Goal: Information Seeking & Learning: Learn about a topic

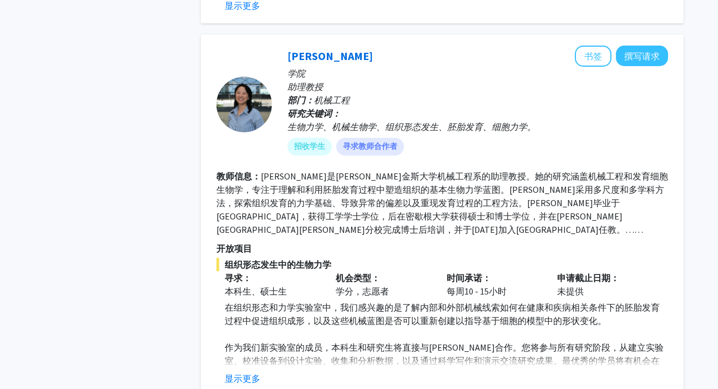
scroll to position [1674, 0]
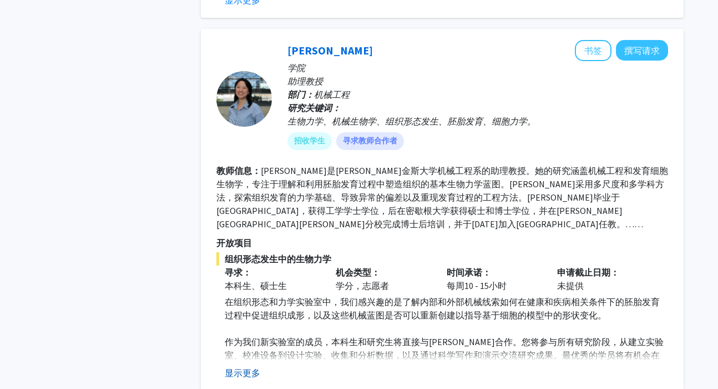
click at [249, 367] on font "显示更多" at bounding box center [243, 372] width 36 height 11
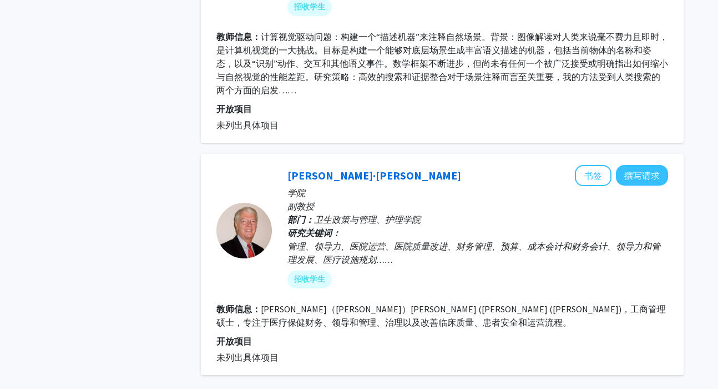
scroll to position [3410, 0]
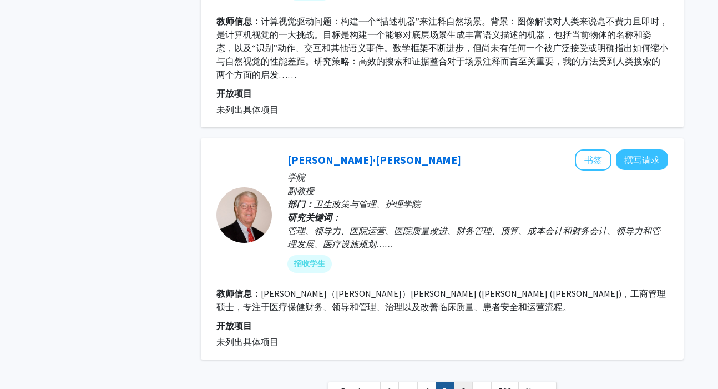
click at [463, 381] on link "6" at bounding box center [463, 390] width 19 height 19
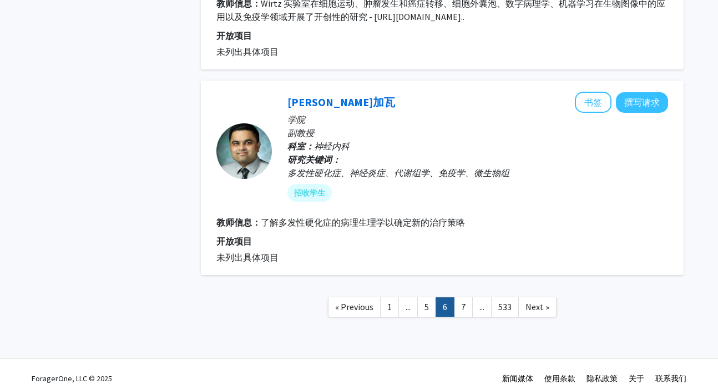
scroll to position [2195, 0]
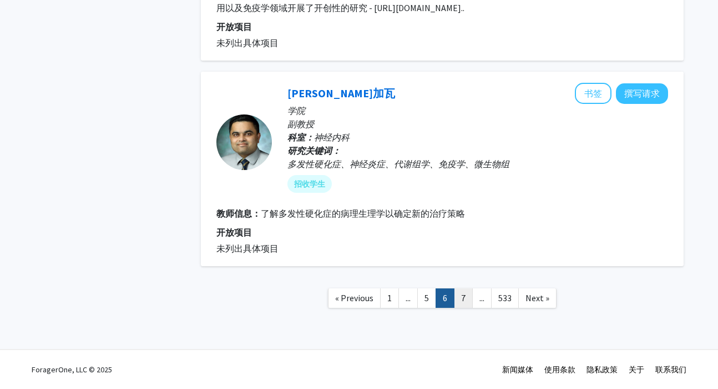
click at [470, 303] on link "7" at bounding box center [463, 297] width 19 height 19
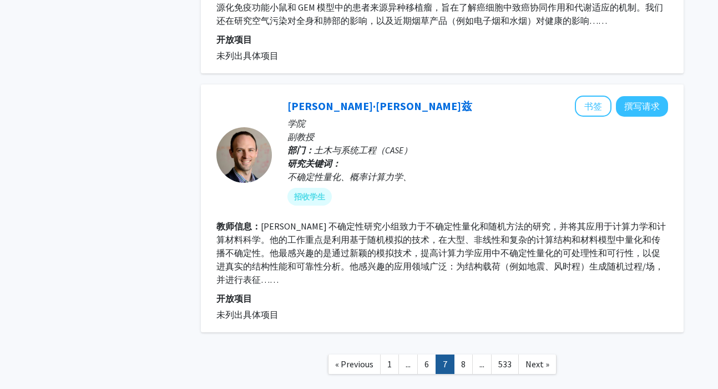
scroll to position [2506, 0]
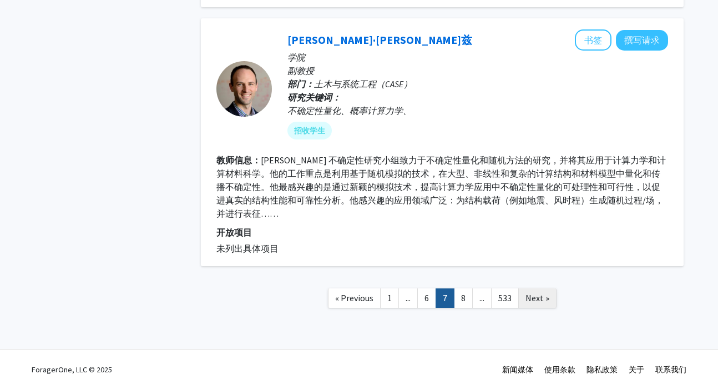
click at [542, 292] on span "Next »" at bounding box center [538, 297] width 24 height 11
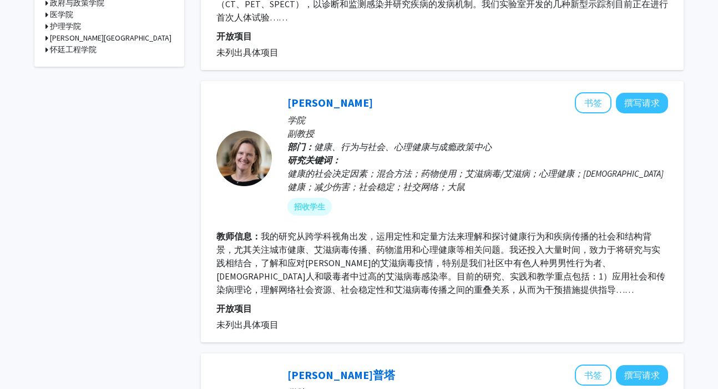
scroll to position [777, 0]
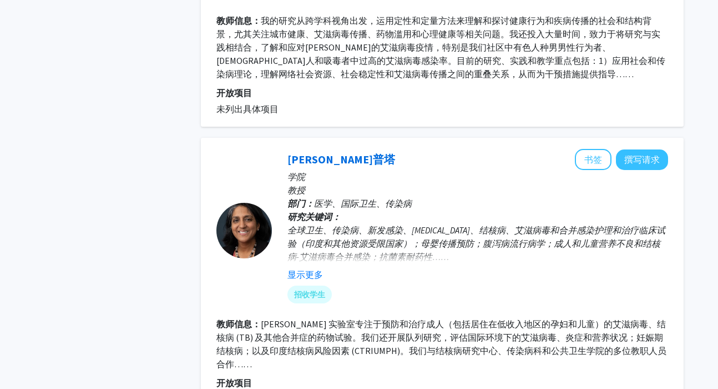
click at [328, 276] on div "显示更多" at bounding box center [478, 274] width 381 height 13
click at [317, 276] on font "显示更多" at bounding box center [306, 274] width 36 height 11
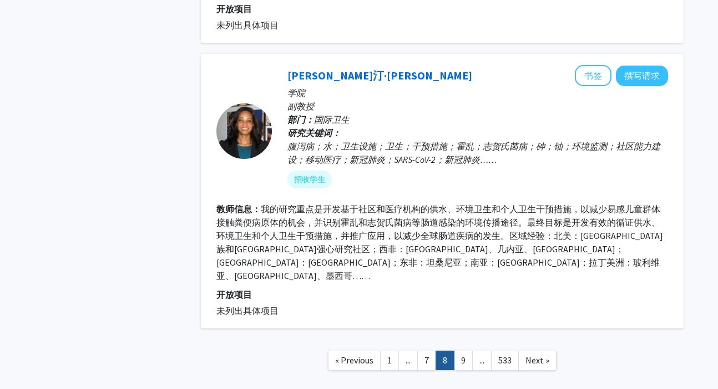
scroll to position [2511, 0]
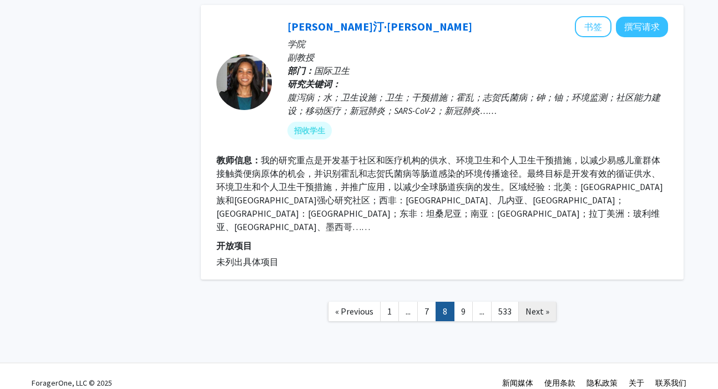
click at [529, 305] on span "Next »" at bounding box center [538, 310] width 24 height 11
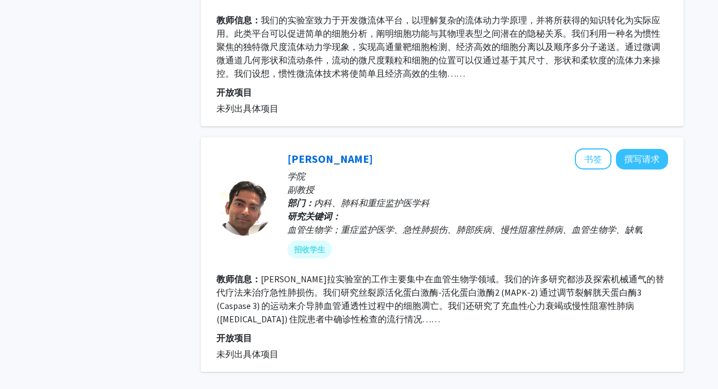
scroll to position [2422, 0]
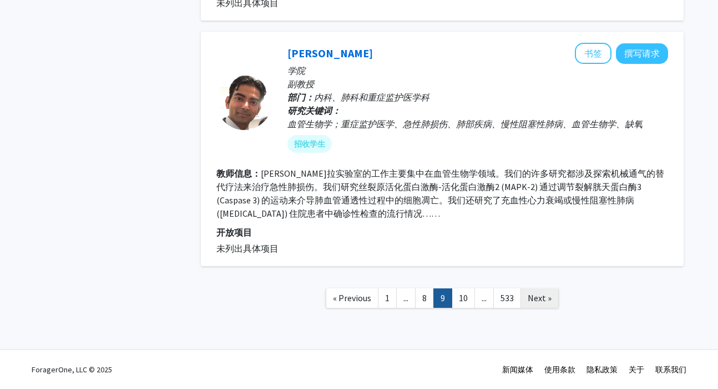
click at [548, 299] on span "Next »" at bounding box center [540, 297] width 24 height 11
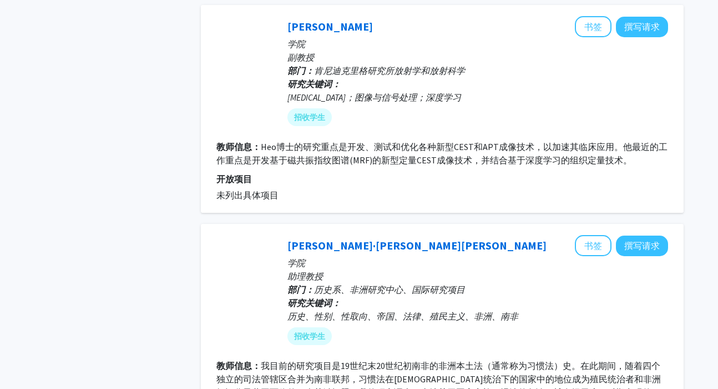
scroll to position [2289, 0]
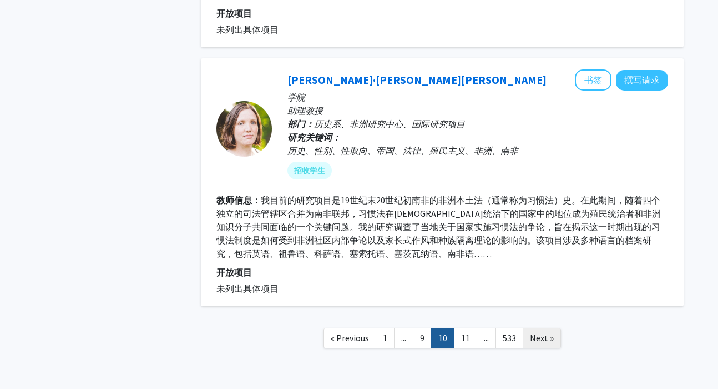
click at [537, 332] on span "Next »" at bounding box center [542, 337] width 24 height 11
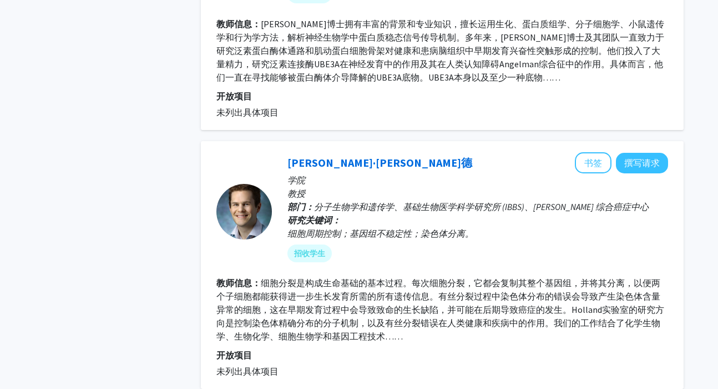
scroll to position [1538, 0]
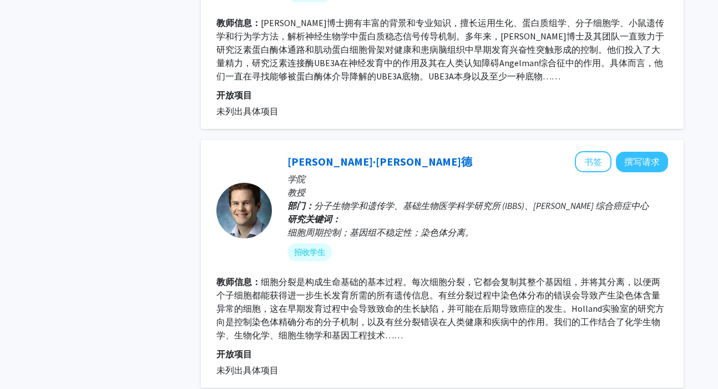
click at [431, 282] on font "细胞分裂是构成生命基础的基本过程。每次细胞分裂，它都会复制其整个基因组，并将其分离，以便两个子细胞都能获得进一步生长发育所需的所有遗传信息。有丝分裂过程中染色…" at bounding box center [440, 308] width 448 height 64
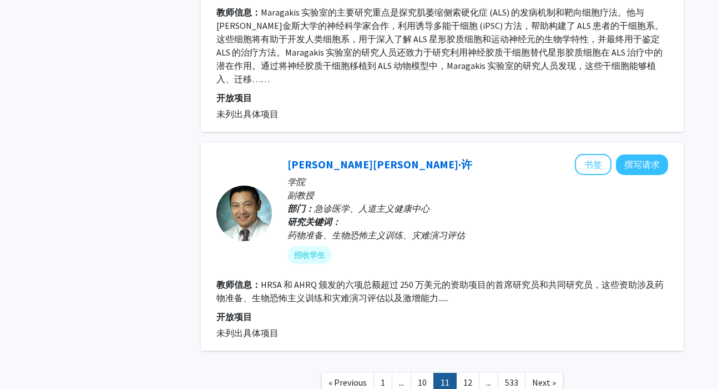
scroll to position [2353, 0]
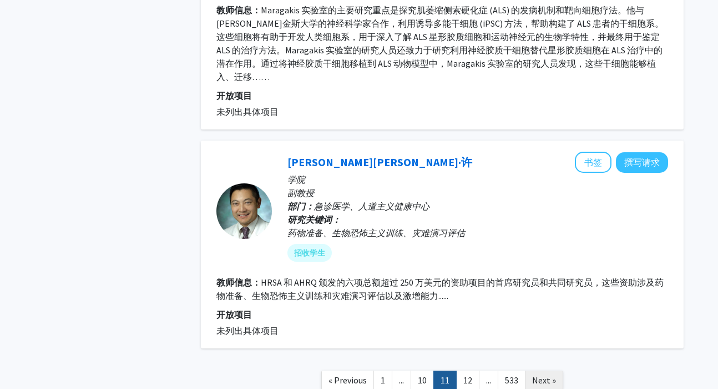
click at [550, 374] on span "Next »" at bounding box center [544, 379] width 24 height 11
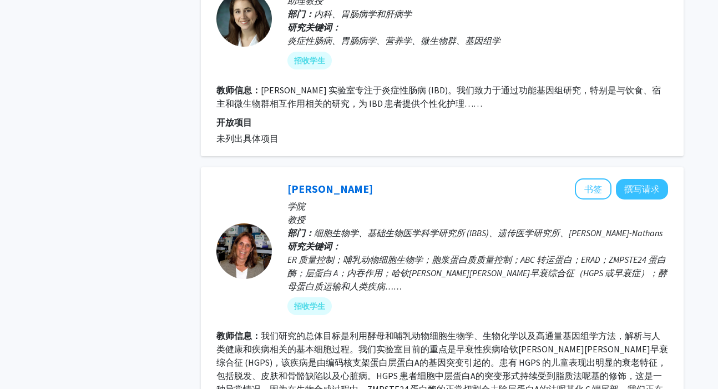
scroll to position [599, 0]
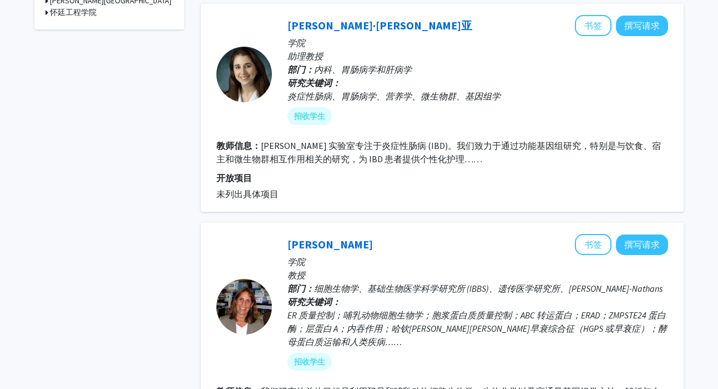
click at [551, 165] on fg-search-faculty "乔安娜·梅莉亚 书签 撰写请求 学院 助理教授 部门： 内科、胃肠病学和肝病学 研究关键词： 炎症性肠病、胃肠病学、营养学、微生物群、基因组学 招收学生 教师…" at bounding box center [442, 107] width 452 height 185
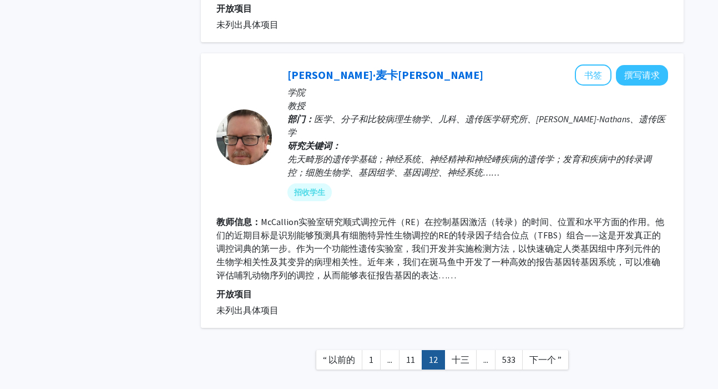
scroll to position [2322, 0]
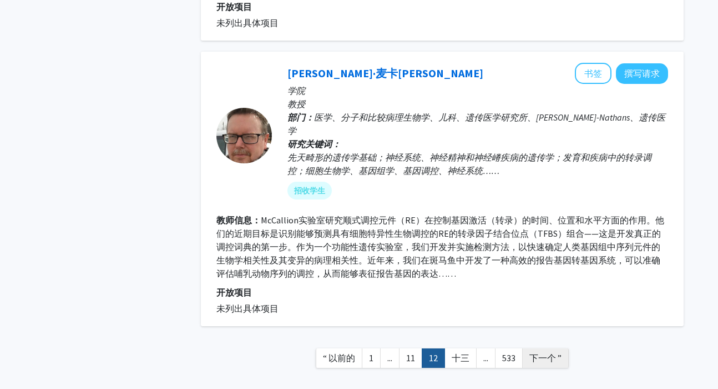
click at [530, 352] on font "下一个 ”" at bounding box center [546, 357] width 32 height 11
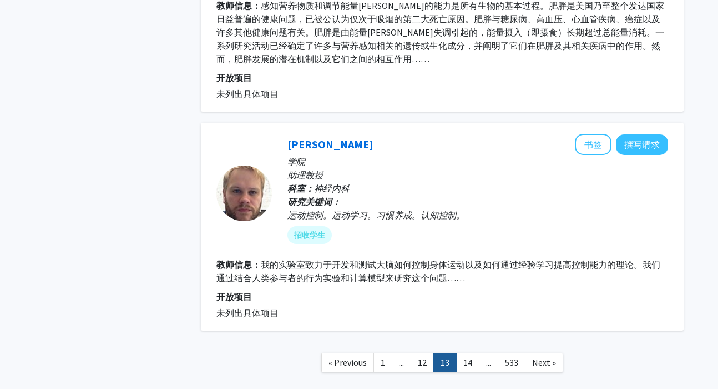
scroll to position [2392, 0]
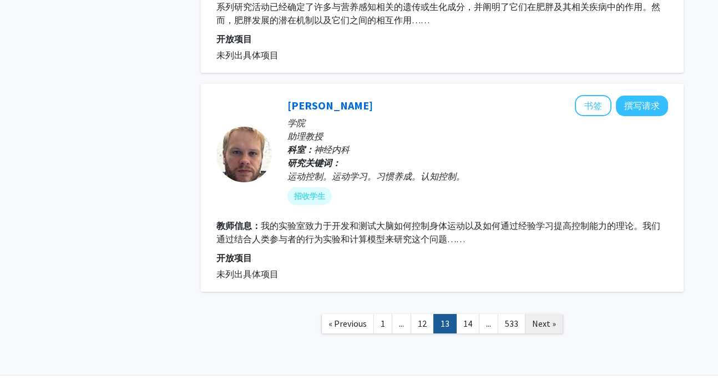
click at [538, 318] on span "Next »" at bounding box center [544, 323] width 24 height 11
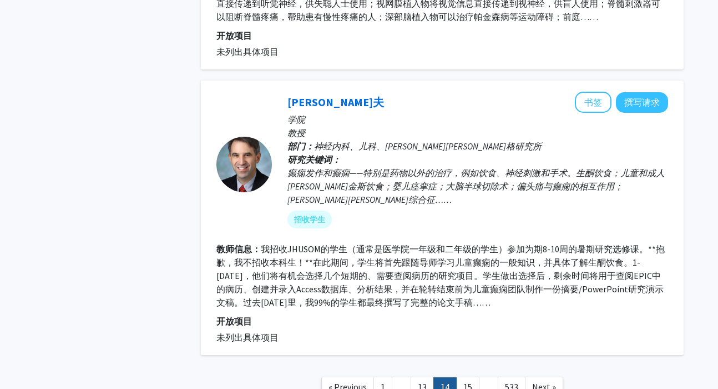
scroll to position [2280, 0]
click at [533, 380] on span "Next »" at bounding box center [544, 385] width 24 height 11
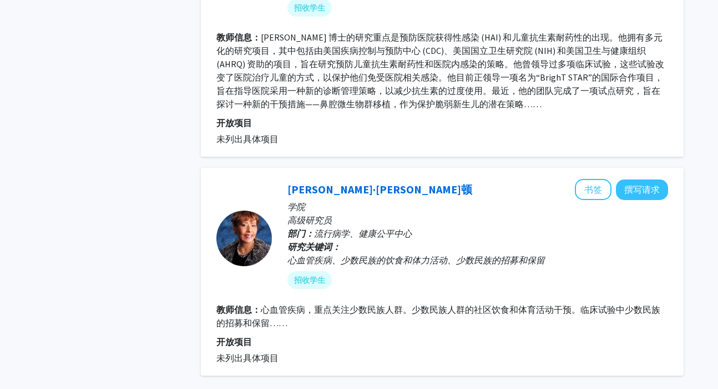
scroll to position [2400, 0]
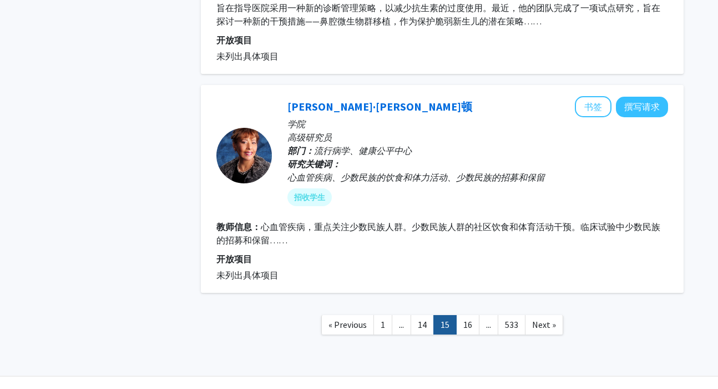
click at [538, 310] on nav "« Previous 1 ... 14 15 16 ... 533 Next »" at bounding box center [442, 326] width 483 height 45
click at [538, 315] on link "Next »" at bounding box center [544, 324] width 38 height 19
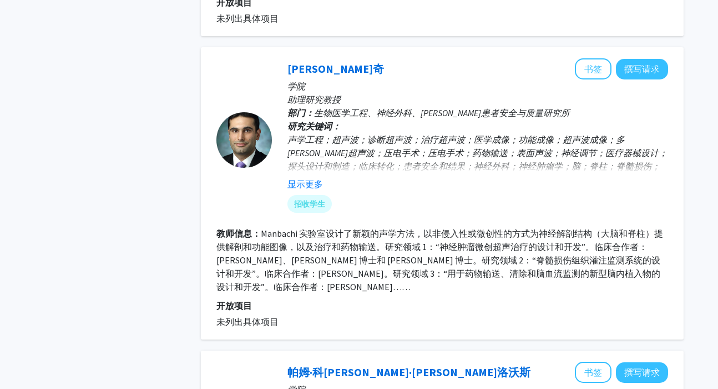
scroll to position [2022, 0]
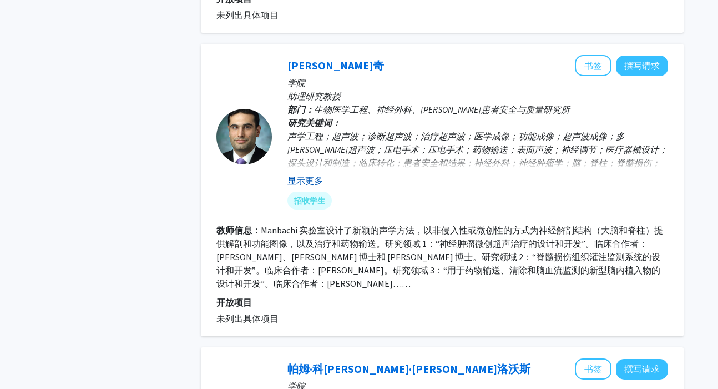
click at [320, 174] on button "显示更多" at bounding box center [306, 180] width 36 height 13
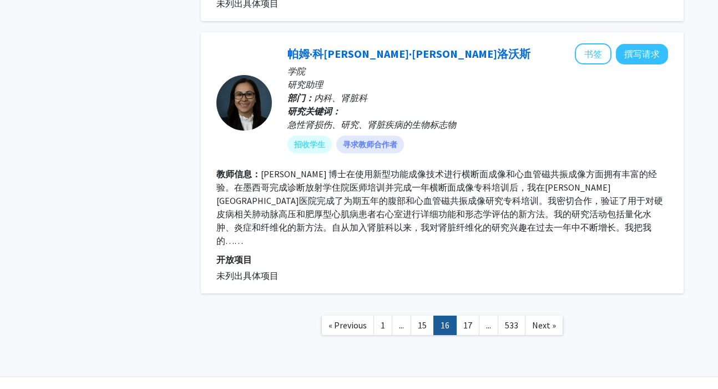
scroll to position [2351, 0]
click at [541, 319] on span "Next »" at bounding box center [544, 324] width 24 height 11
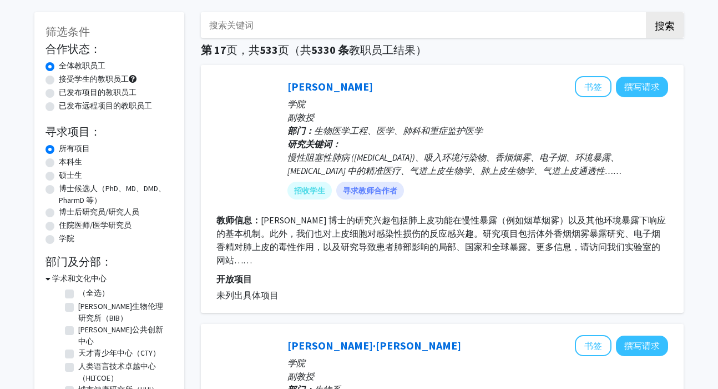
scroll to position [63, 0]
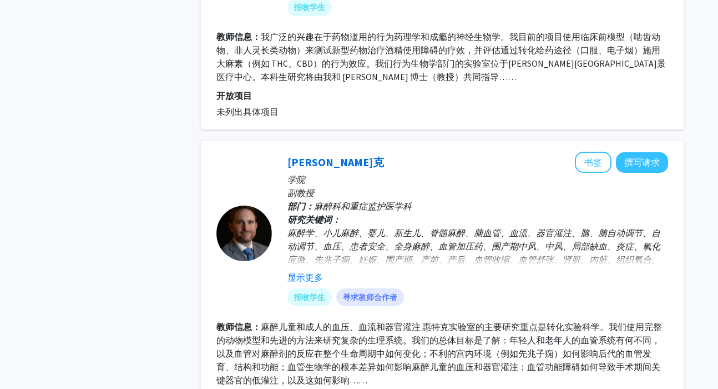
scroll to position [1622, 0]
click at [445, 173] on p "学院" at bounding box center [478, 179] width 381 height 13
click at [480, 157] on div "埃米特·惠特克 书签 撰写请求" at bounding box center [478, 162] width 381 height 21
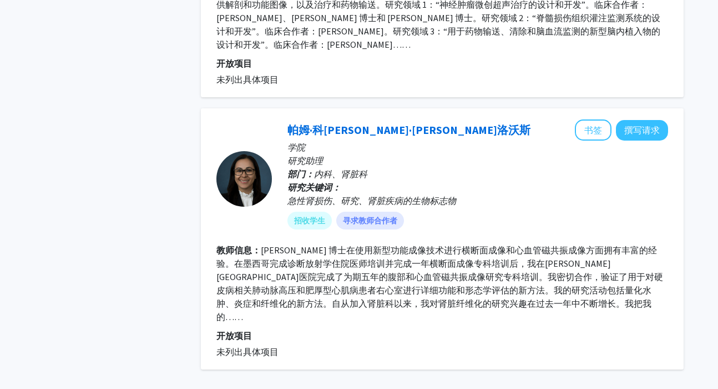
scroll to position [2337, 0]
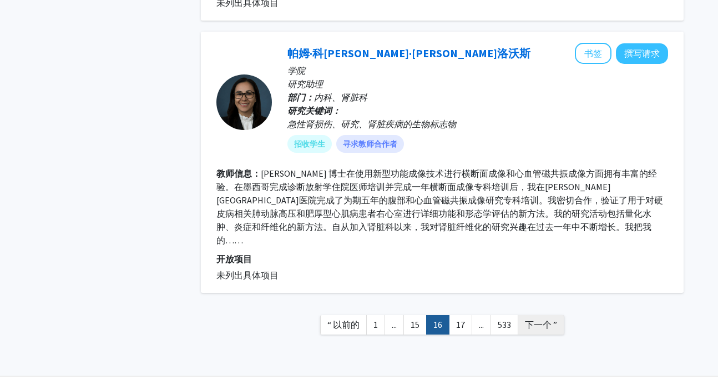
click at [527, 319] on font "下一个 ”" at bounding box center [541, 324] width 32 height 11
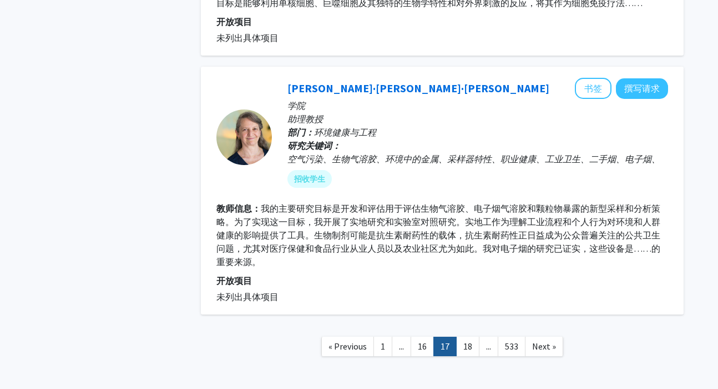
scroll to position [2462, 0]
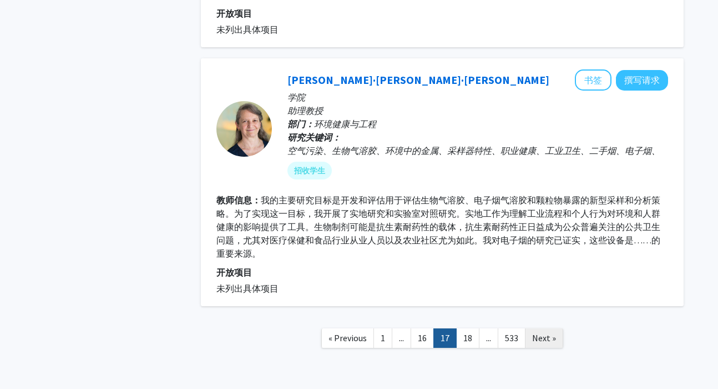
click at [541, 328] on link "Next »" at bounding box center [544, 337] width 38 height 19
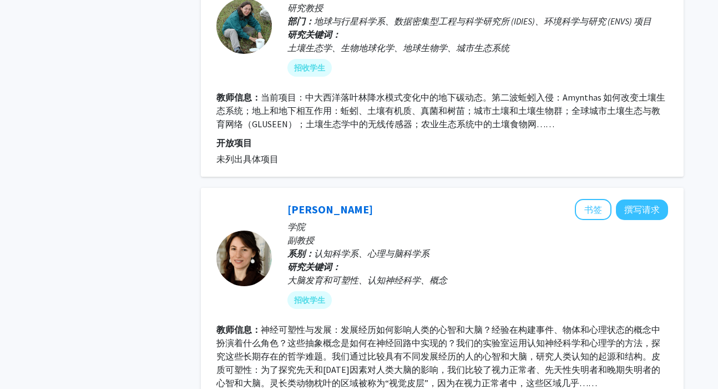
scroll to position [2360, 0]
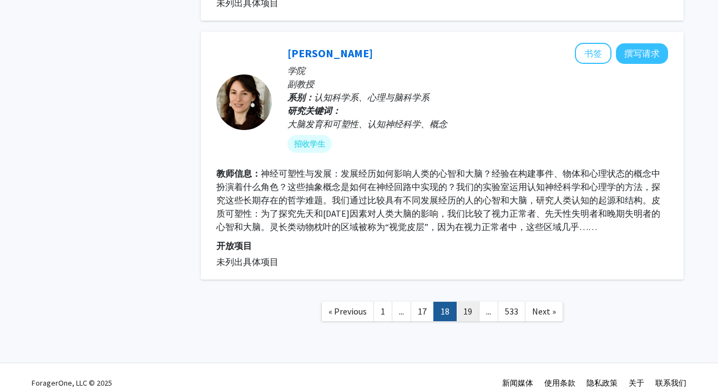
click at [470, 301] on link "19" at bounding box center [467, 310] width 23 height 19
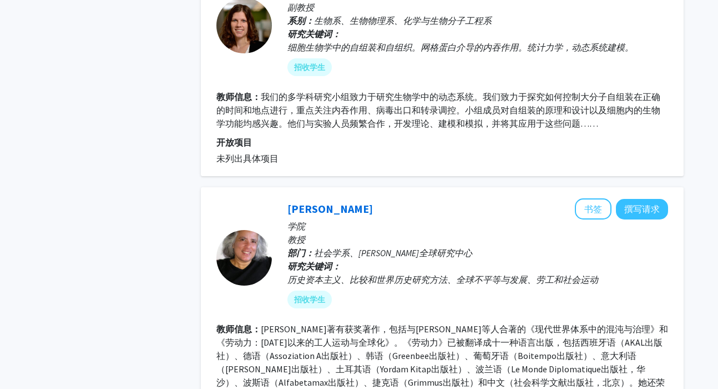
scroll to position [2357, 0]
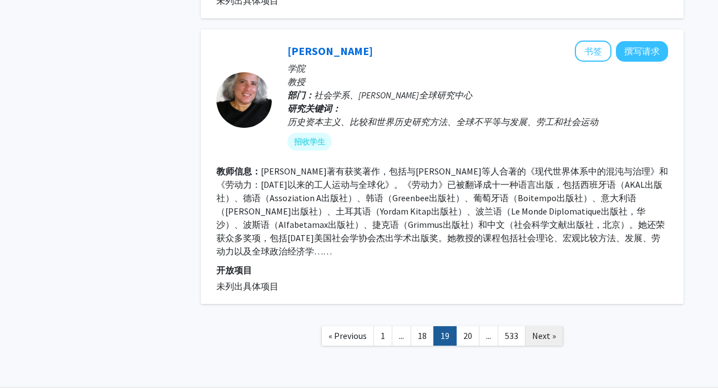
click at [539, 330] on span "Next »" at bounding box center [544, 335] width 24 height 11
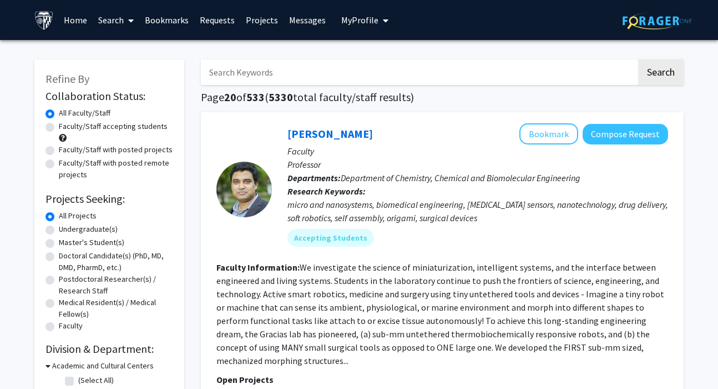
click at [371, 127] on div "David Gracias Bookmark Compose Request" at bounding box center [478, 133] width 381 height 21
drag, startPoint x: 364, startPoint y: 130, endPoint x: 282, endPoint y: 132, distance: 81.6
click at [282, 132] on div "David Gracias Bookmark Compose Request Faculty Professor Departments: Departmen…" at bounding box center [470, 189] width 396 height 132
copy link "David Gracias"
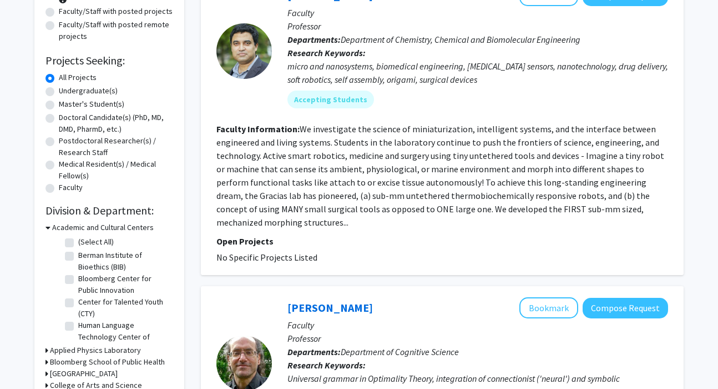
scroll to position [132, 0]
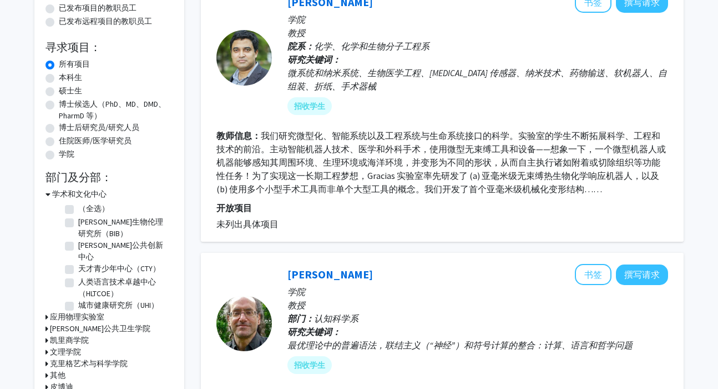
click at [512, 159] on font "我们研究微型化、智能系统以及工程系统与生命系统接口的科学。实验室的学生不断拓展科学、工程和技术的前沿。主动智能机器人技术、医学和外科手术，使用微型无束缚工具和…" at bounding box center [441, 162] width 450 height 64
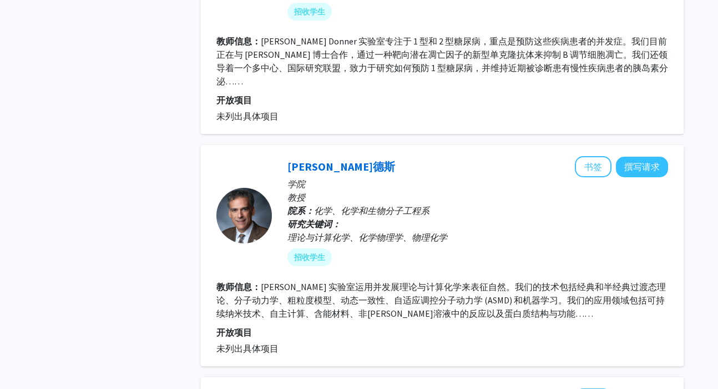
scroll to position [1573, 0]
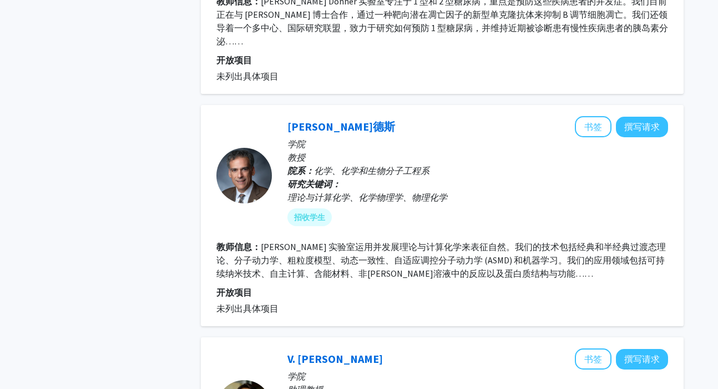
click at [494, 241] on font "Hernandez 实验室运用并发展理论与计算化学来表征自然。我们的技术包括经典和半经典过渡态理论、分子动力学、粗粒度模型、动态一致性、自适应调控分子动力学 …" at bounding box center [441, 260] width 450 height 38
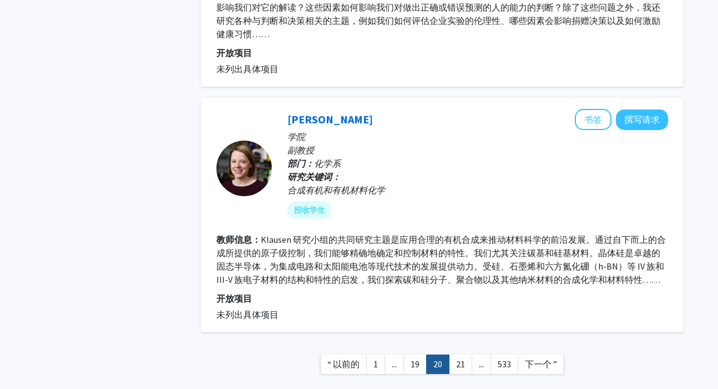
scroll to position [2336, 0]
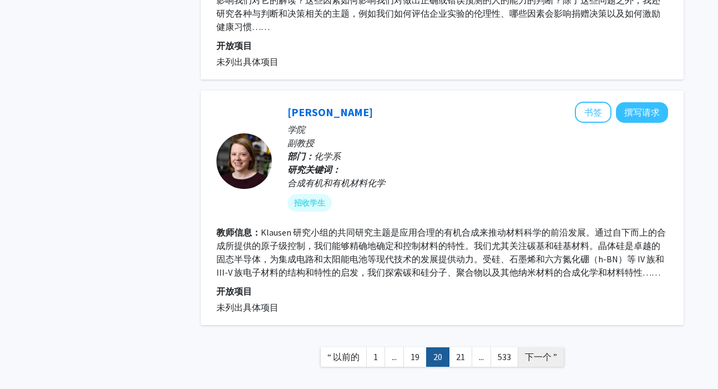
click at [526, 351] on font "下一个 ”" at bounding box center [541, 356] width 32 height 11
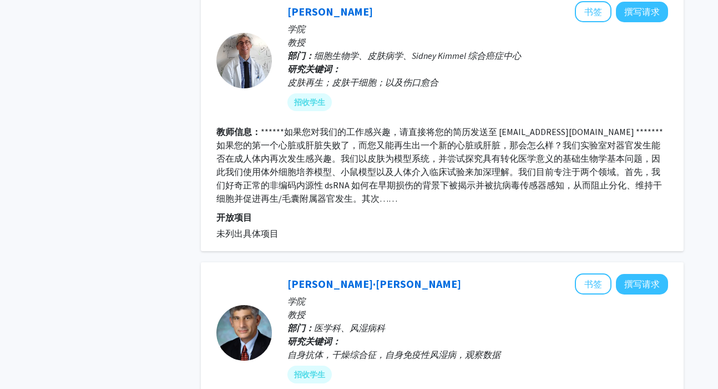
scroll to position [839, 0]
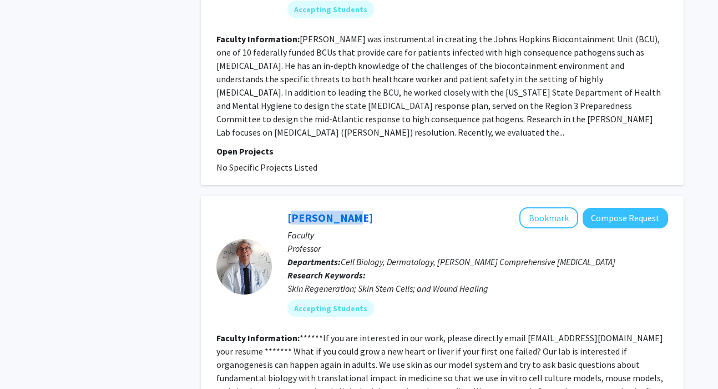
drag, startPoint x: 350, startPoint y: 159, endPoint x: 283, endPoint y: 155, distance: 67.3
click at [283, 207] on div "Luis Garza Bookmark Compose Request Faculty Professor Departments: Cell Biology…" at bounding box center [470, 266] width 396 height 118
copy link "Luis Garza"
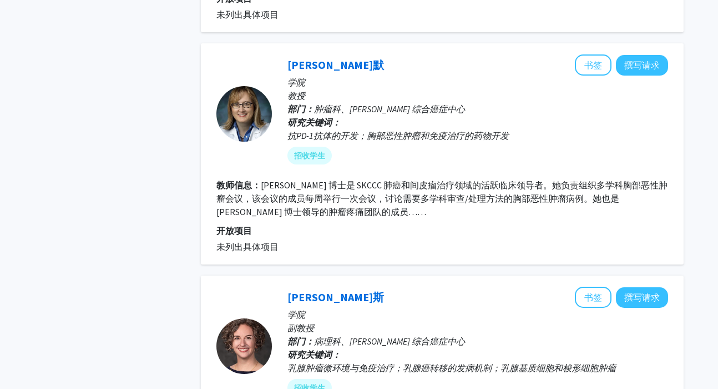
scroll to position [2360, 0]
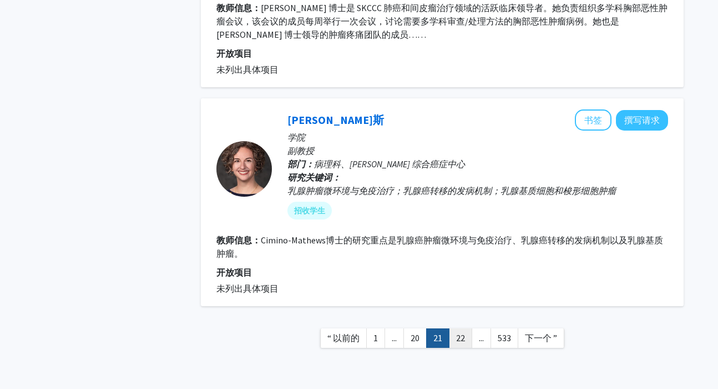
click at [457, 332] on font "22" at bounding box center [460, 337] width 9 height 11
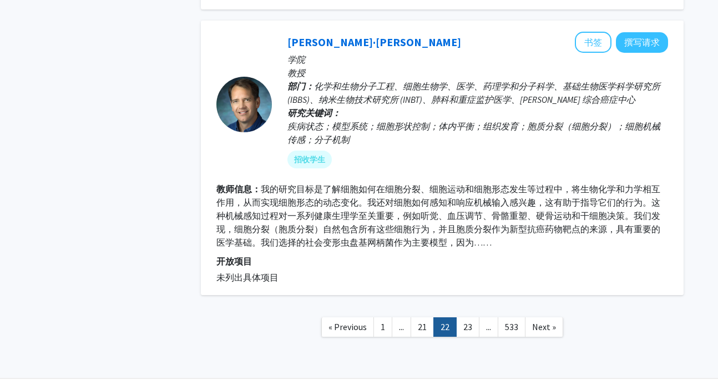
scroll to position [2471, 0]
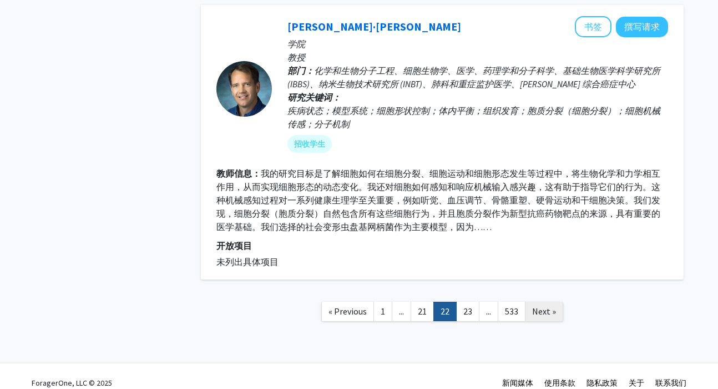
click at [545, 305] on span "Next »" at bounding box center [544, 310] width 24 height 11
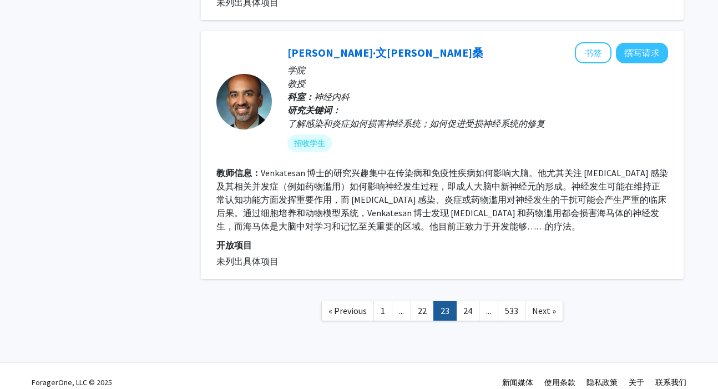
scroll to position [2383, 0]
click at [528, 300] on link "Next »" at bounding box center [544, 309] width 38 height 19
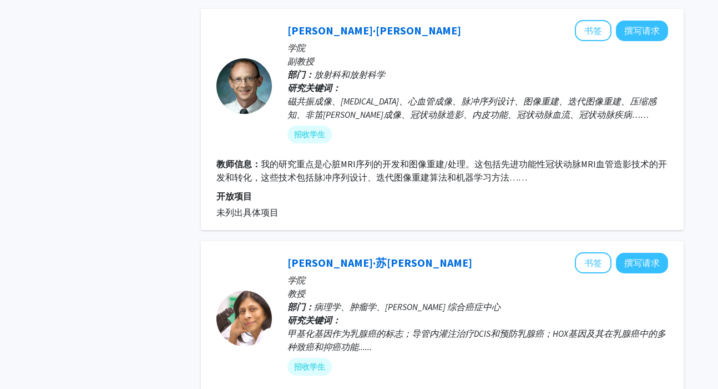
scroll to position [1417, 0]
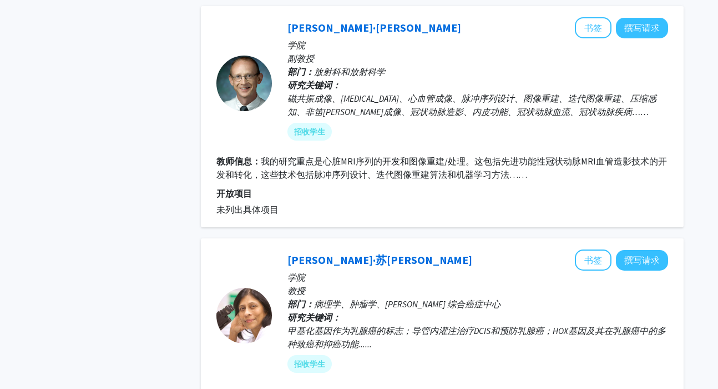
click at [494, 80] on p "研究关键词： 磁共振成像、MRI、心血管成像、脉冲序列设计、图像重建、迭代图像重建、压缩感知、非笛卡尔成像、冠状动脉造影、内皮功能、冠状动脉血流、冠状动脉疾病…" at bounding box center [478, 98] width 381 height 40
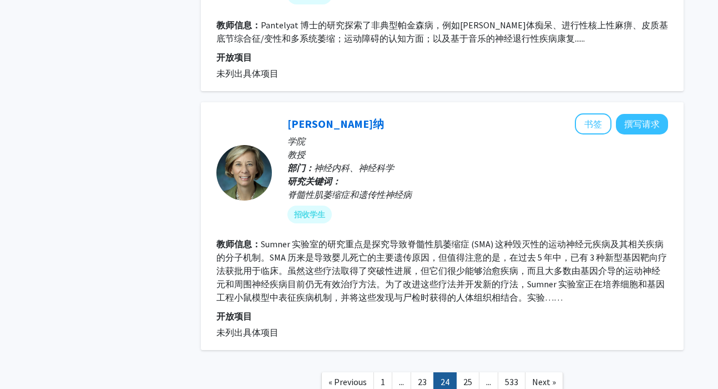
scroll to position [2413, 0]
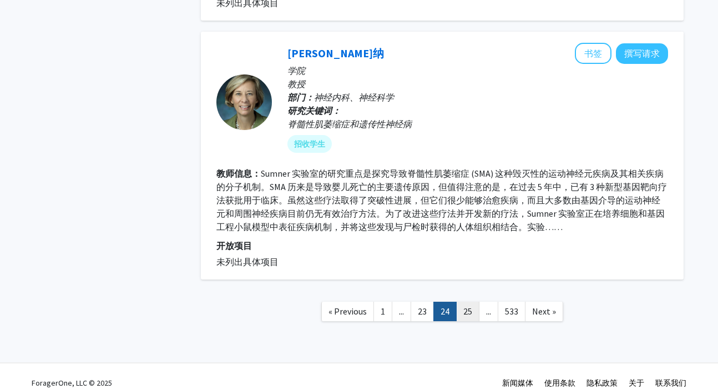
click at [470, 301] on link "25" at bounding box center [467, 310] width 23 height 19
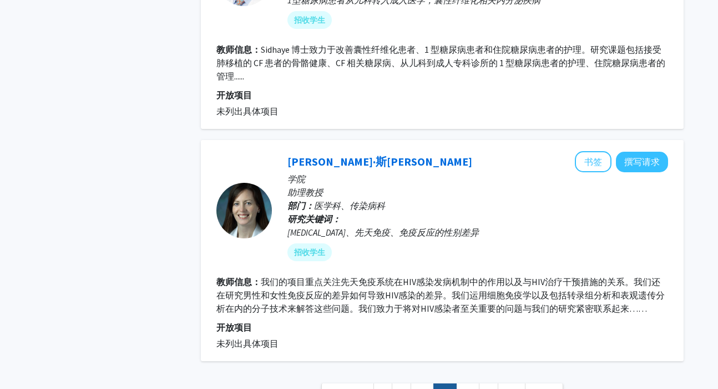
scroll to position [2382, 0]
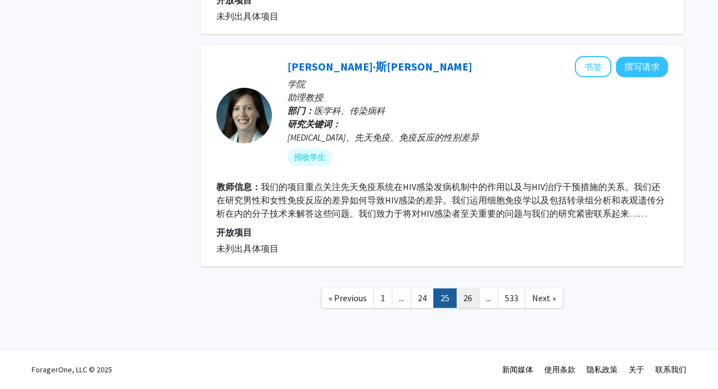
click at [470, 295] on link "26" at bounding box center [467, 297] width 23 height 19
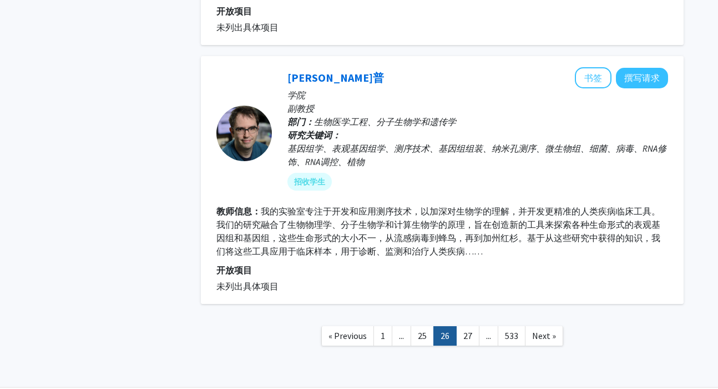
scroll to position [2329, 0]
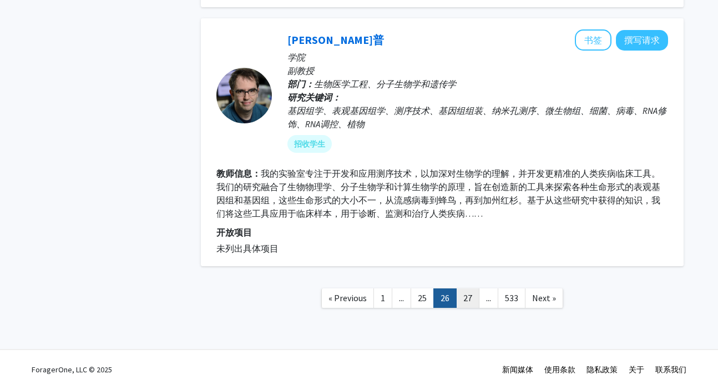
click at [463, 300] on link "27" at bounding box center [467, 297] width 23 height 19
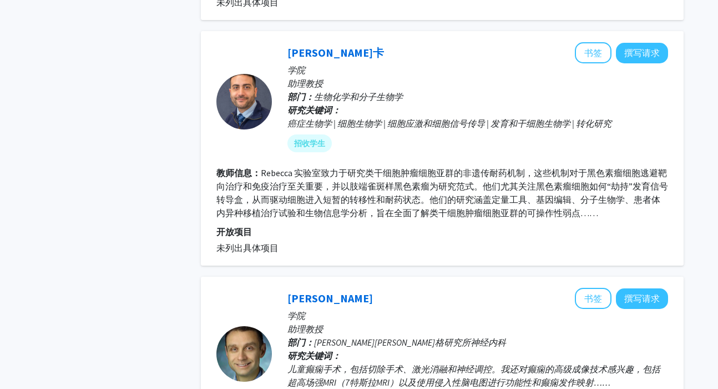
scroll to position [981, 0]
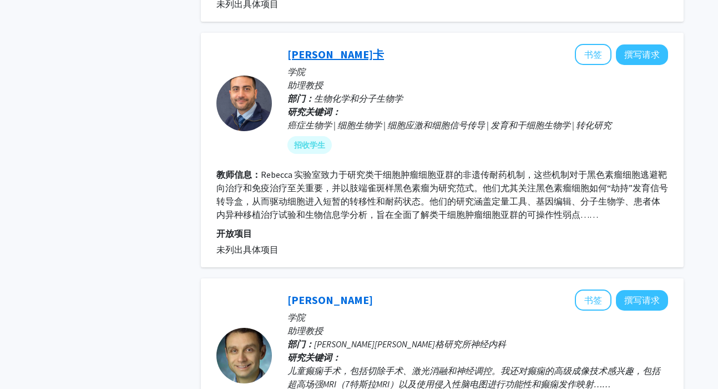
click at [325, 49] on font "维托·丽贝卡" at bounding box center [336, 54] width 97 height 14
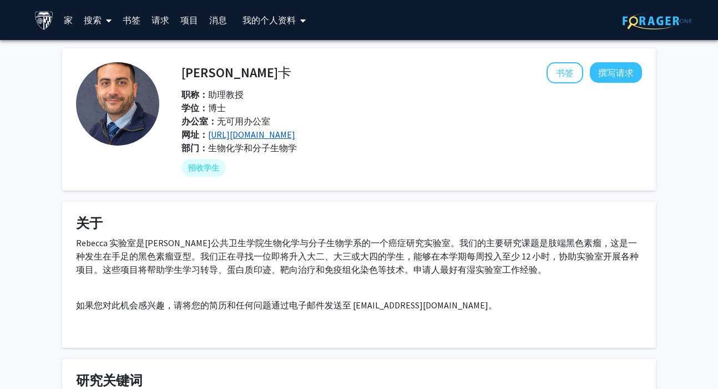
click at [295, 135] on font "https://www.jhu-bmb-phd.org/faculty/vito-rebecca" at bounding box center [251, 134] width 87 height 11
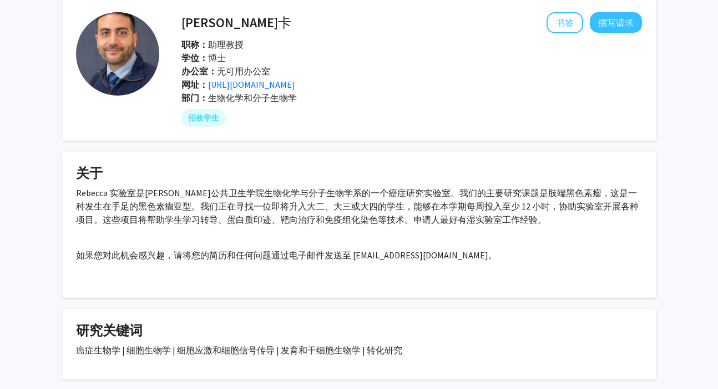
scroll to position [53, 0]
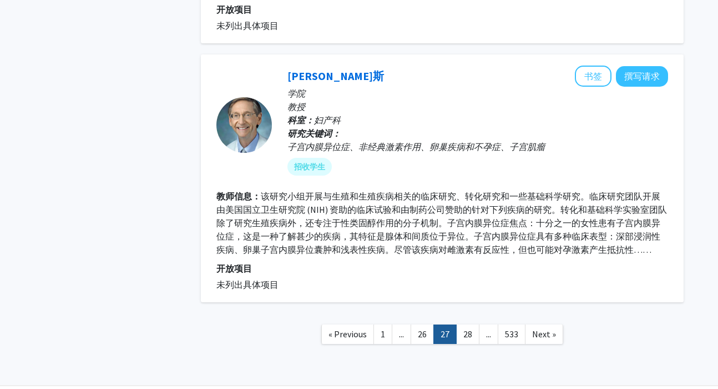
scroll to position [2275, 0]
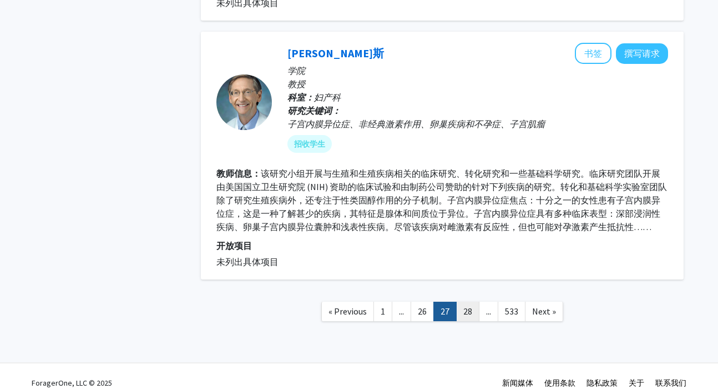
click at [471, 301] on link "28" at bounding box center [467, 310] width 23 height 19
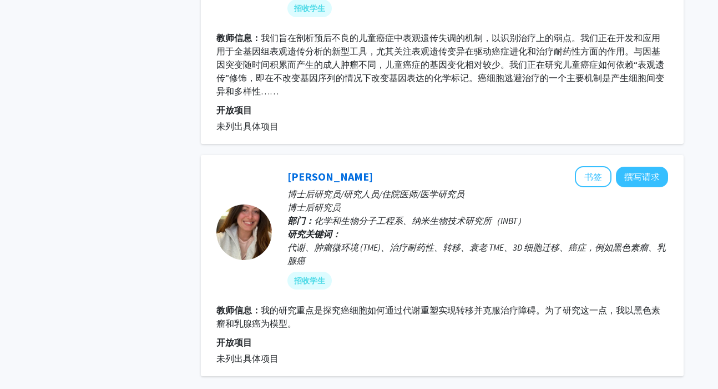
scroll to position [2282, 0]
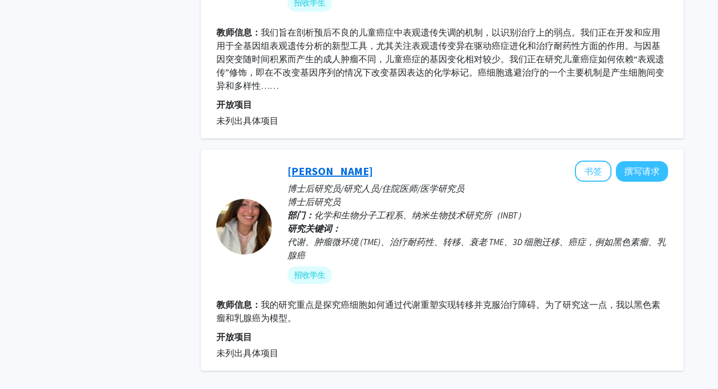
click at [367, 164] on font "格雷琴·阿利西亚-丽贝卡" at bounding box center [330, 171] width 85 height 14
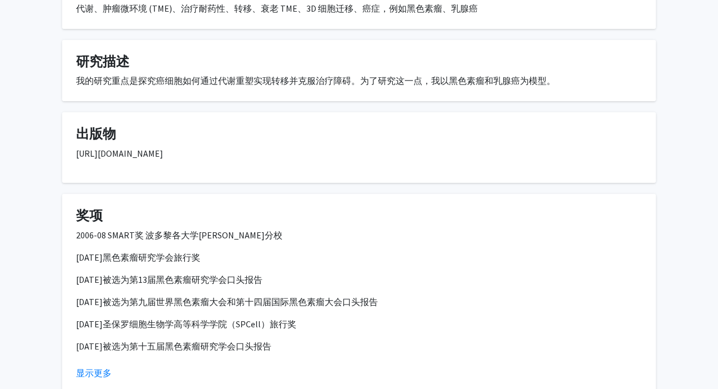
scroll to position [350, 0]
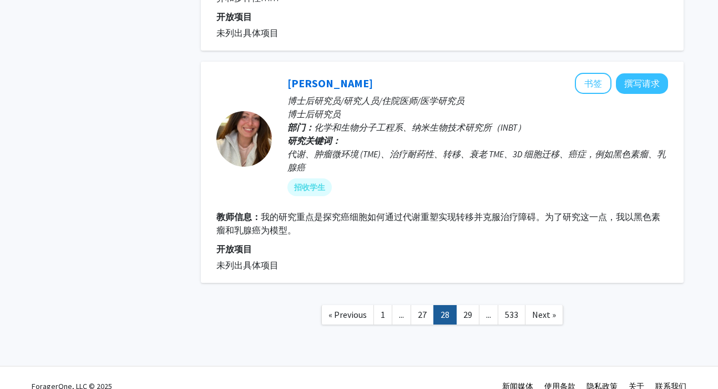
scroll to position [2373, 0]
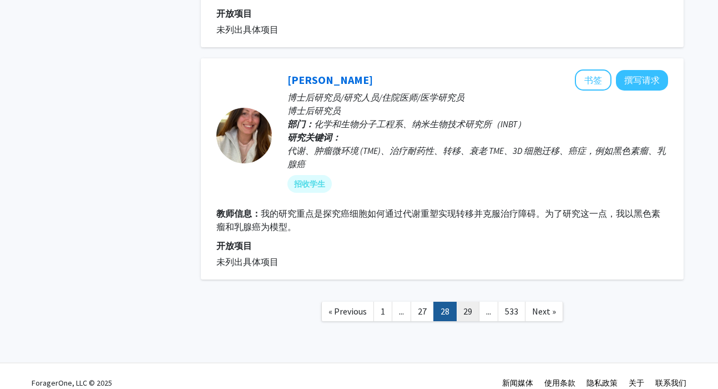
click at [470, 303] on link "29" at bounding box center [467, 310] width 23 height 19
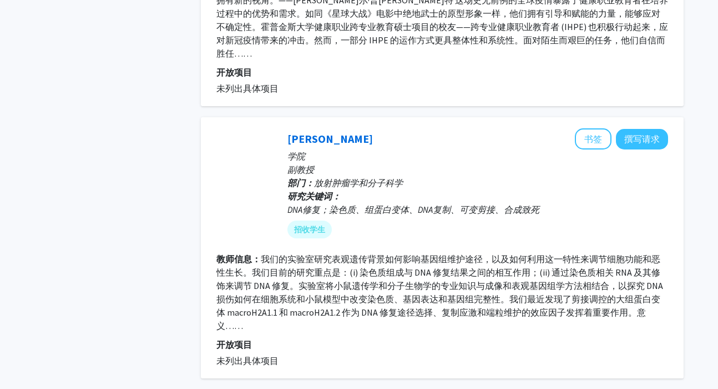
scroll to position [2364, 0]
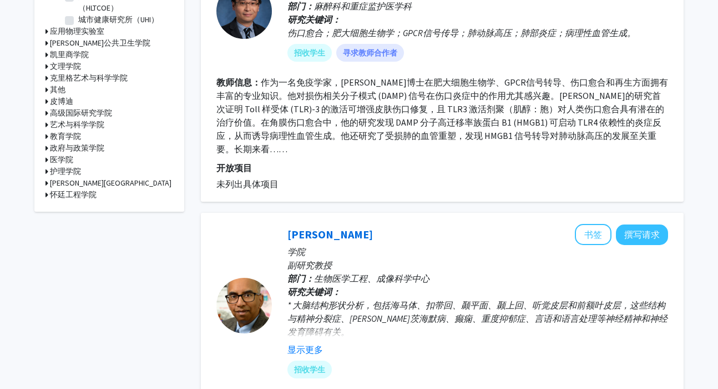
scroll to position [435, 0]
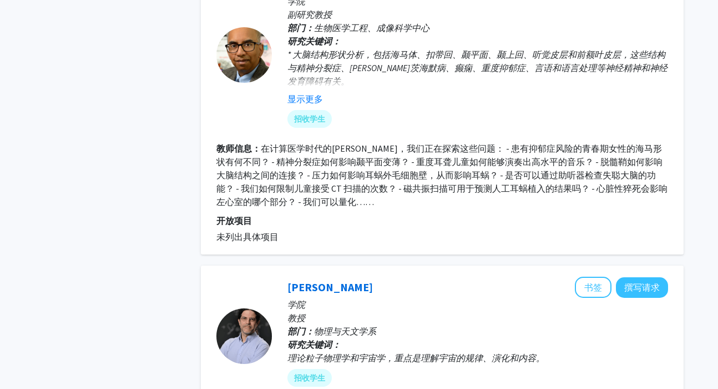
click at [478, 231] on div "蒂拉克·拉特纳纳瑟 书签 撰写请求 学院 副研究教授 部门： 生物医学工程、成像科学中心 研究关键词： * 大脑结构形状分析，包括海马体、扣带回、颞平面、颞上…" at bounding box center [442, 108] width 483 height 292
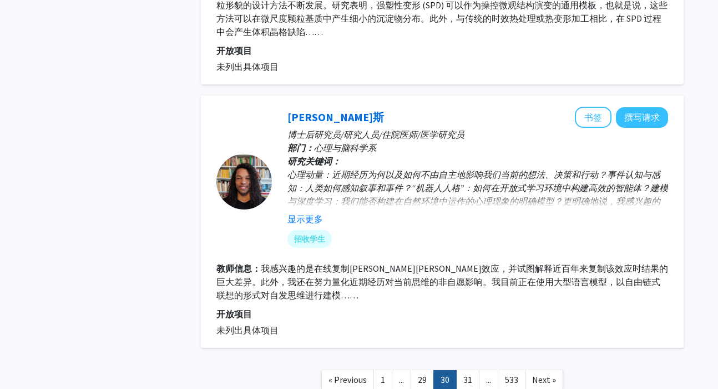
scroll to position [2375, 0]
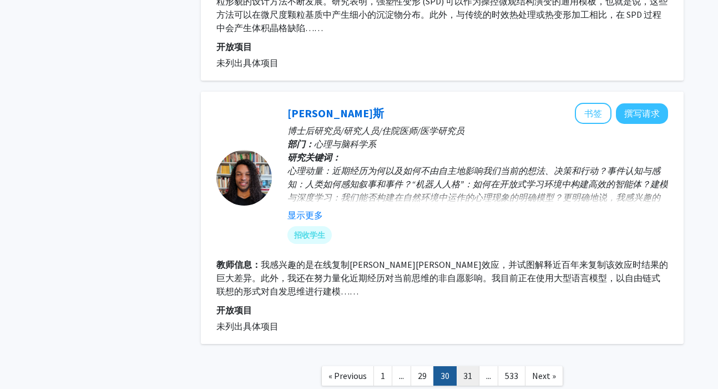
click at [471, 366] on link "31" at bounding box center [467, 375] width 23 height 19
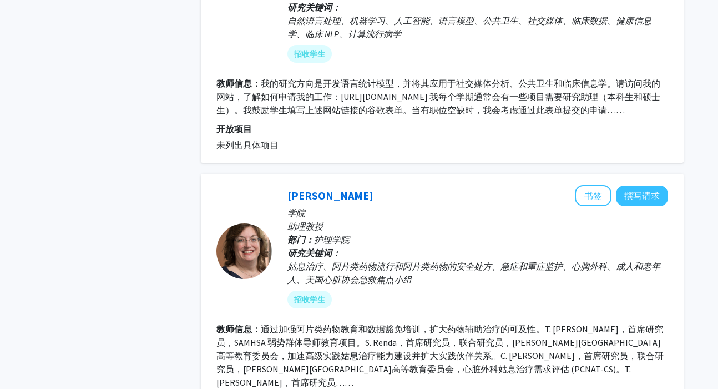
scroll to position [878, 0]
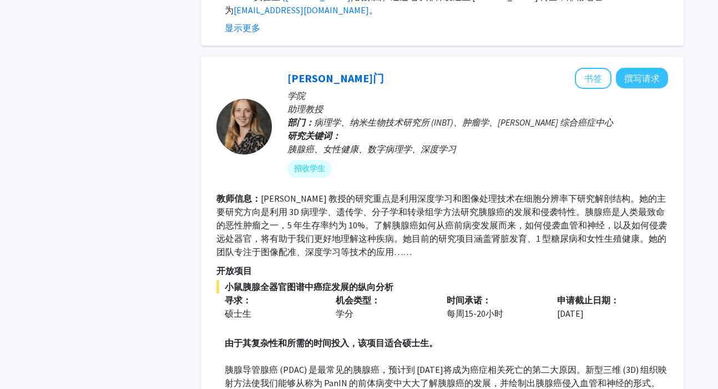
scroll to position [1037, 0]
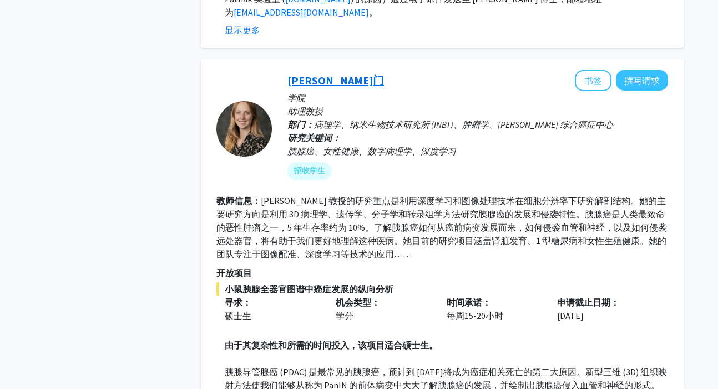
click at [332, 73] on font "阿什利·基门" at bounding box center [336, 80] width 97 height 14
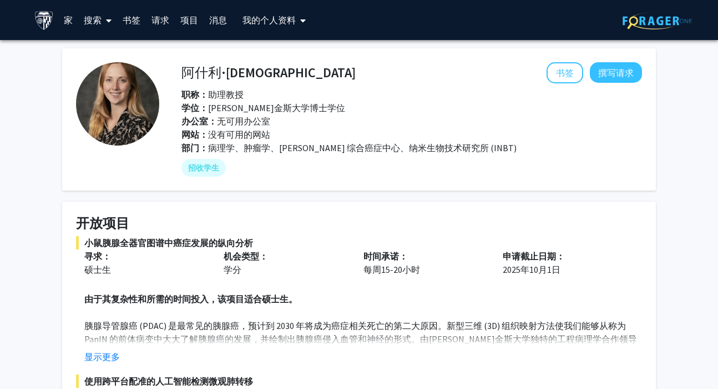
click at [397, 137] on div "网站： 没有可用的网站" at bounding box center [408, 134] width 470 height 13
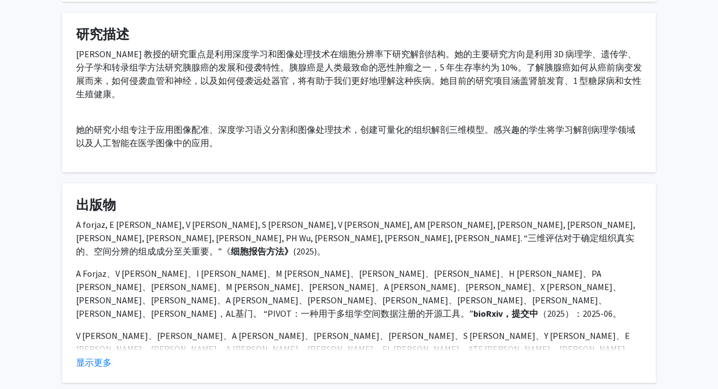
scroll to position [830, 0]
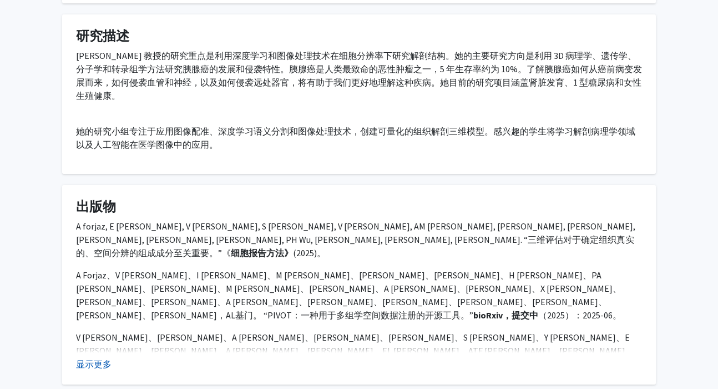
click at [109, 358] on font "显示更多" at bounding box center [94, 363] width 36 height 11
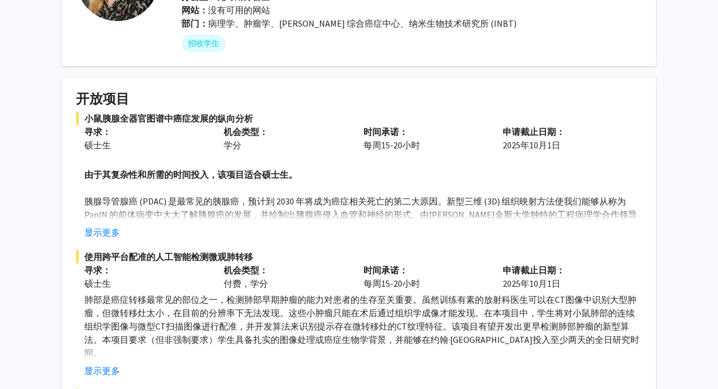
scroll to position [139, 0]
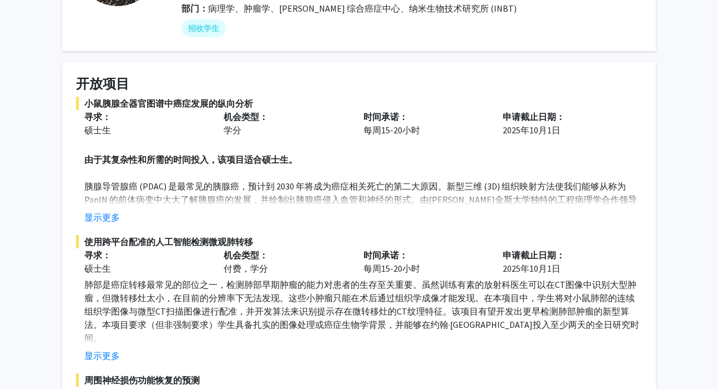
click at [112, 207] on fg-read-more "由于其复杂性和所需的时间投入，该项目适合硕士生。 胰腺导管腺癌 (PDAC) 是最常见的胰腺癌，预计到 2030 年将成为癌症相关死亡的第二大原因。新型三维 …" at bounding box center [359, 181] width 566 height 84
click at [112, 215] on font "显示更多" at bounding box center [102, 216] width 36 height 11
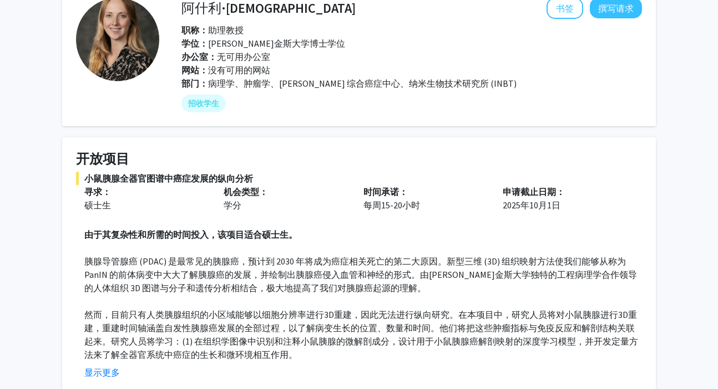
scroll to position [67, 0]
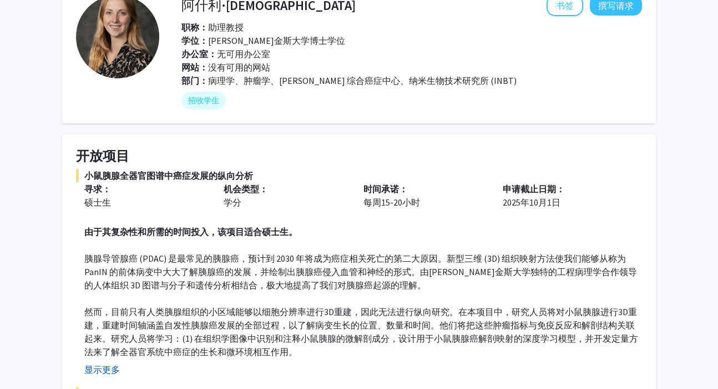
click at [118, 362] on button "显示更多" at bounding box center [102, 368] width 36 height 13
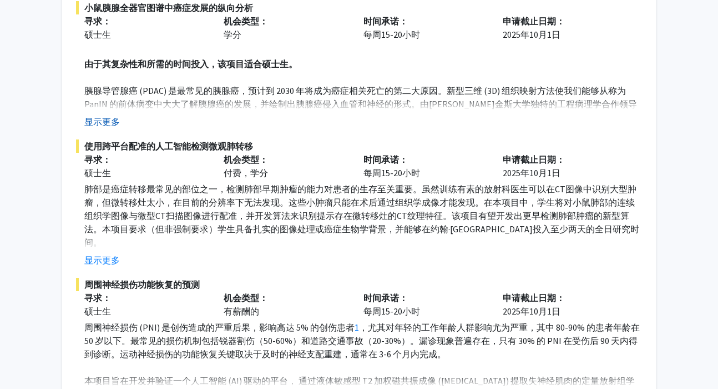
scroll to position [246, 0]
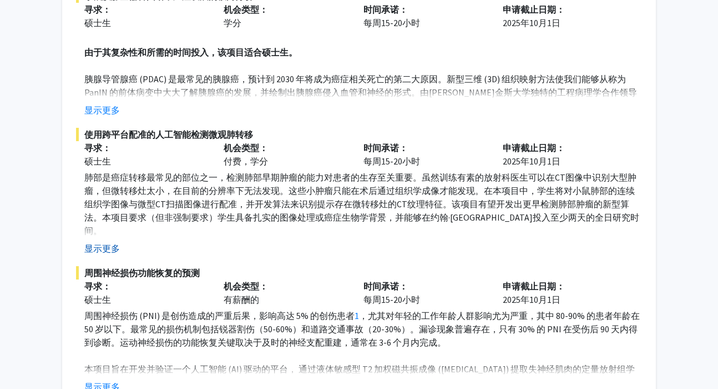
click at [112, 243] on font "显示更多" at bounding box center [102, 248] width 36 height 11
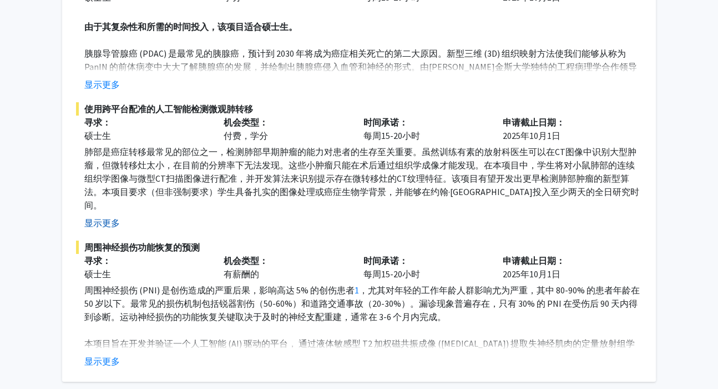
scroll to position [283, 0]
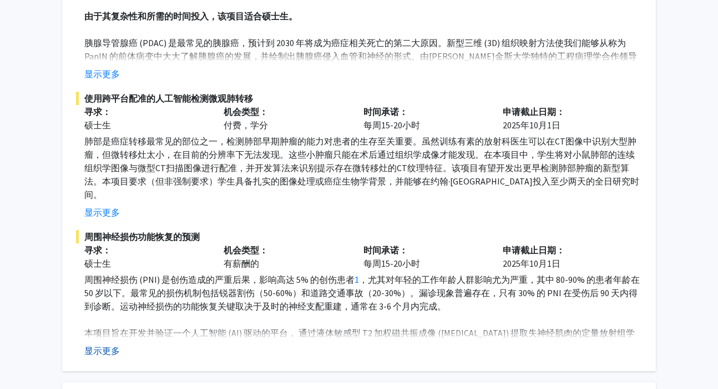
click at [109, 345] on font "显示更多" at bounding box center [102, 350] width 36 height 11
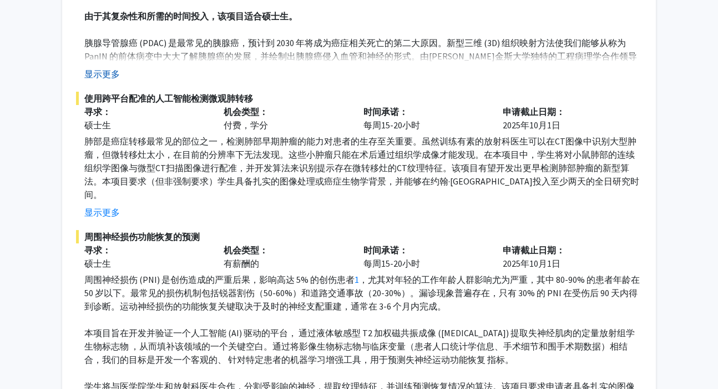
click at [110, 69] on font "显示更多" at bounding box center [102, 73] width 36 height 11
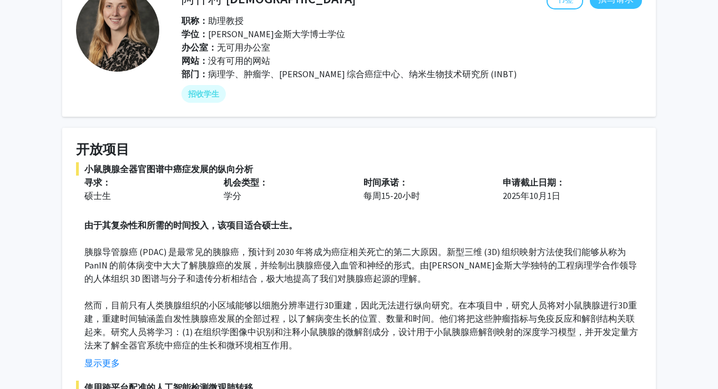
scroll to position [74, 0]
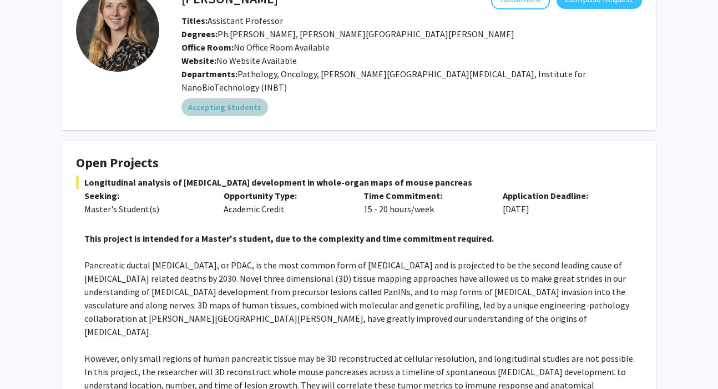
click at [386, 100] on div "Accepting Students" at bounding box center [411, 107] width 465 height 22
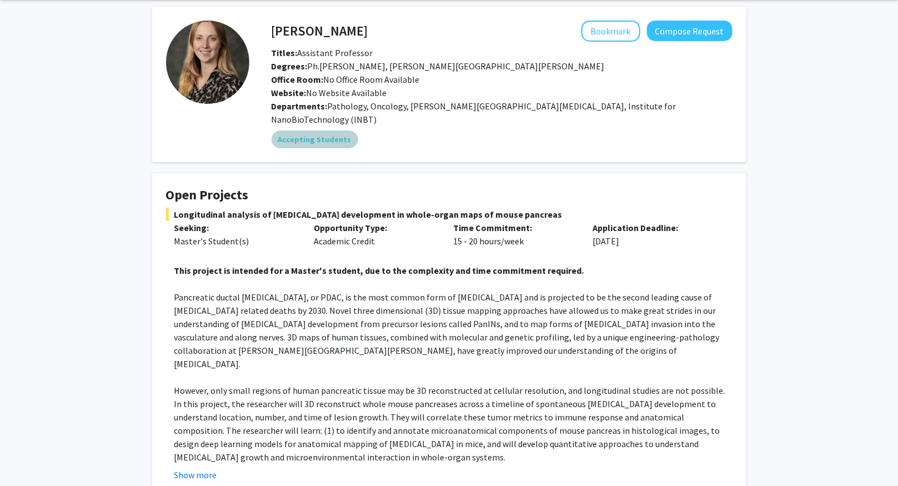
scroll to position [38, 0]
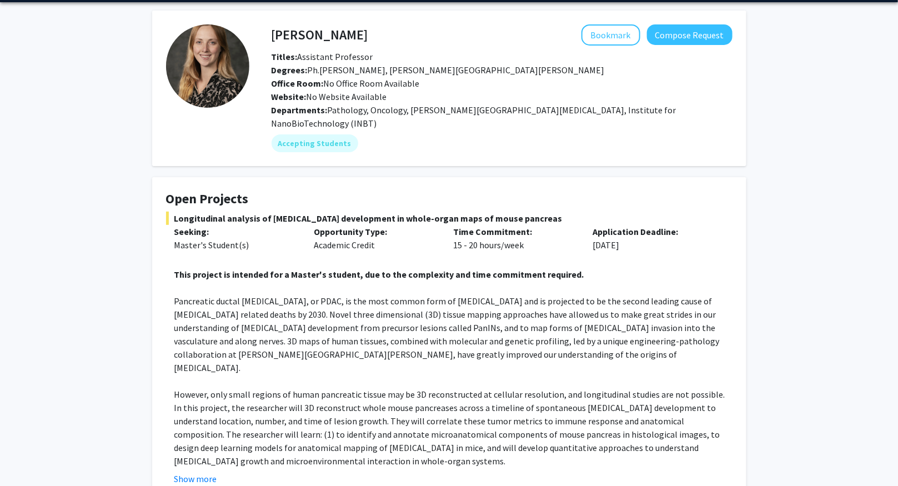
click at [599, 194] on fg-card-title "Open Projects" at bounding box center [449, 201] width 566 height 21
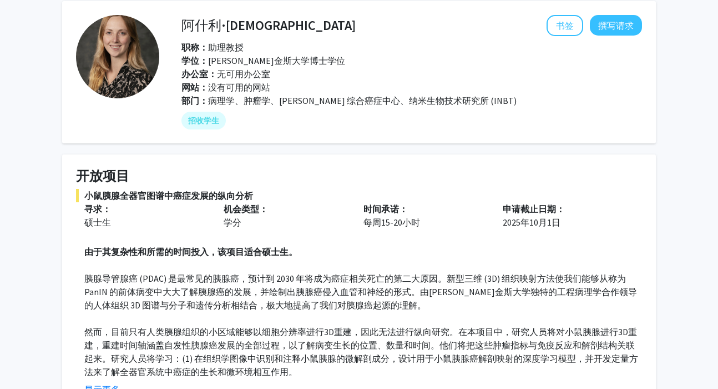
scroll to position [47, 0]
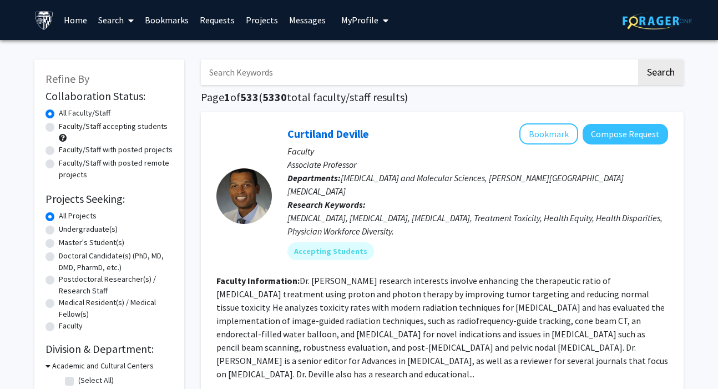
click at [312, 76] on input "Search Keywords" at bounding box center [419, 72] width 436 height 26
type input "[PERSON_NAME]"
click at [638, 59] on button "Search" at bounding box center [661, 72] width 46 height 26
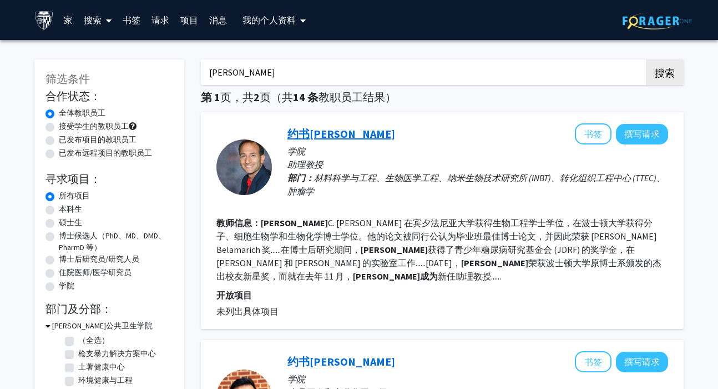
click at [337, 135] on font "约书亚·多洛夫" at bounding box center [342, 134] width 108 height 14
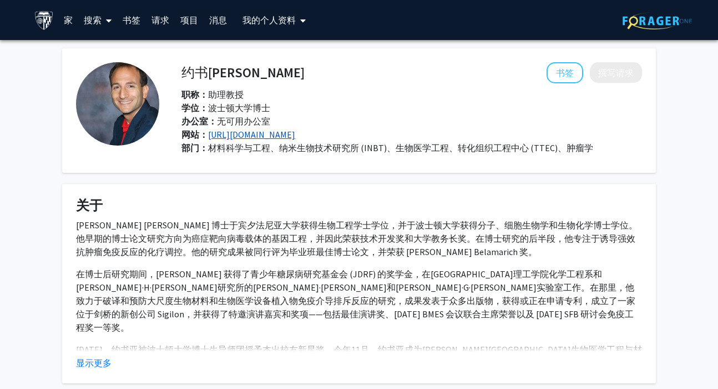
click at [283, 137] on font "https://www.bme.jhu.edu/dolofflab/" at bounding box center [251, 134] width 87 height 11
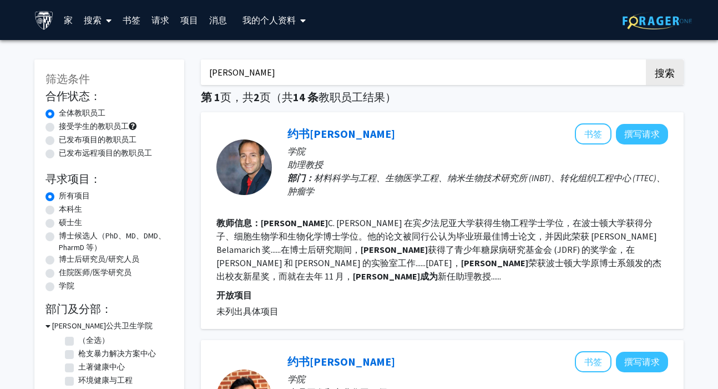
drag, startPoint x: 265, startPoint y: 74, endPoint x: 176, endPoint y: 73, distance: 88.8
click at [322, 72] on input "搜索关键词" at bounding box center [419, 72] width 436 height 26
paste input "Denis Wirtz"
type input "Denis Wirtz"
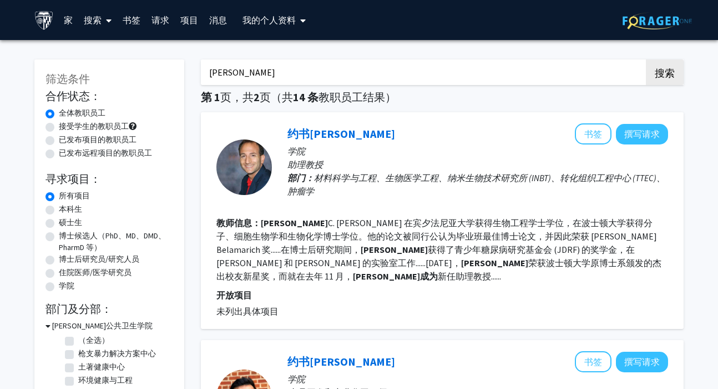
click at [646, 59] on button "搜索" at bounding box center [665, 72] width 38 height 26
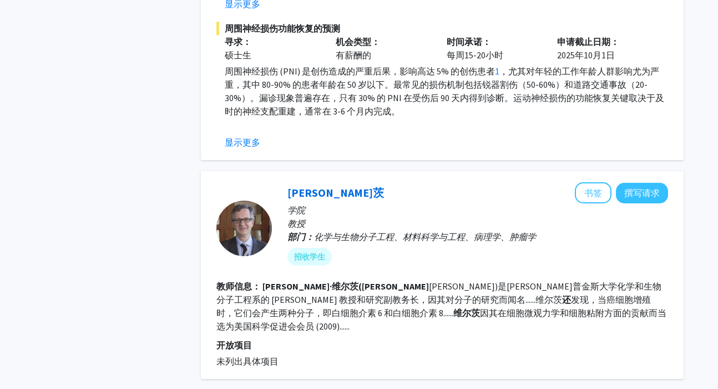
scroll to position [682, 0]
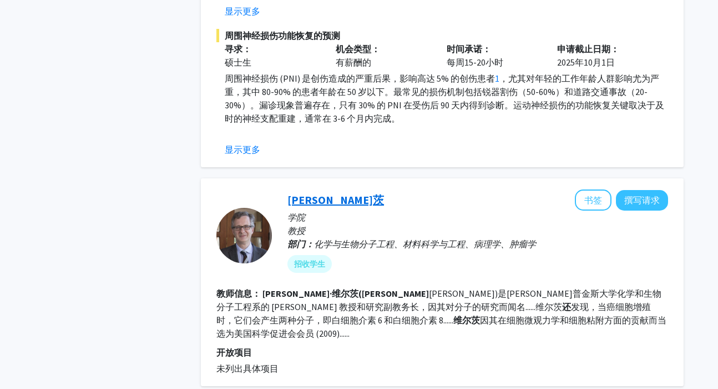
click at [343, 202] on font "丹尼斯·维尔茨" at bounding box center [336, 200] width 97 height 14
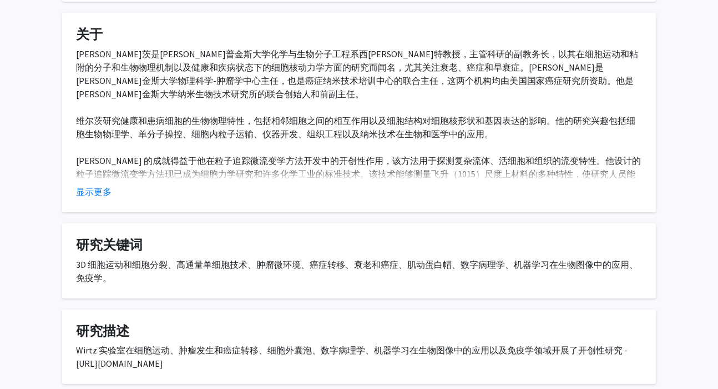
scroll to position [253, 0]
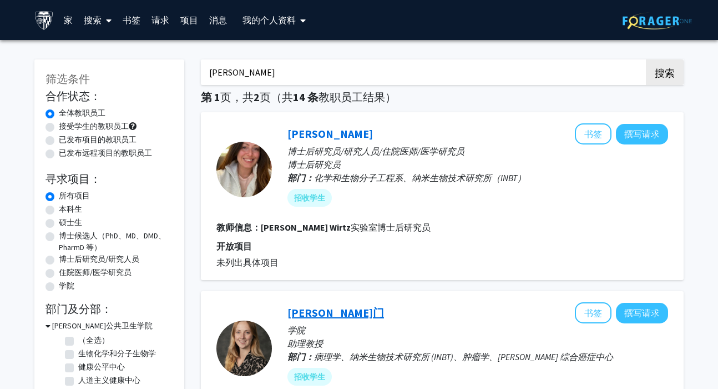
click at [326, 308] on font "[PERSON_NAME]门" at bounding box center [336, 312] width 97 height 14
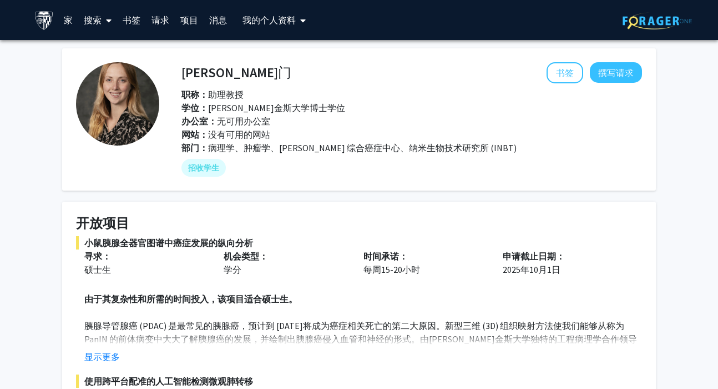
click at [143, 94] on img at bounding box center [117, 103] width 83 height 83
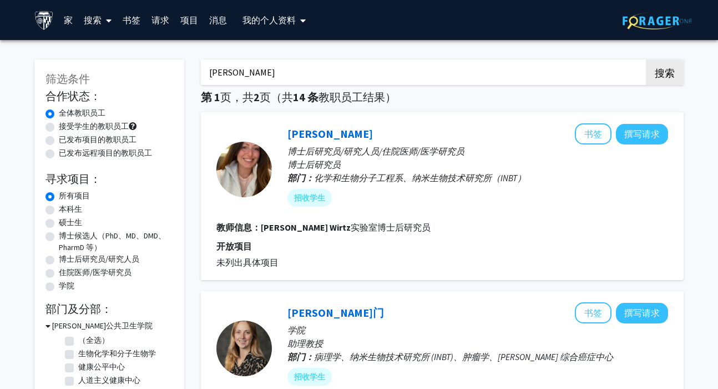
drag, startPoint x: 263, startPoint y: 82, endPoint x: 174, endPoint y: 79, distance: 88.9
drag, startPoint x: 284, startPoint y: 65, endPoint x: 245, endPoint y: 71, distance: 39.2
click at [241, 70] on input "Denis Wirtz" at bounding box center [419, 72] width 436 height 26
drag, startPoint x: 253, startPoint y: 74, endPoint x: 180, endPoint y: 75, distance: 73.3
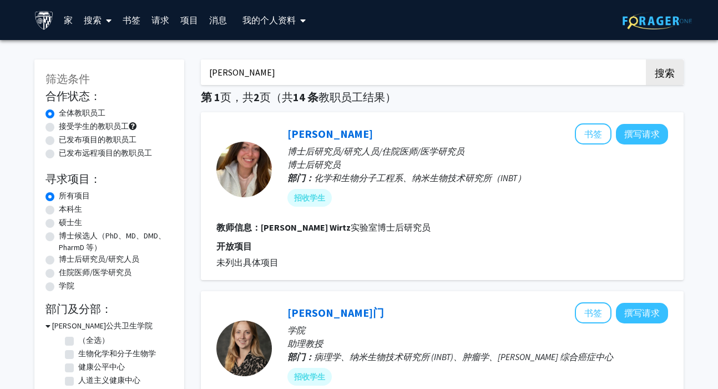
paste input "Arja Ray"
click at [646, 59] on button "搜索" at bounding box center [665, 72] width 38 height 26
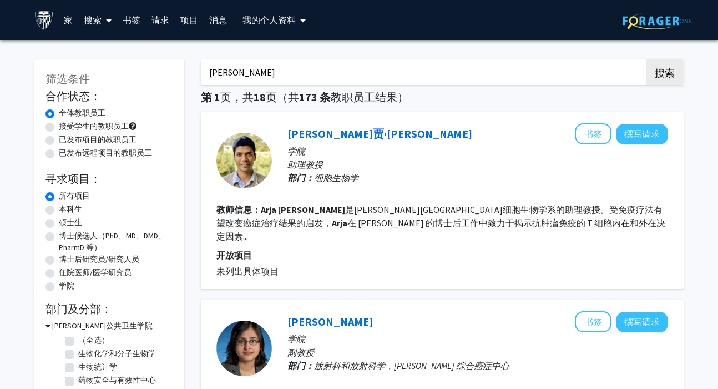
drag, startPoint x: 240, startPoint y: 74, endPoint x: 140, endPoint y: 72, distance: 99.9
click at [646, 59] on button "搜索" at bounding box center [665, 72] width 38 height 26
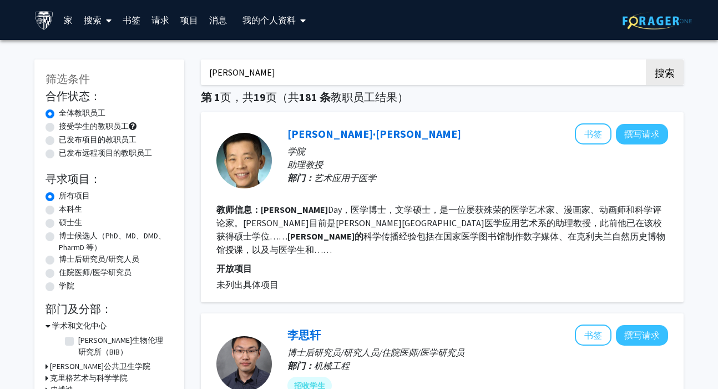
click at [233, 72] on input "Jeff green" at bounding box center [419, 72] width 436 height 26
click at [231, 72] on input "Jeff green" at bounding box center [419, 72] width 436 height 26
click at [228, 70] on input "Jeff green" at bounding box center [419, 72] width 436 height 26
click at [646, 59] on button "搜索" at bounding box center [665, 72] width 38 height 26
drag, startPoint x: 279, startPoint y: 74, endPoint x: 124, endPoint y: 73, distance: 154.9
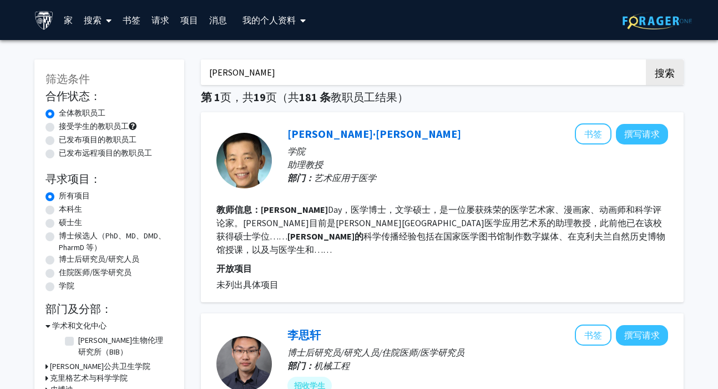
paste input "Fried, Stephen D"
click at [646, 59] on button "搜索" at bounding box center [665, 72] width 38 height 26
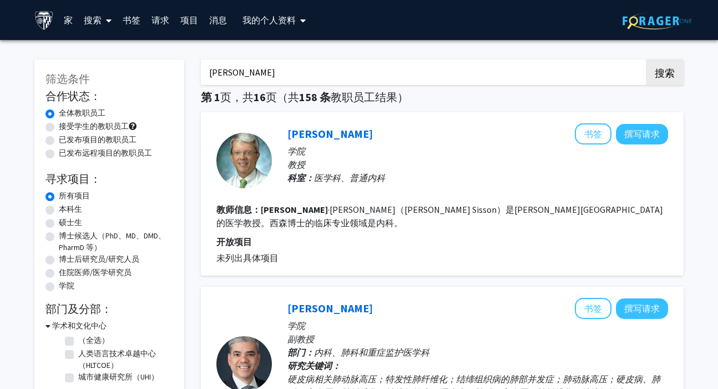
drag, startPoint x: 286, startPoint y: 67, endPoint x: 233, endPoint y: 68, distance: 53.9
click at [232, 68] on input "Fried, Stephen D" at bounding box center [419, 72] width 436 height 26
click at [233, 68] on input "Fried, Stephen D" at bounding box center [419, 72] width 436 height 26
click at [279, 78] on input "Fried Stephen D" at bounding box center [419, 72] width 436 height 26
click at [646, 59] on button "搜索" at bounding box center [665, 72] width 38 height 26
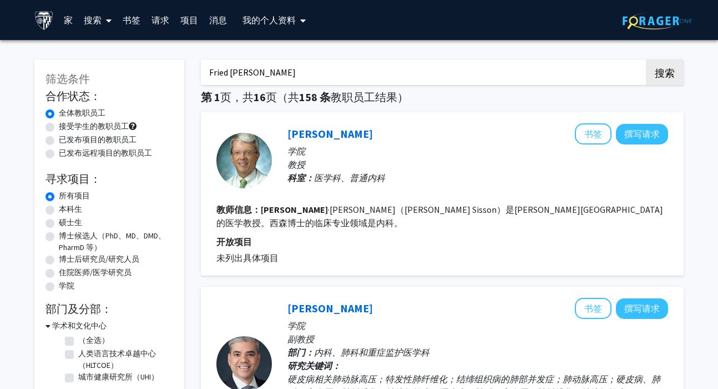
click at [286, 65] on input "Fried Stephen D" at bounding box center [419, 72] width 436 height 26
click at [286, 74] on input "Fried Stephen D" at bounding box center [419, 72] width 436 height 26
click at [646, 59] on button "搜索" at bounding box center [665, 72] width 38 height 26
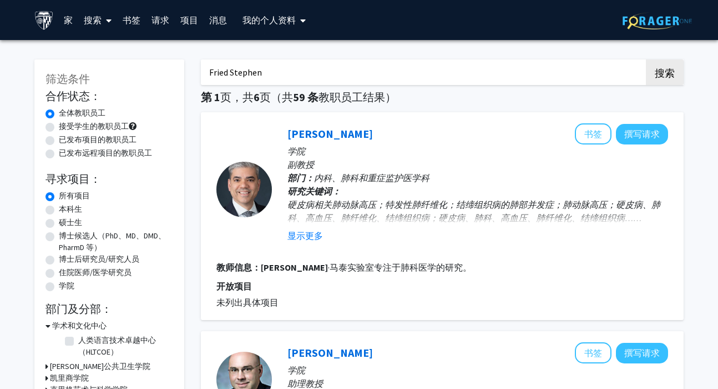
drag, startPoint x: 287, startPoint y: 66, endPoint x: 134, endPoint y: 64, distance: 152.7
drag, startPoint x: 275, startPoint y: 81, endPoint x: 174, endPoint y: 79, distance: 101.0
type input "F"
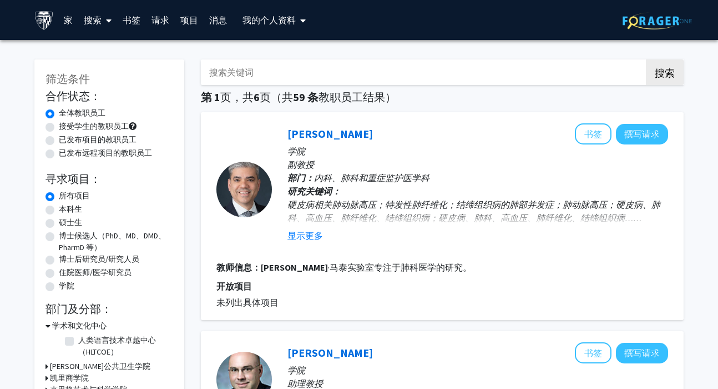
paste input "Uneri, Ali"
click at [235, 69] on input "Uneri, Ali" at bounding box center [419, 72] width 436 height 26
type input "Uneri Ali"
click at [646, 59] on button "搜索" at bounding box center [665, 72] width 38 height 26
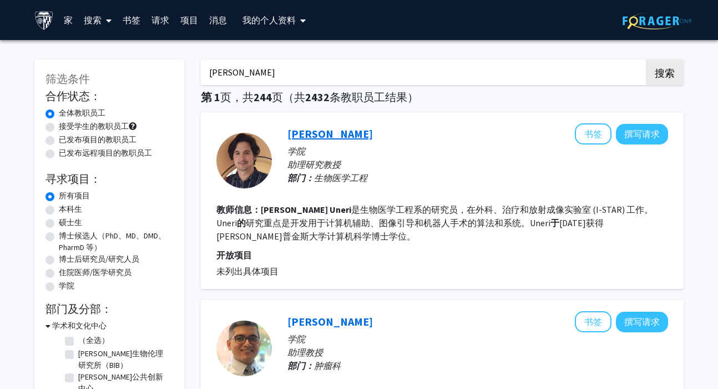
click at [314, 136] on font "阿里·乌内里" at bounding box center [330, 134] width 85 height 14
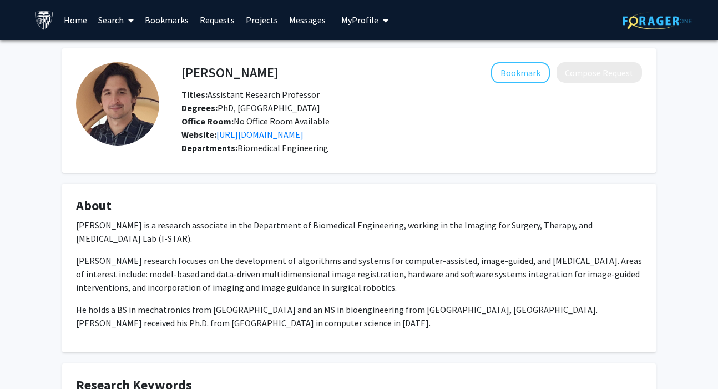
click at [216, 303] on p "He holds a BS in mechatronics from Sabanci University and an MS in bioengineeri…" at bounding box center [359, 316] width 566 height 27
click at [210, 303] on p "He holds a BS in mechatronics from Sabanci University and an MS in bioengineeri…" at bounding box center [359, 316] width 566 height 27
drag, startPoint x: 210, startPoint y: 294, endPoint x: 230, endPoint y: 294, distance: 19.4
click at [230, 303] on p "He holds a BS in mechatronics from Sabanci University and an MS in bioengineeri…" at bounding box center [359, 316] width 566 height 27
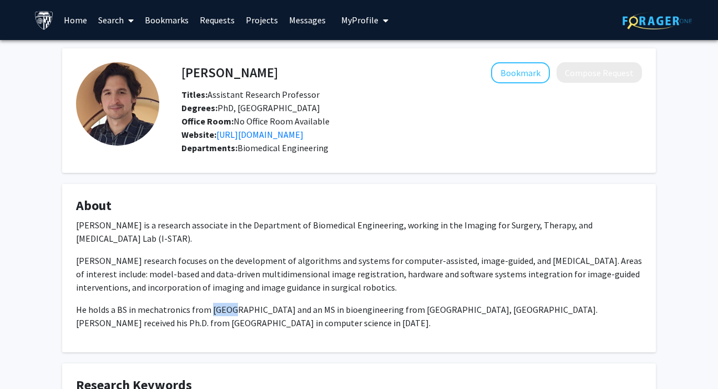
click at [230, 303] on p "He holds a BS in mechatronics from Sabanci University and an MS in bioengineeri…" at bounding box center [359, 316] width 566 height 27
drag, startPoint x: 208, startPoint y: 294, endPoint x: 279, endPoint y: 300, distance: 71.3
click at [279, 303] on p "He holds a BS in mechatronics from Sabanci University and an MS in bioengineeri…" at bounding box center [359, 316] width 566 height 27
copy p "Sabanci University"
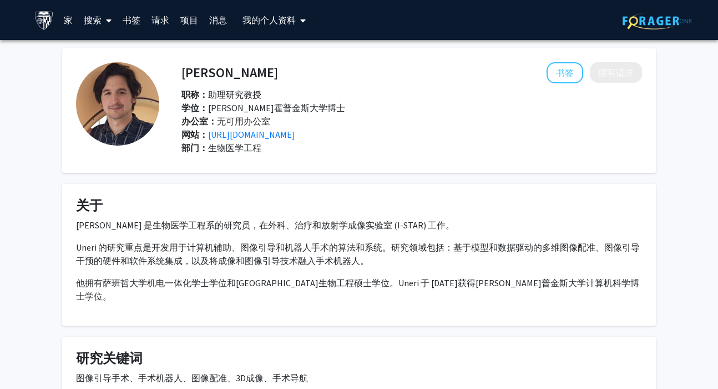
click at [342, 172] on fg-card "阿里·乌内里 书签 撰写请求 职称： 助理研究教授 学位： 约翰霍普金斯大学博士 办公室： 无可用办公室 网站： https://istar.jhu.edu/…" at bounding box center [359, 110] width 594 height 124
click at [278, 133] on font "https://istar.jhu.edu/" at bounding box center [251, 134] width 87 height 11
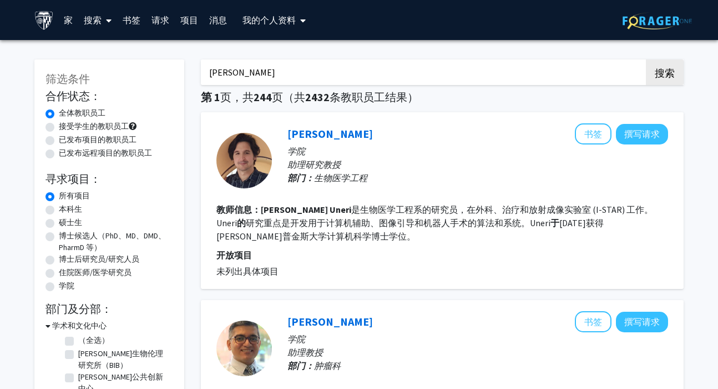
drag, startPoint x: 253, startPoint y: 78, endPoint x: 159, endPoint y: 77, distance: 93.3
paste input "Green, Jordan"
click at [234, 72] on input "Green, Jordan" at bounding box center [419, 72] width 436 height 26
click at [238, 73] on input "Green, Jordan" at bounding box center [419, 72] width 436 height 26
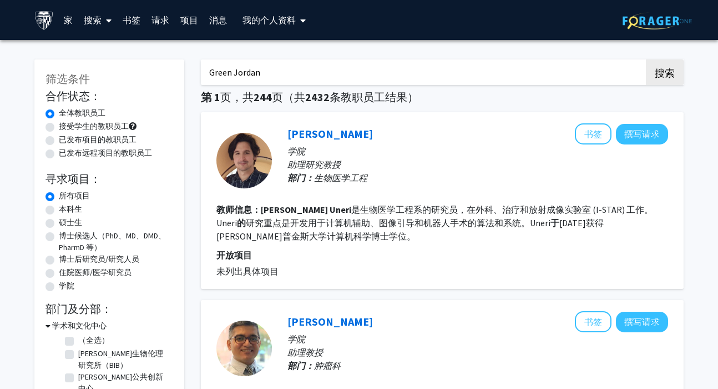
type input "Green Jordan"
click at [646, 59] on button "搜索" at bounding box center [665, 72] width 38 height 26
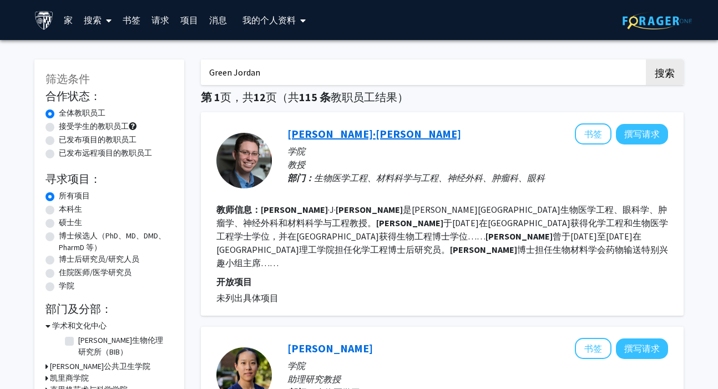
click at [302, 132] on font "乔丹·格林" at bounding box center [375, 134] width 174 height 14
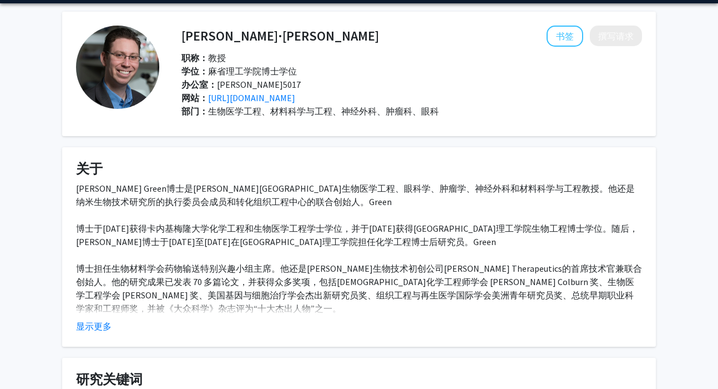
scroll to position [38, 0]
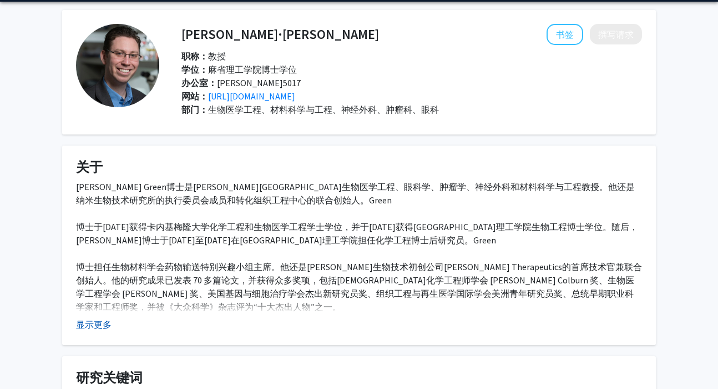
click at [107, 319] on font "显示更多" at bounding box center [94, 324] width 36 height 11
click at [102, 326] on font "显示更多" at bounding box center [94, 324] width 36 height 11
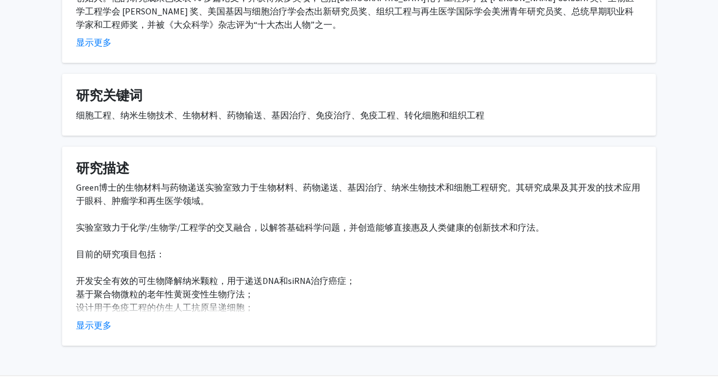
scroll to position [328, 0]
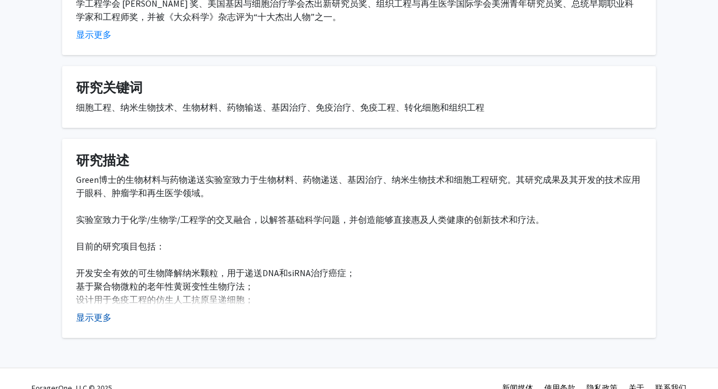
click at [109, 313] on font "显示更多" at bounding box center [94, 316] width 36 height 11
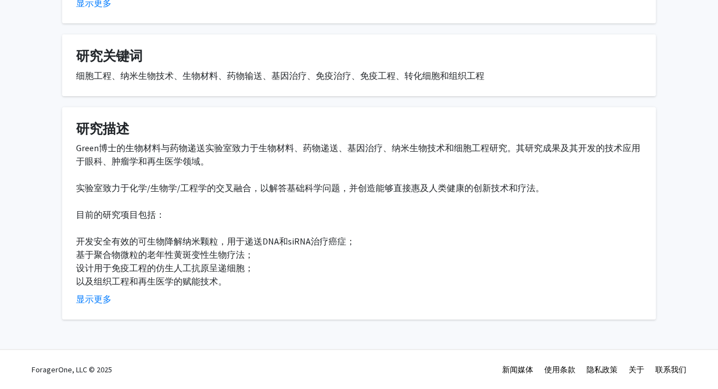
scroll to position [0, 0]
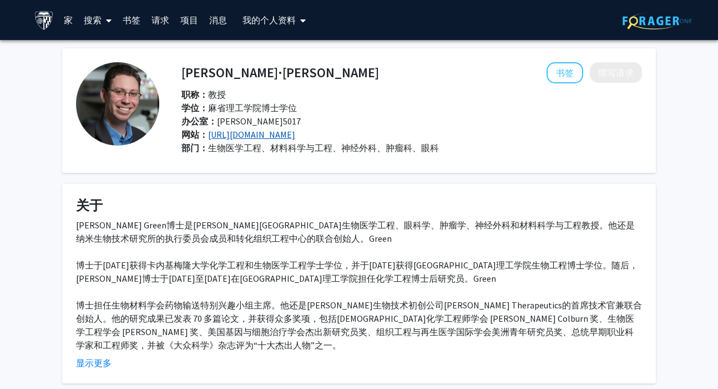
click at [260, 131] on font "http://greengroup.johnshopkins.edu/" at bounding box center [251, 134] width 87 height 11
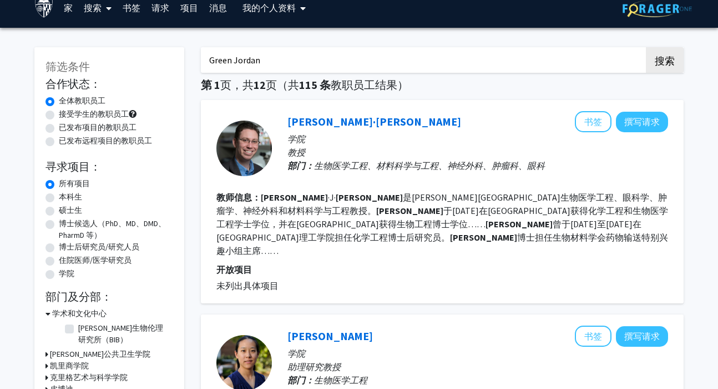
scroll to position [7, 0]
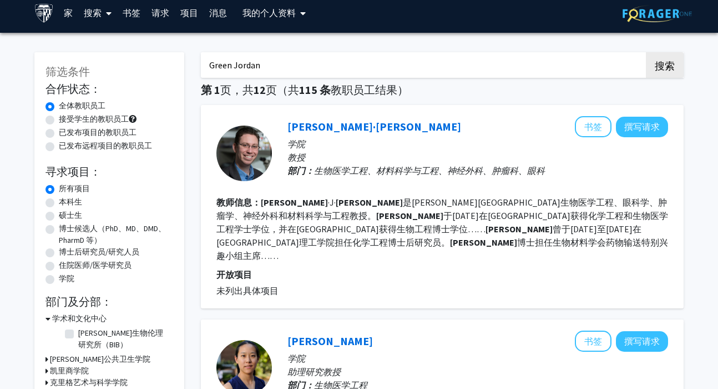
drag, startPoint x: 452, startPoint y: 64, endPoint x: 444, endPoint y: 64, distance: 8.3
click at [447, 64] on input "Green Jordan" at bounding box center [419, 65] width 436 height 26
drag, startPoint x: 333, startPoint y: 60, endPoint x: 184, endPoint y: 62, distance: 148.8
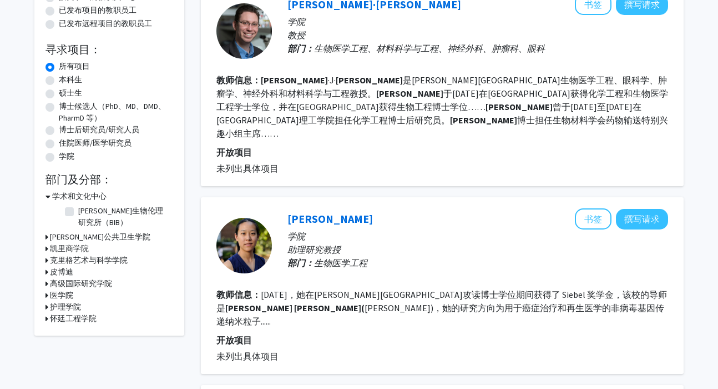
scroll to position [137, 0]
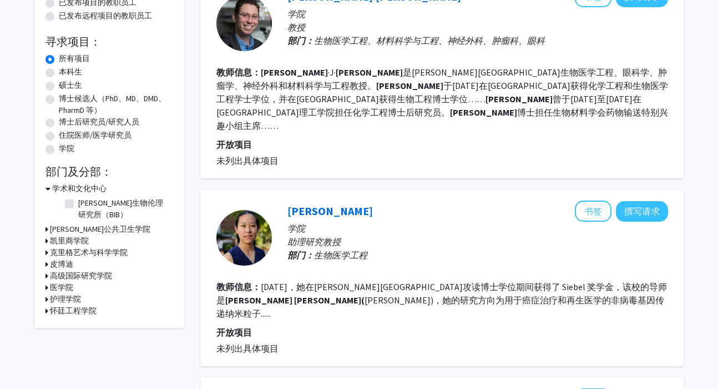
click at [57, 229] on font "彭博公共卫生学院" at bounding box center [100, 229] width 100 height 10
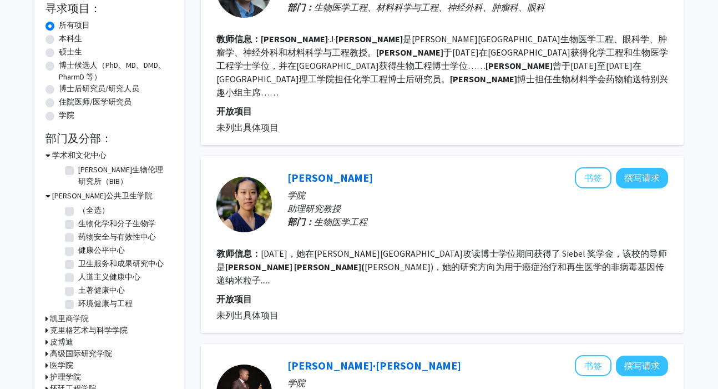
scroll to position [173, 0]
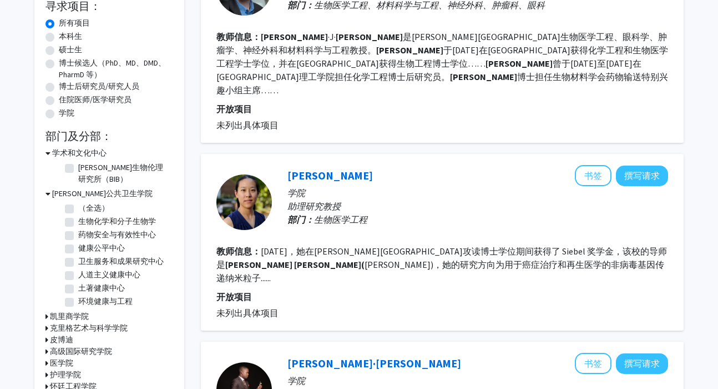
click at [78, 193] on font "彭博公共卫生学院" at bounding box center [102, 193] width 100 height 10
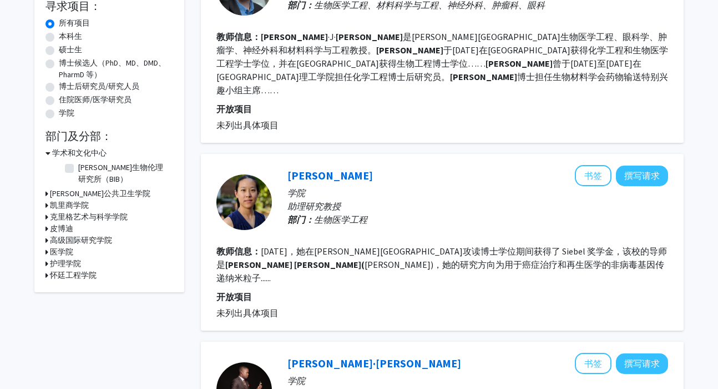
click at [79, 152] on font "学术和文化中心" at bounding box center [79, 153] width 54 height 10
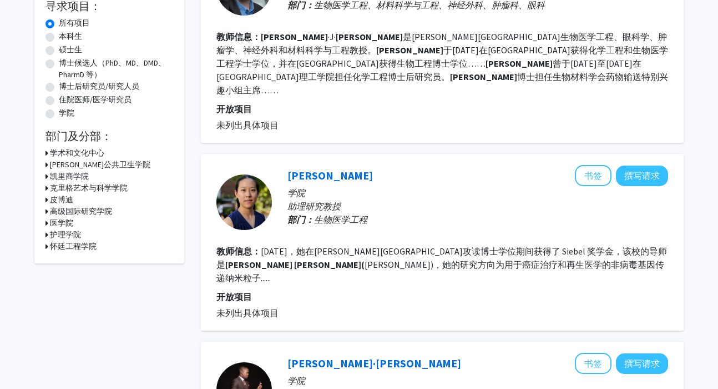
click at [64, 223] on font "医学院" at bounding box center [61, 223] width 23 height 10
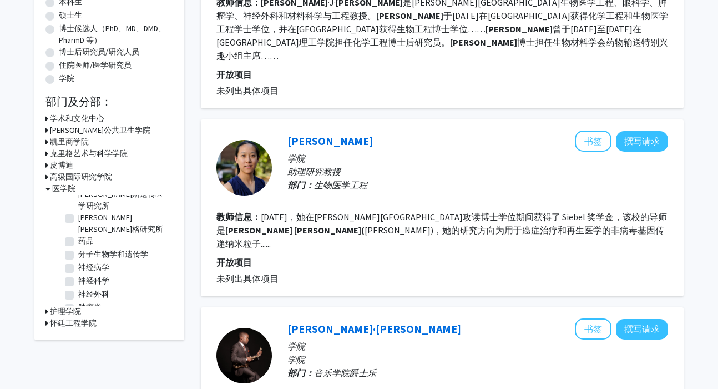
scroll to position [305, 0]
click at [78, 299] on label "肿瘤学" at bounding box center [89, 305] width 23 height 12
click at [78, 299] on input "肿瘤学" at bounding box center [81, 302] width 7 height 7
checkbox input "true"
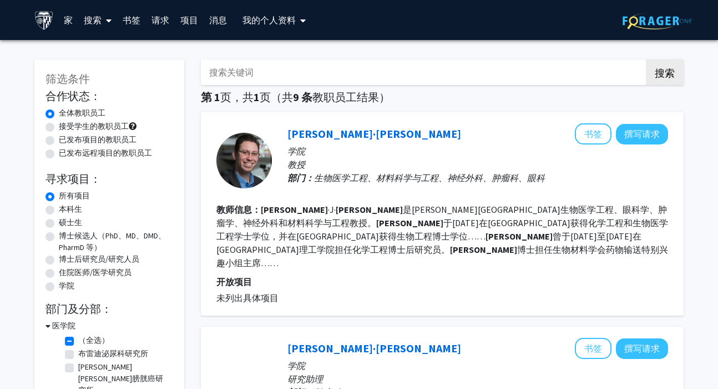
scroll to position [36, 0]
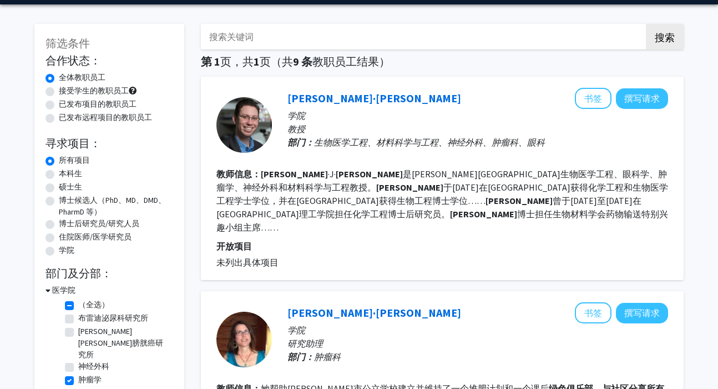
click at [78, 374] on label "肿瘤学" at bounding box center [89, 380] width 23 height 12
click at [78, 374] on input "肿瘤学" at bounding box center [81, 377] width 7 height 7
checkbox input "false"
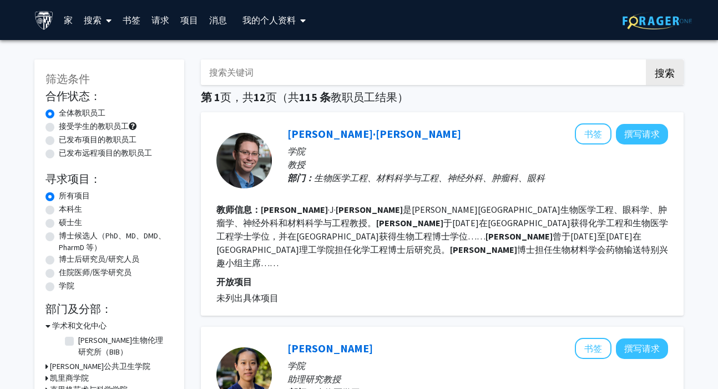
click at [56, 19] on link at bounding box center [46, 20] width 24 height 39
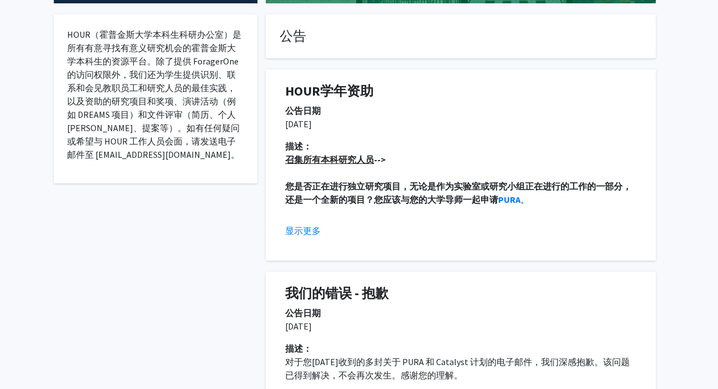
scroll to position [201, 0]
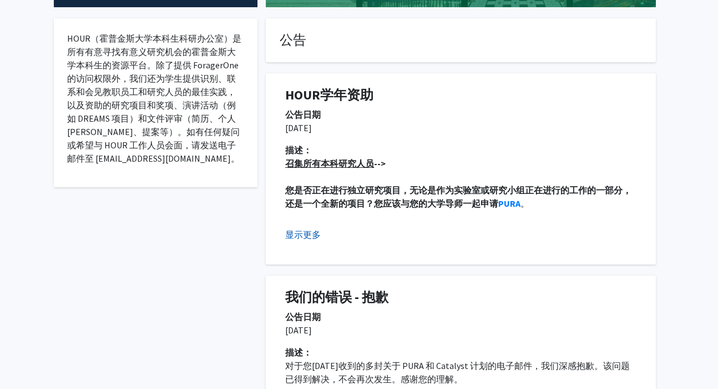
click at [309, 236] on font "显示更多" at bounding box center [303, 234] width 36 height 11
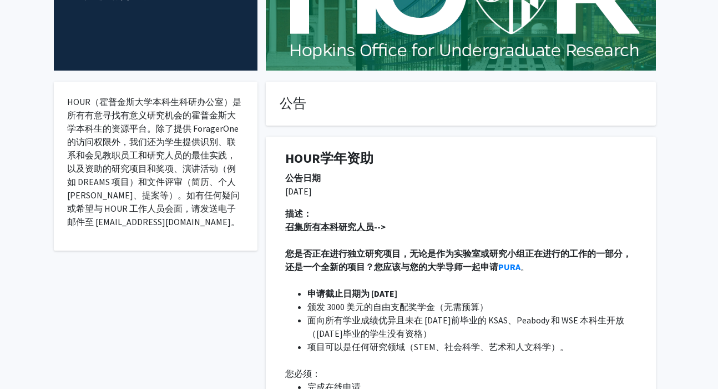
scroll to position [0, 0]
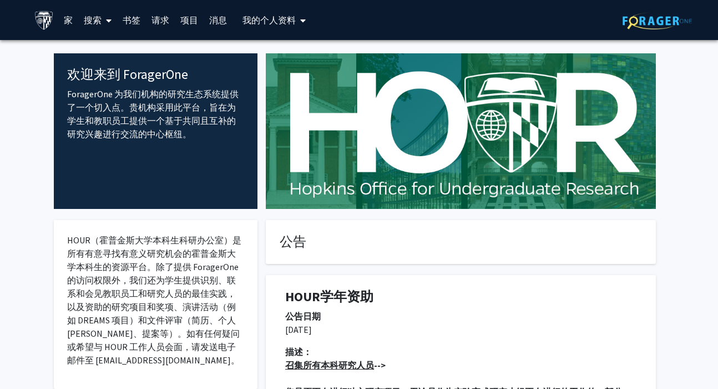
click at [48, 14] on img at bounding box center [43, 20] width 19 height 19
click at [58, 19] on link "家" at bounding box center [68, 20] width 20 height 39
click at [90, 24] on font "搜索" at bounding box center [93, 19] width 18 height 11
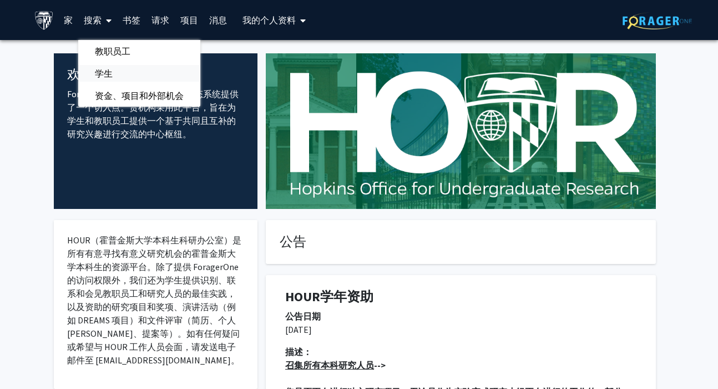
click at [101, 69] on font "学生" at bounding box center [104, 73] width 18 height 11
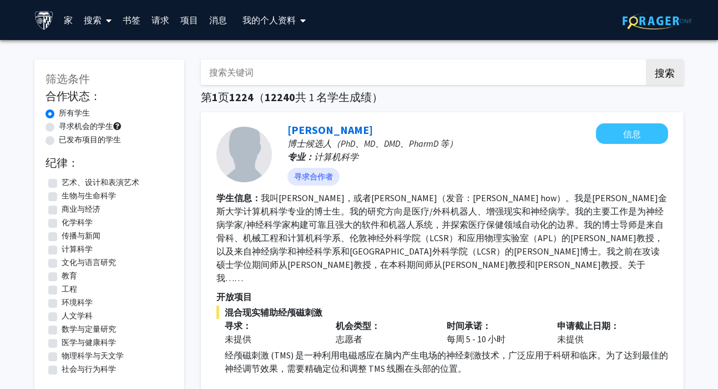
click at [108, 22] on icon at bounding box center [109, 20] width 6 height 9
click at [120, 57] on span "教职员工" at bounding box center [112, 51] width 69 height 22
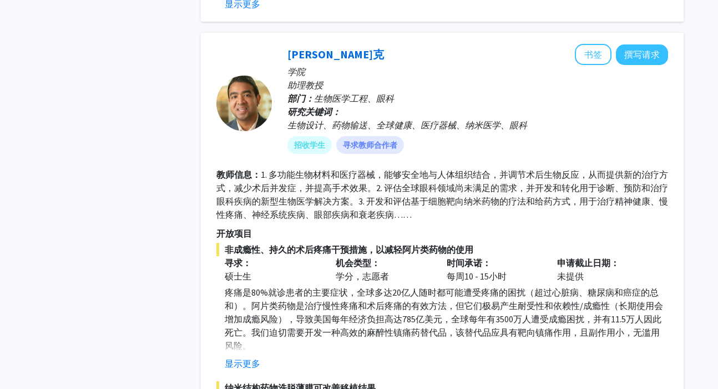
scroll to position [5215, 0]
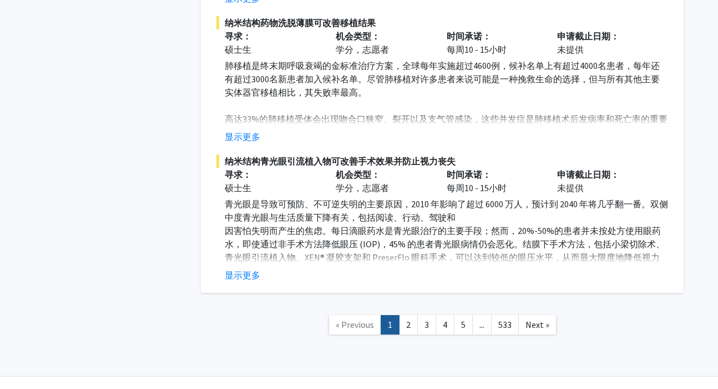
click at [486, 315] on link "..." at bounding box center [481, 324] width 19 height 19
click at [480, 319] on span "..." at bounding box center [482, 324] width 5 height 11
click at [467, 315] on link "5" at bounding box center [463, 324] width 19 height 19
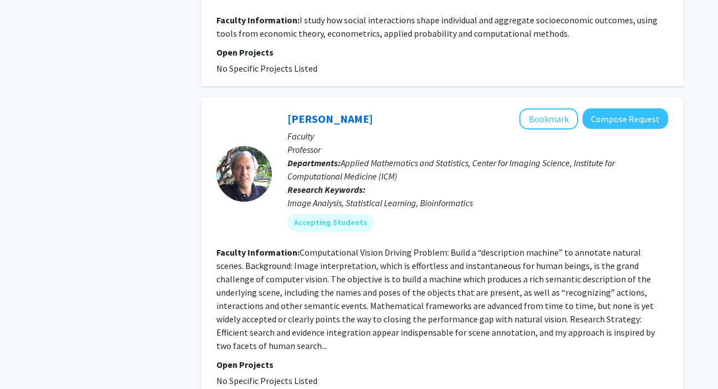
scroll to position [3050, 0]
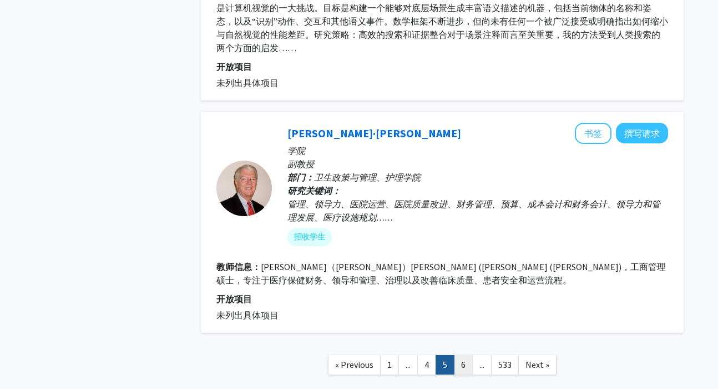
click at [468, 355] on link "6" at bounding box center [463, 364] width 19 height 19
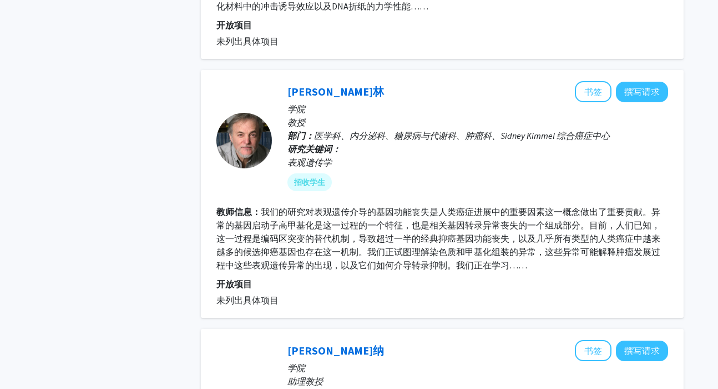
scroll to position [2195, 0]
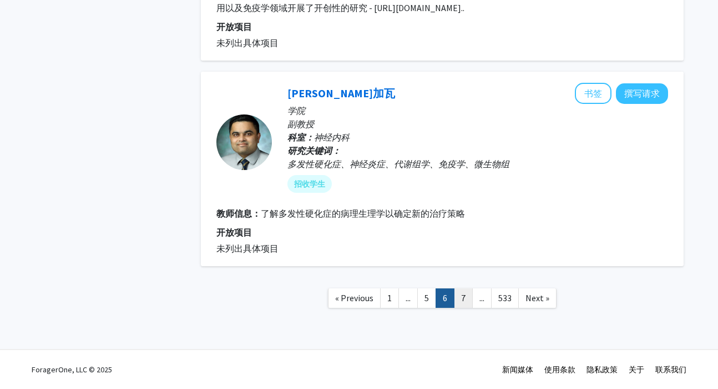
click at [462, 298] on link "7" at bounding box center [463, 297] width 19 height 19
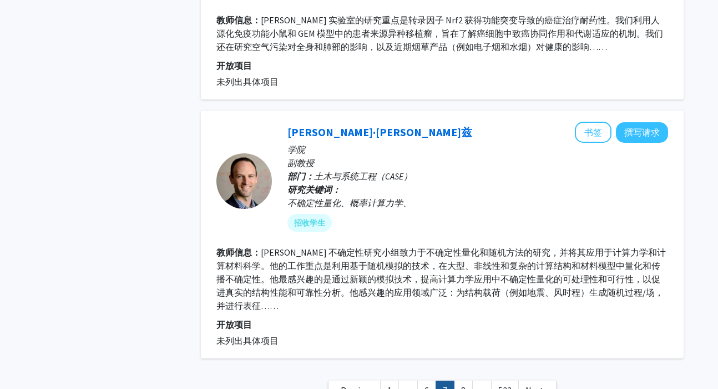
scroll to position [2506, 0]
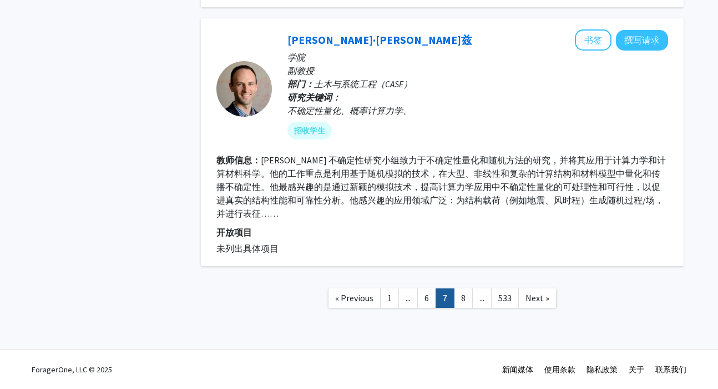
click at [487, 300] on link "..." at bounding box center [481, 297] width 19 height 19
click at [458, 300] on link "8" at bounding box center [463, 297] width 19 height 19
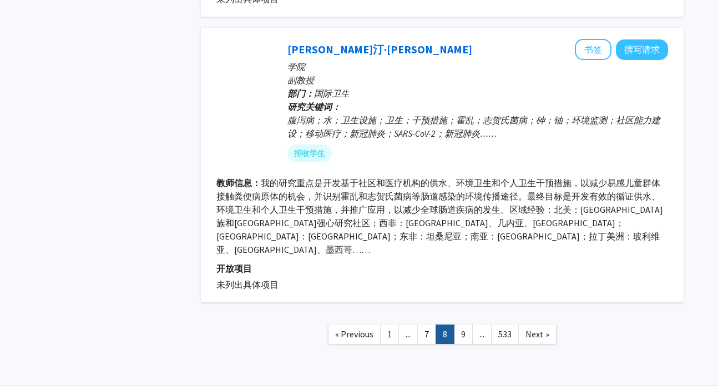
scroll to position [2511, 0]
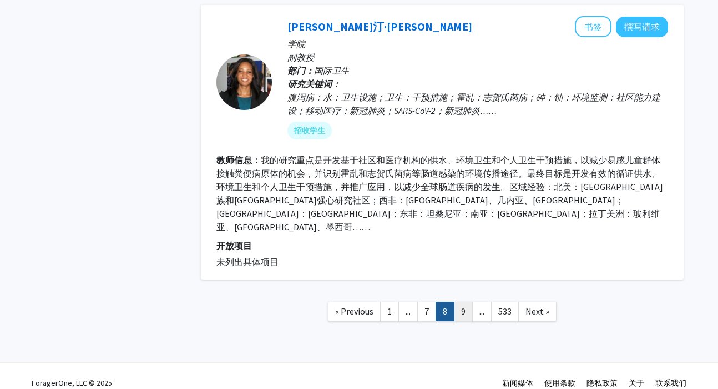
click at [465, 301] on link "9" at bounding box center [463, 310] width 19 height 19
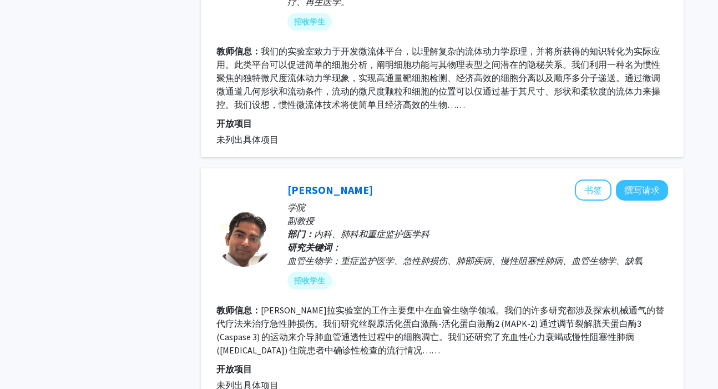
scroll to position [2422, 0]
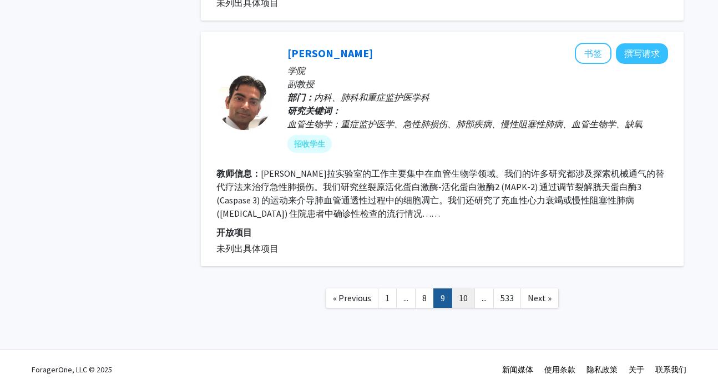
click at [468, 304] on link "10" at bounding box center [463, 297] width 23 height 19
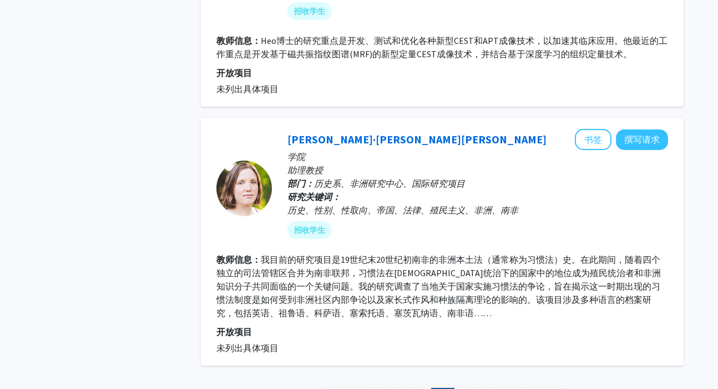
scroll to position [2230, 0]
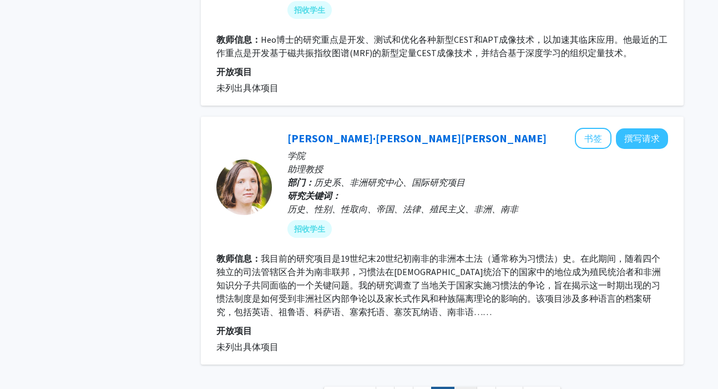
click at [470, 386] on link "11" at bounding box center [465, 395] width 23 height 19
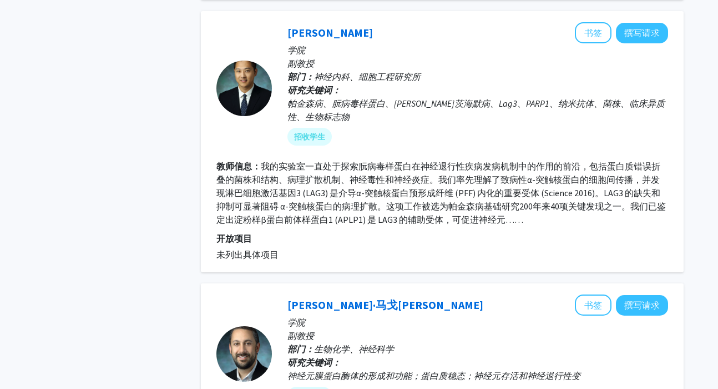
scroll to position [1133, 0]
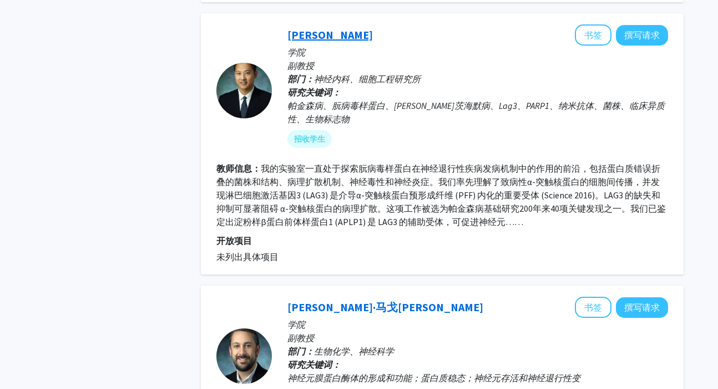
click at [303, 33] on font "毛晓波" at bounding box center [330, 35] width 85 height 14
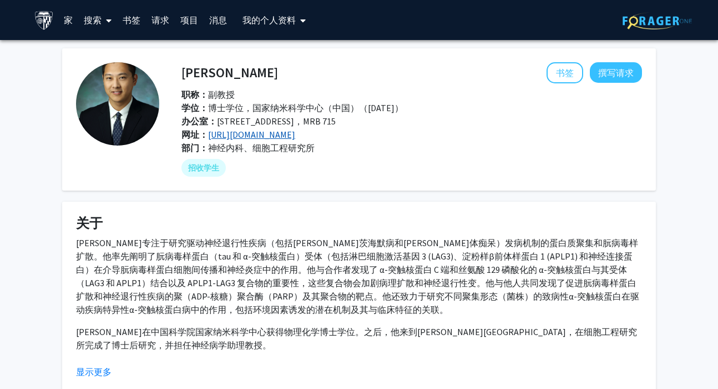
click at [248, 134] on font "https://chonggemao.wixsite.com/jhmi" at bounding box center [251, 134] width 87 height 11
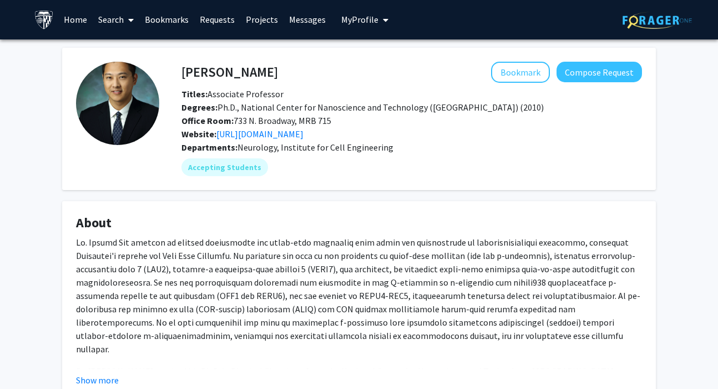
click at [290, 57] on fg-card "Xiaobo Mao Bookmark Compose Request Titles: Associate Professor Degrees: Ph.D.,…" at bounding box center [359, 119] width 594 height 142
drag, startPoint x: 238, startPoint y: 74, endPoint x: 199, endPoint y: 74, distance: 38.9
click at [198, 74] on h4 "Xiaobo Mao" at bounding box center [230, 72] width 97 height 21
click at [283, 65] on div "Bookmark Compose Request" at bounding box center [460, 72] width 364 height 21
drag, startPoint x: 265, startPoint y: 69, endPoint x: 184, endPoint y: 72, distance: 81.1
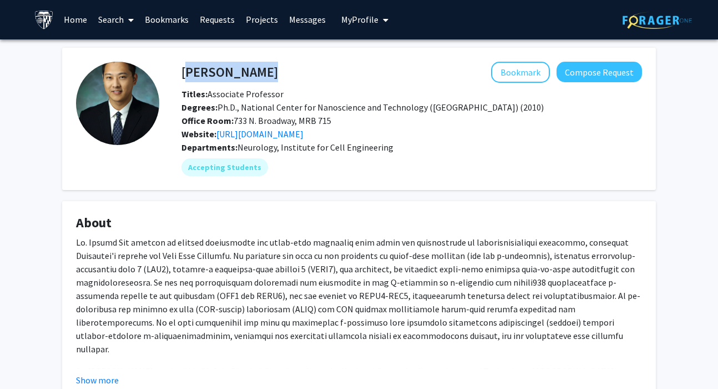
click at [184, 71] on div "Xiaobo Mao Bookmark Compose Request" at bounding box center [411, 72] width 477 height 21
copy h4 "Xiaobo Mao"
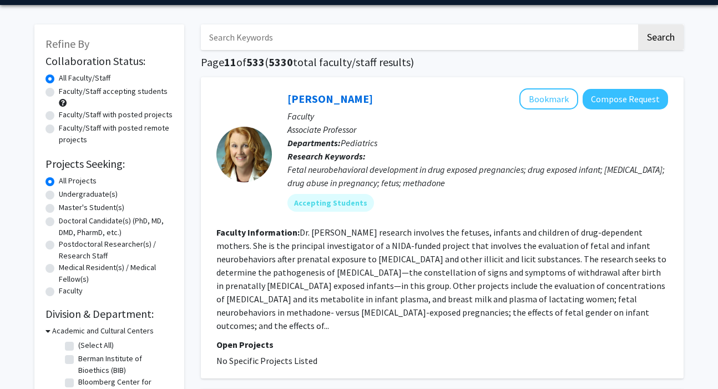
scroll to position [41, 0]
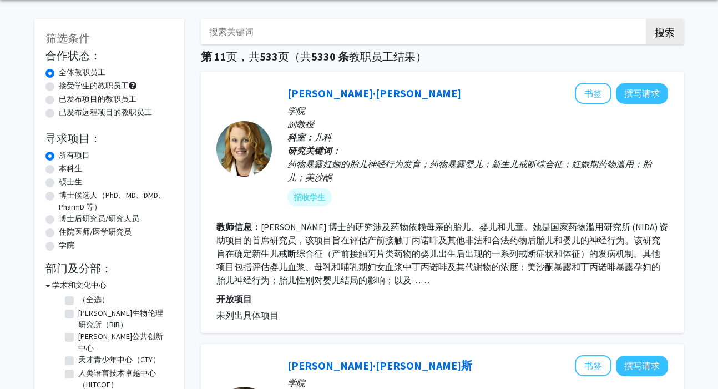
click at [456, 114] on p "学院" at bounding box center [478, 110] width 381 height 13
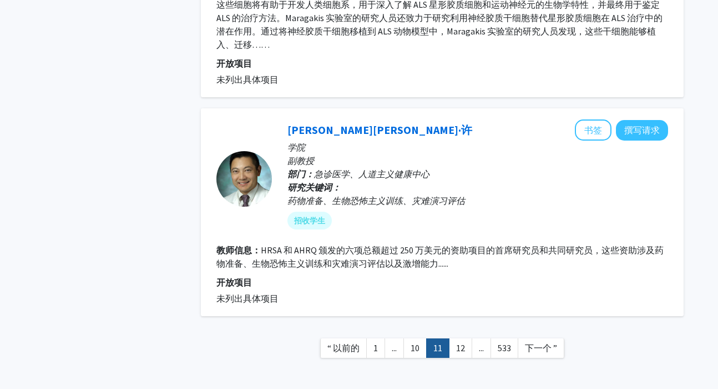
scroll to position [2386, 0]
click at [465, 337] on link "12" at bounding box center [460, 346] width 23 height 19
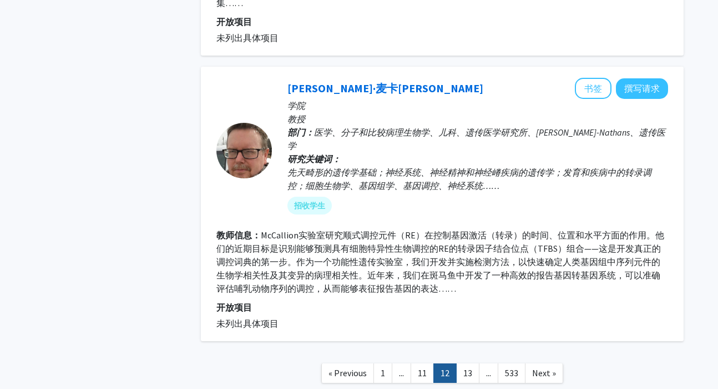
scroll to position [2309, 0]
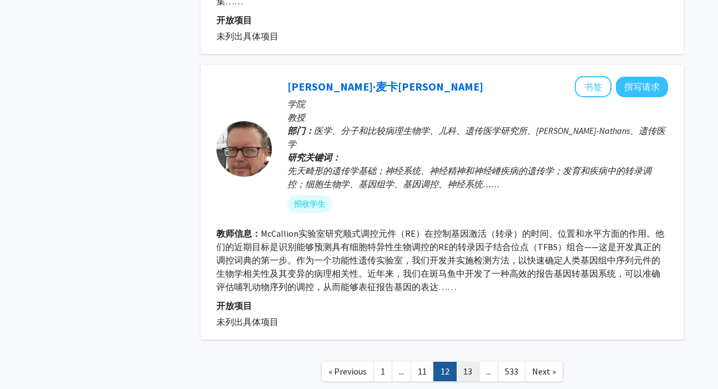
click at [473, 361] on link "13" at bounding box center [467, 370] width 23 height 19
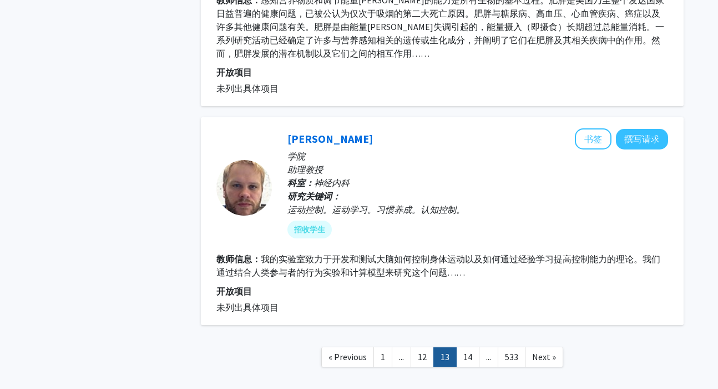
scroll to position [2404, 0]
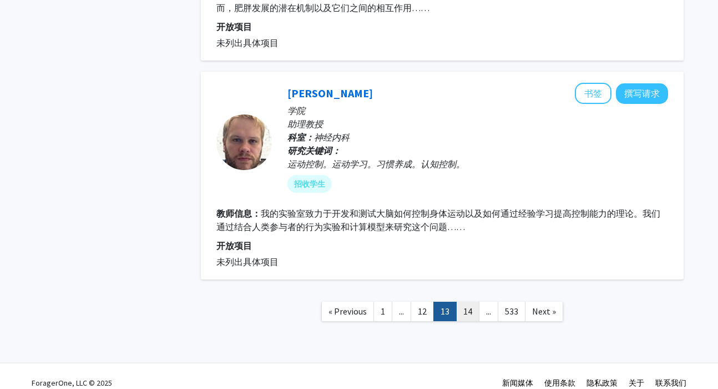
click at [472, 302] on link "14" at bounding box center [467, 310] width 23 height 19
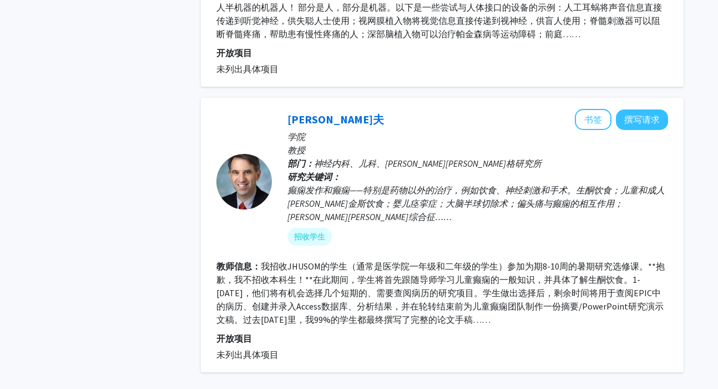
scroll to position [2329, 0]
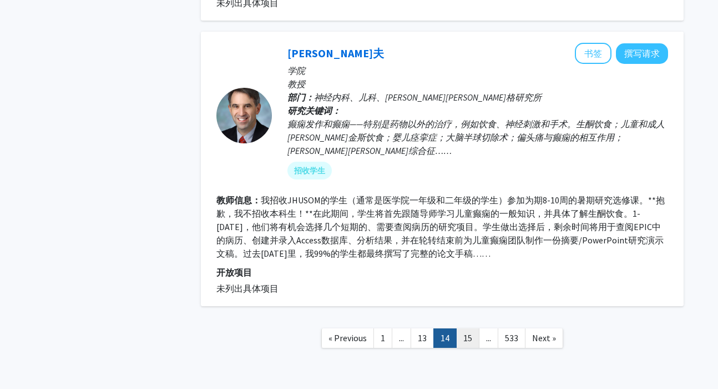
click at [474, 328] on link "15" at bounding box center [467, 337] width 23 height 19
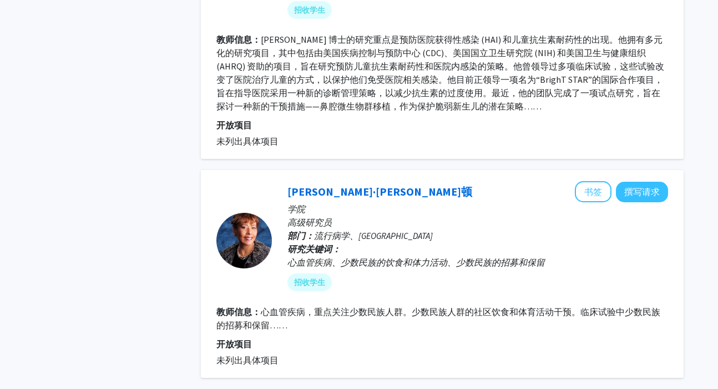
scroll to position [2400, 0]
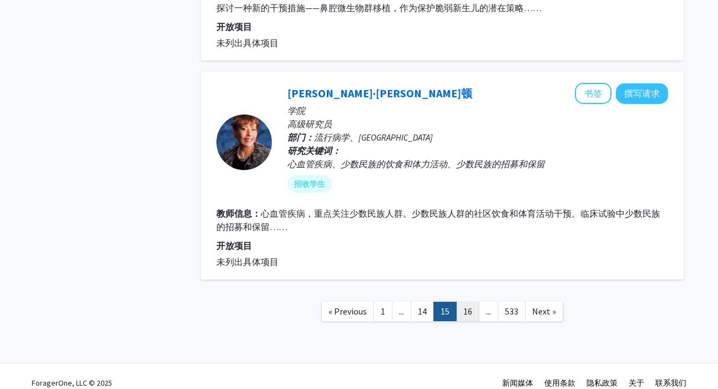
click at [468, 301] on link "16" at bounding box center [467, 310] width 23 height 19
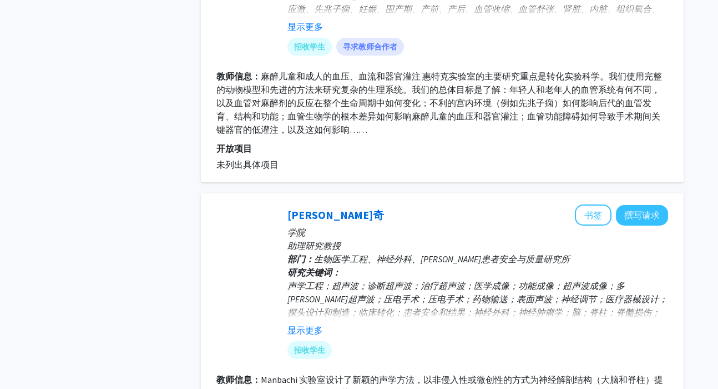
scroll to position [1881, 0]
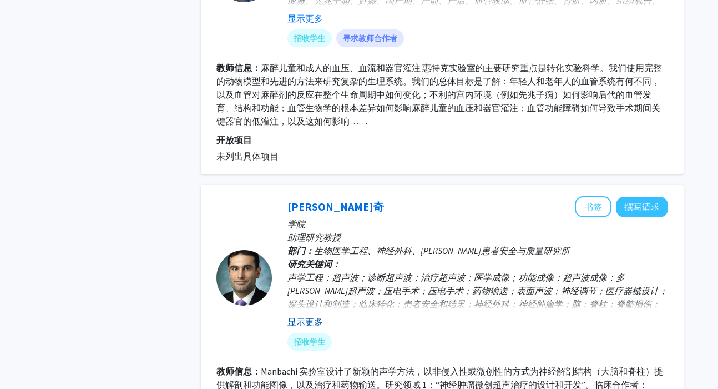
click at [317, 316] on font "显示更多" at bounding box center [306, 321] width 36 height 11
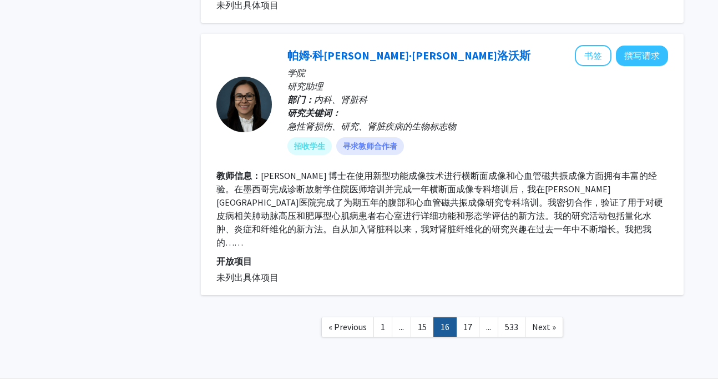
scroll to position [2351, 0]
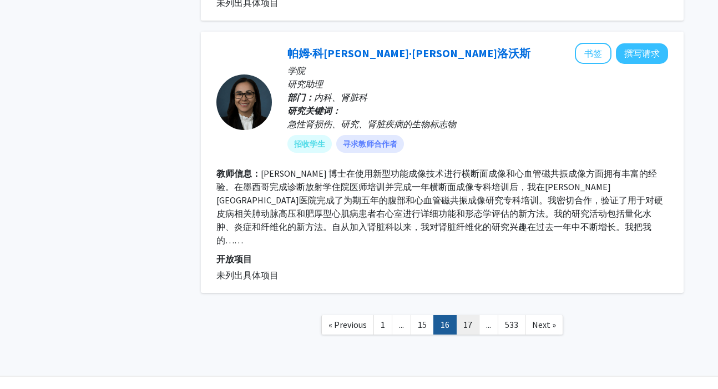
click at [464, 315] on link "17" at bounding box center [467, 324] width 23 height 19
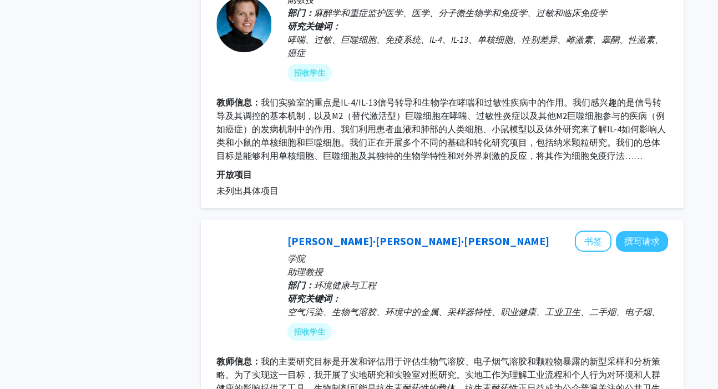
scroll to position [2462, 0]
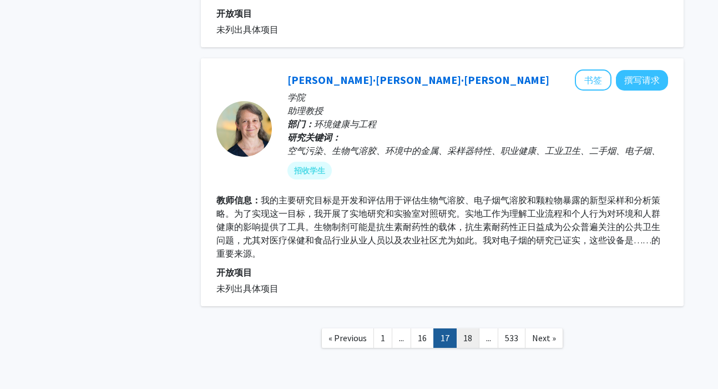
click at [475, 328] on link "18" at bounding box center [467, 337] width 23 height 19
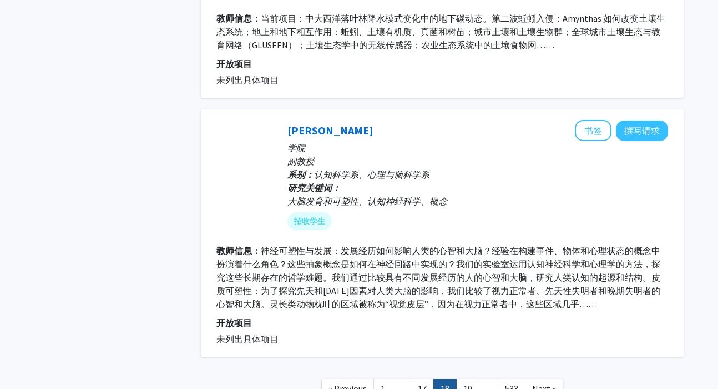
scroll to position [2360, 0]
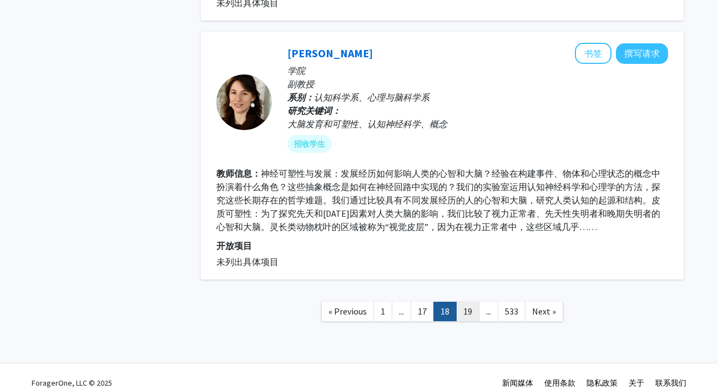
click at [470, 301] on link "19" at bounding box center [467, 310] width 23 height 19
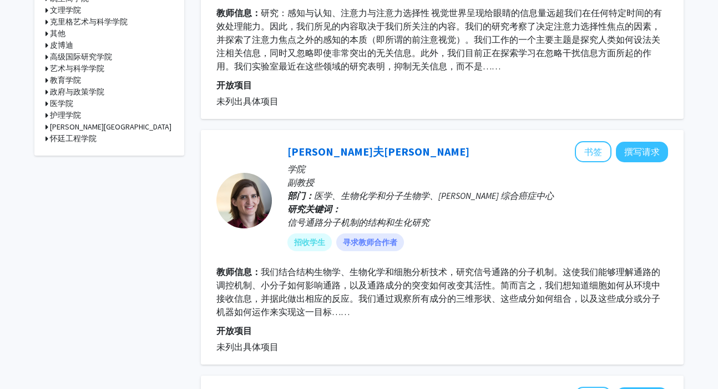
scroll to position [473, 0]
click at [346, 146] on font "詹妮弗·卡夫兰" at bounding box center [379, 151] width 182 height 14
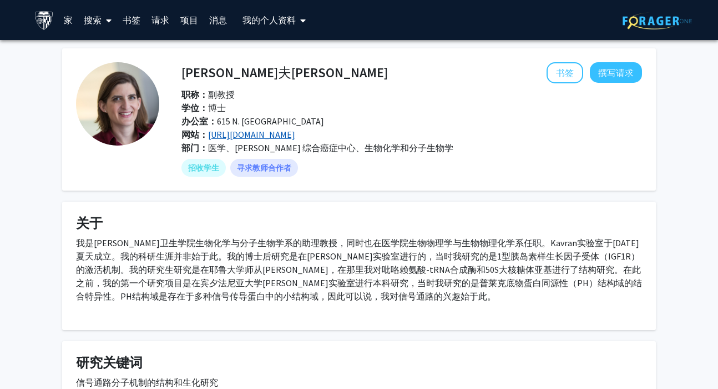
click at [251, 130] on font "http://www.kavranlab.com/" at bounding box center [251, 134] width 87 height 11
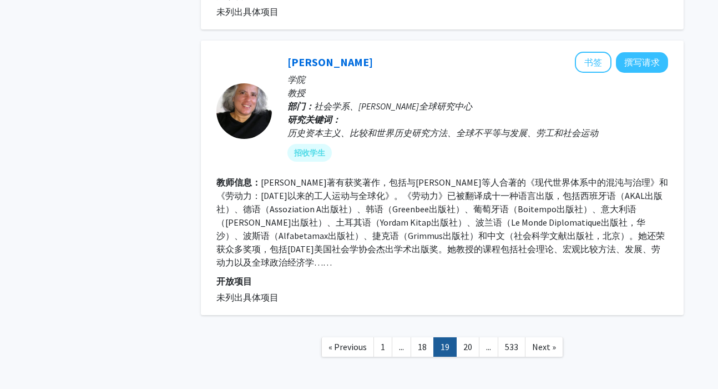
scroll to position [2368, 0]
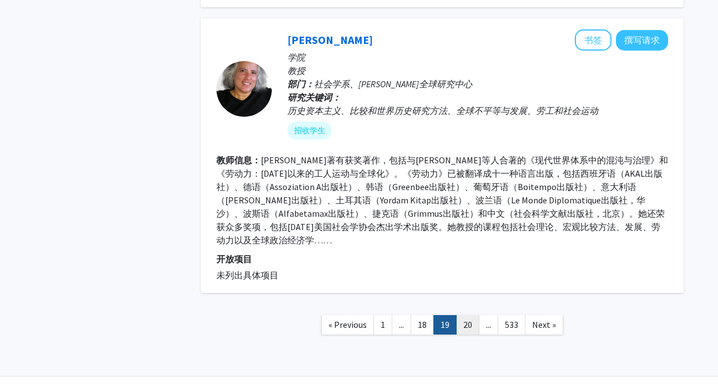
click at [468, 315] on link "20" at bounding box center [467, 324] width 23 height 19
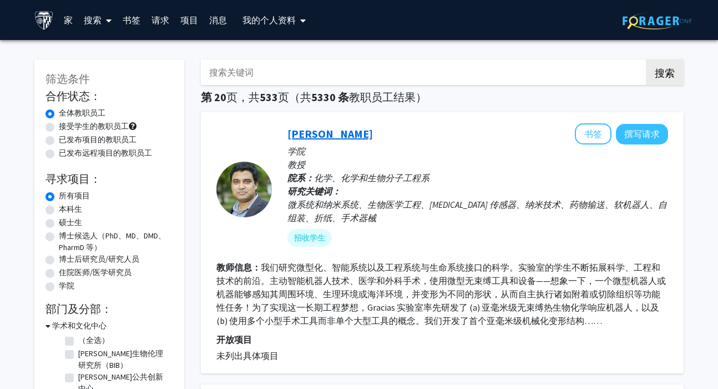
click at [336, 127] on font "大卫·格拉西亚斯" at bounding box center [330, 134] width 85 height 14
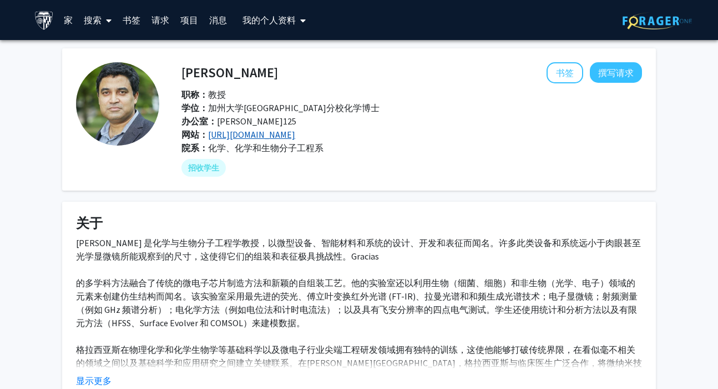
click at [249, 139] on font "https://graciaslab.johnshopkins.edu/" at bounding box center [251, 134] width 87 height 11
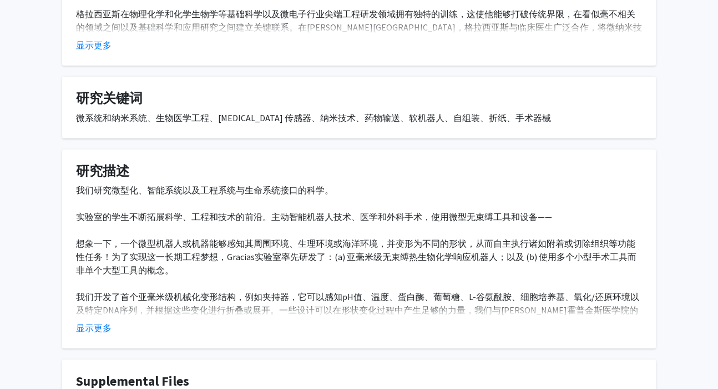
scroll to position [458, 0]
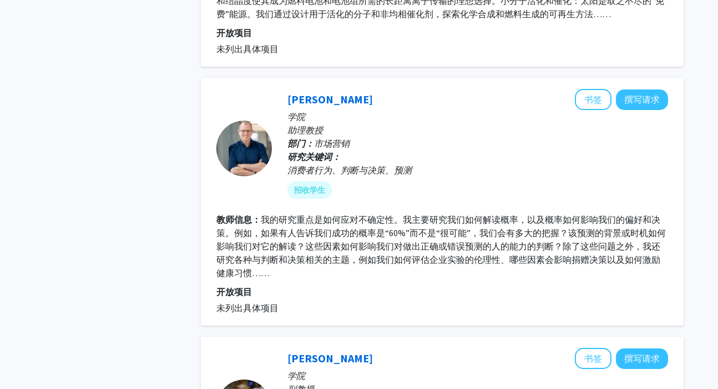
scroll to position [2382, 0]
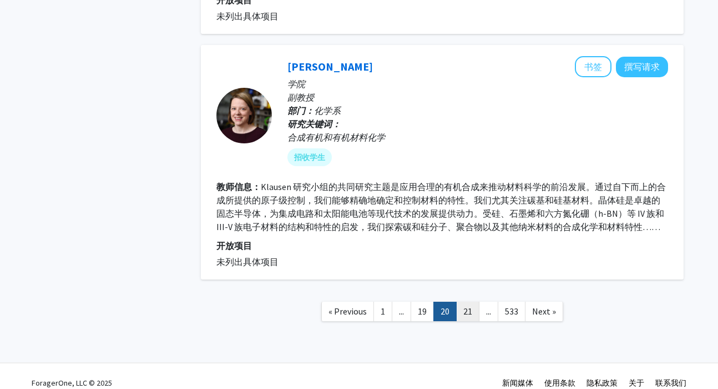
click at [461, 301] on link "21" at bounding box center [467, 310] width 23 height 19
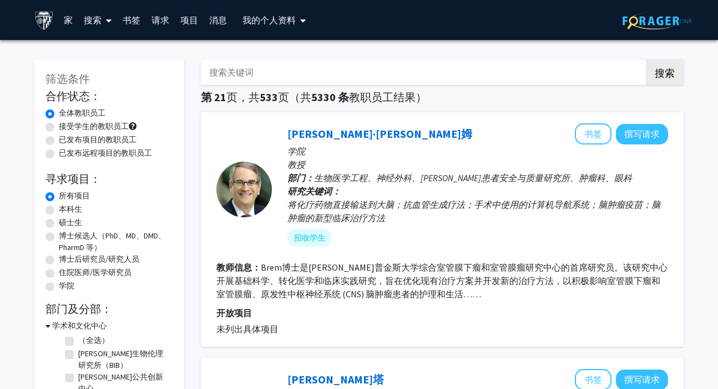
scroll to position [23, 0]
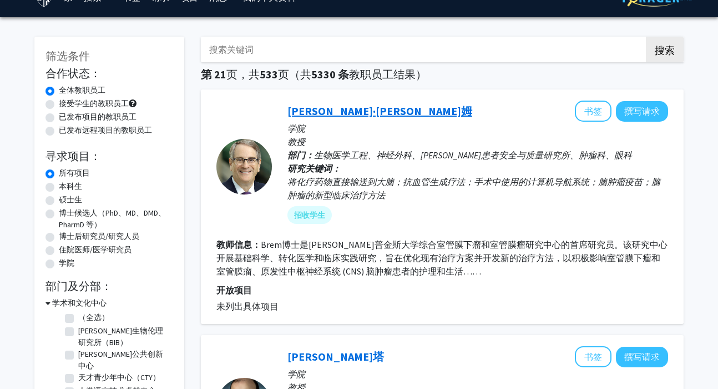
click at [325, 112] on font "亨利·布雷姆" at bounding box center [380, 111] width 185 height 14
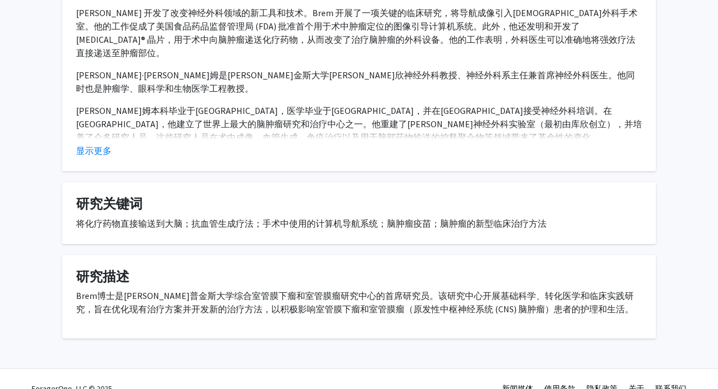
scroll to position [249, 0]
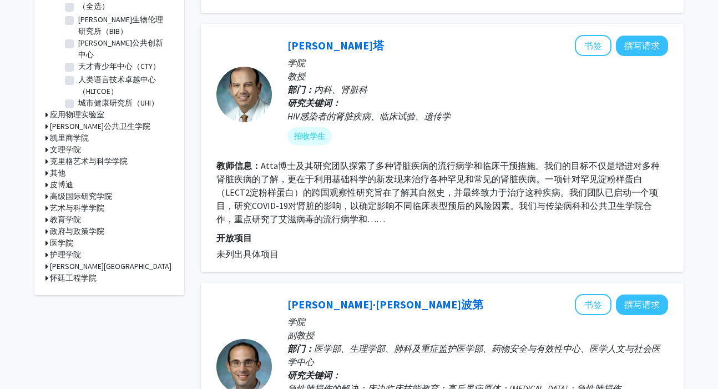
scroll to position [314, 0]
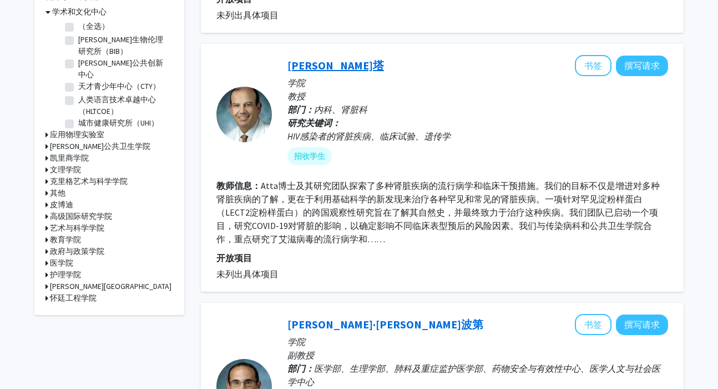
click at [298, 58] on div "莫阿塔 书签 撰写请求" at bounding box center [478, 65] width 381 height 21
click at [298, 59] on font "莫阿塔" at bounding box center [336, 65] width 97 height 14
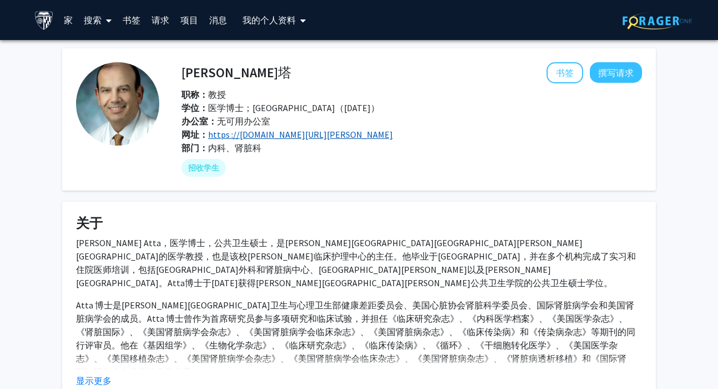
click at [265, 137] on font "https ://www.hopkinsmedicine.org/research/labs/mohamed-atta-lab" at bounding box center [300, 134] width 185 height 11
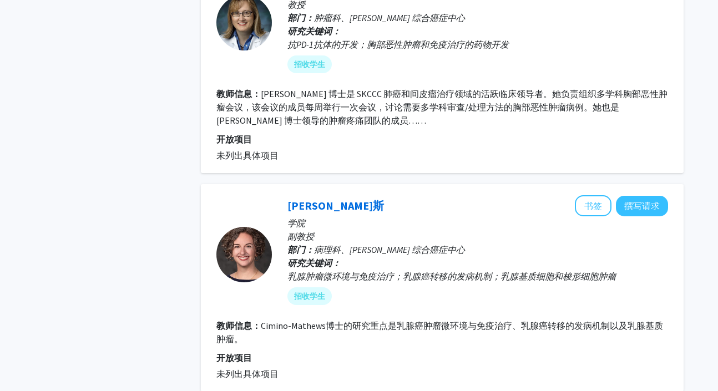
scroll to position [2357, 0]
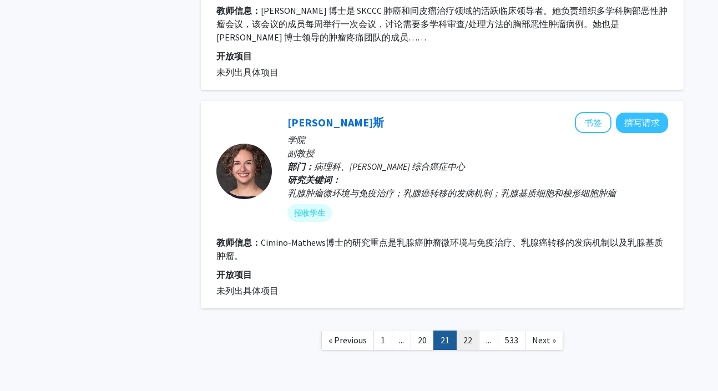
click at [477, 331] on link "22" at bounding box center [467, 340] width 23 height 19
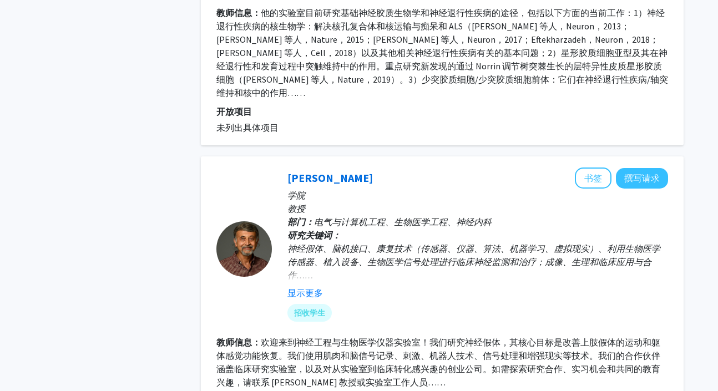
scroll to position [2033, 0]
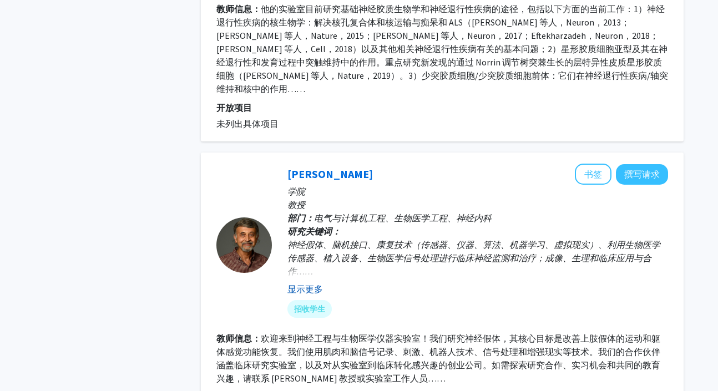
click at [313, 284] on font "显示更多" at bounding box center [306, 289] width 36 height 11
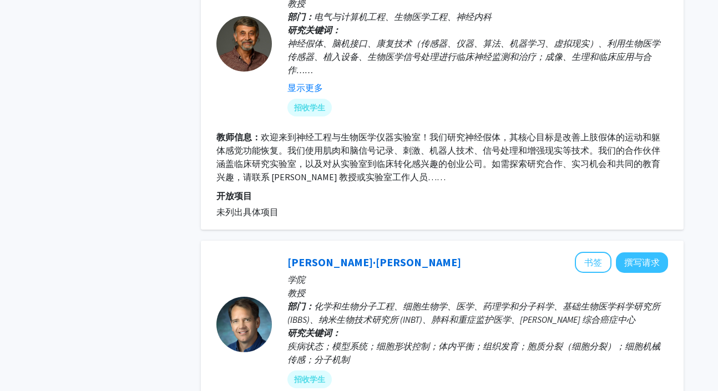
scroll to position [2190, 0]
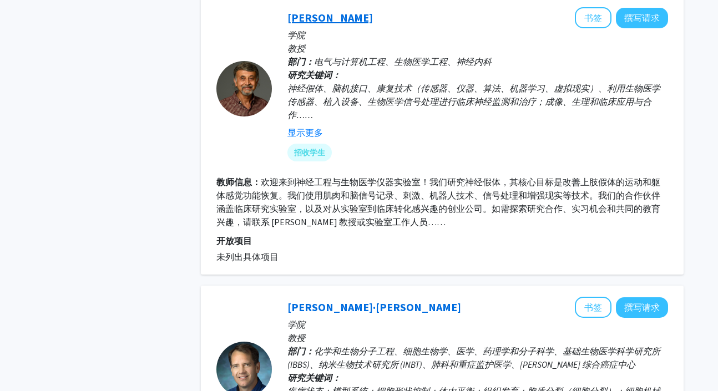
click at [321, 11] on font "尼蒂什·塔科尔" at bounding box center [330, 18] width 85 height 14
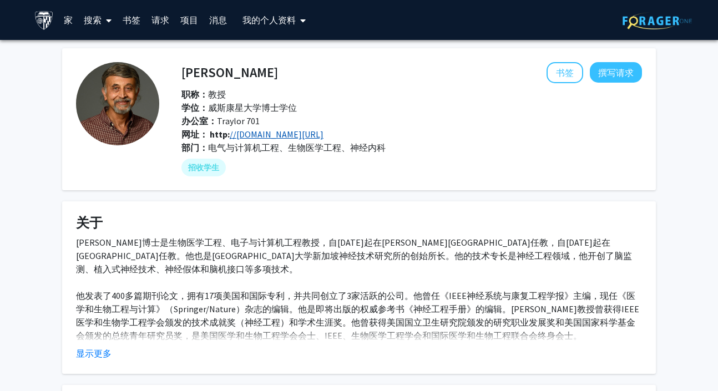
click at [266, 132] on font "//neuroengineering.bme.jhu.edu/" at bounding box center [277, 134] width 94 height 11
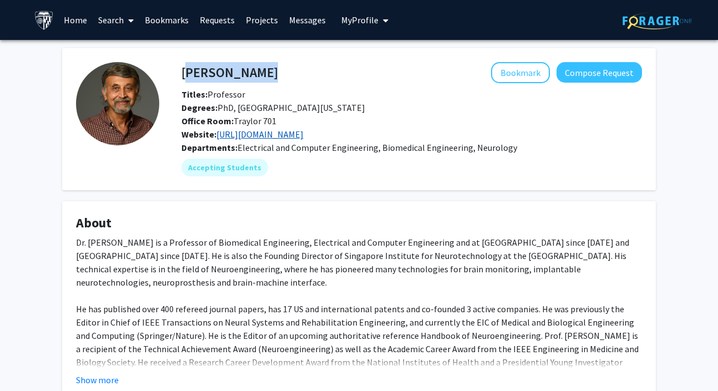
drag, startPoint x: 260, startPoint y: 70, endPoint x: 184, endPoint y: 69, distance: 75.5
click at [184, 69] on div "Nitish Thakor Bookmark Compose Request" at bounding box center [411, 72] width 477 height 21
copy h4 "Nitish Thakor"
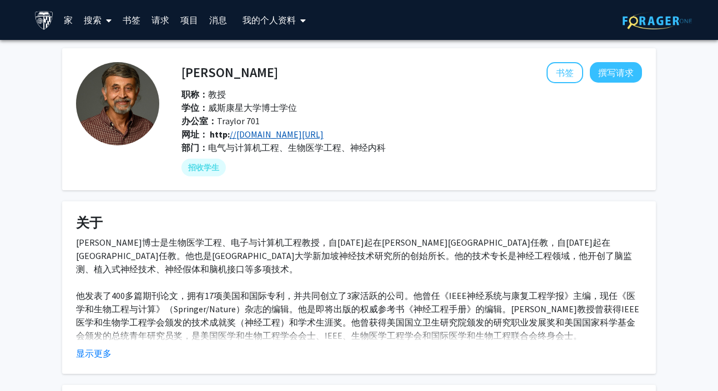
click at [458, 70] on div "书签 撰写请求" at bounding box center [460, 72] width 364 height 21
click at [315, 138] on font "//neuroengineering.bme.jhu.edu/" at bounding box center [277, 134] width 94 height 11
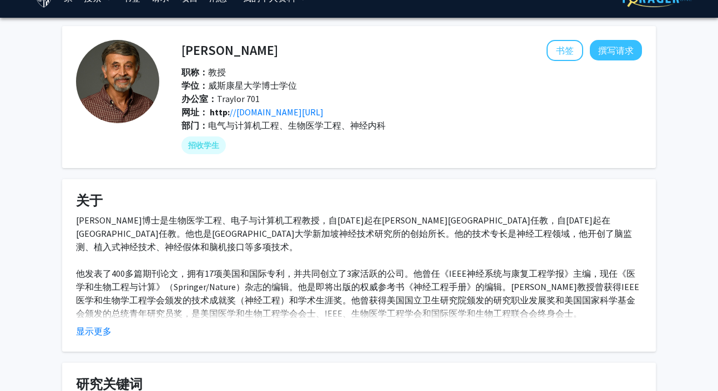
scroll to position [34, 0]
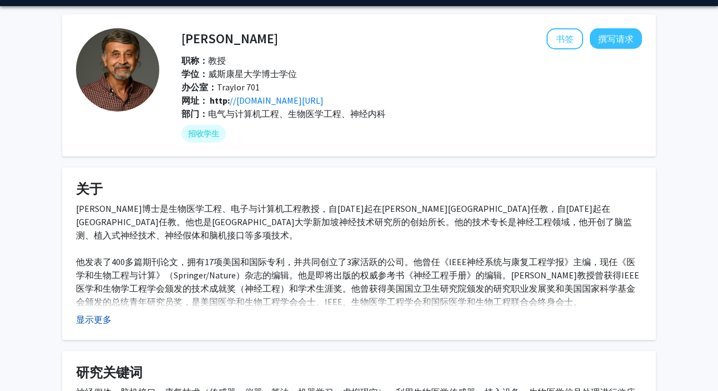
click at [109, 319] on font "显示更多" at bounding box center [94, 319] width 36 height 11
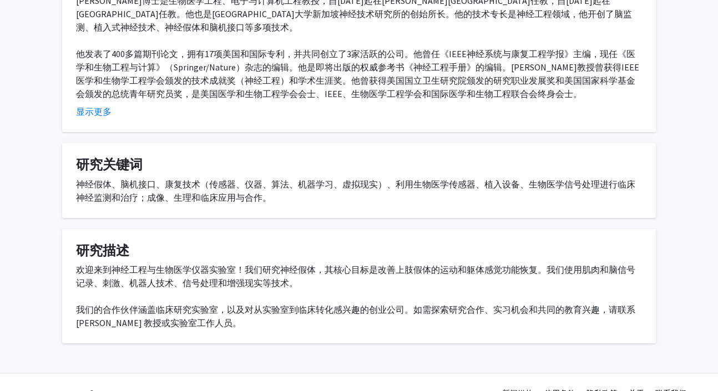
scroll to position [264, 0]
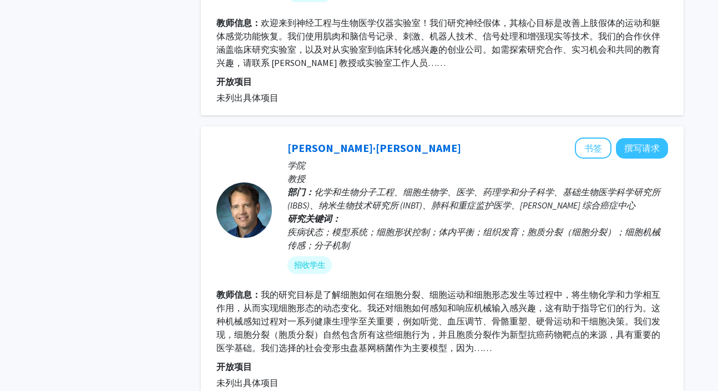
scroll to position [2468, 0]
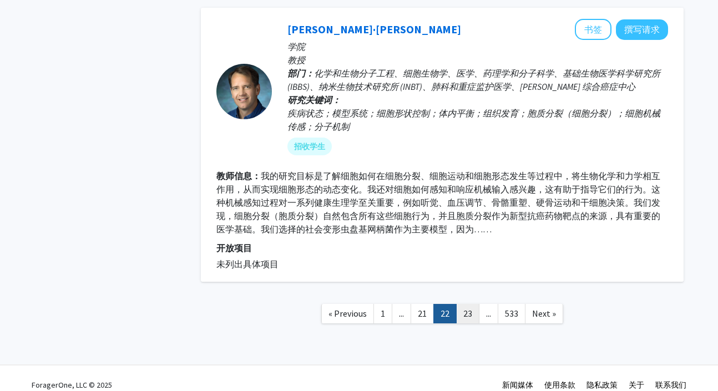
click at [460, 304] on link "23" at bounding box center [467, 313] width 23 height 19
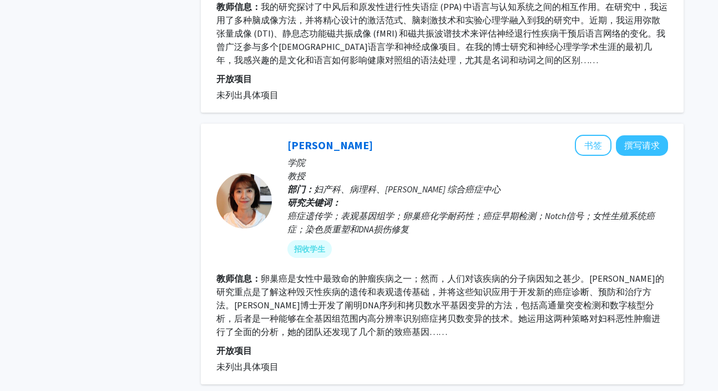
scroll to position [1758, 0]
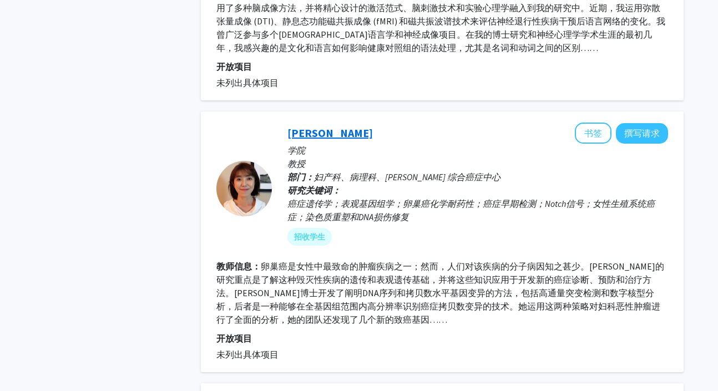
click at [304, 132] on font "王天利" at bounding box center [330, 133] width 85 height 14
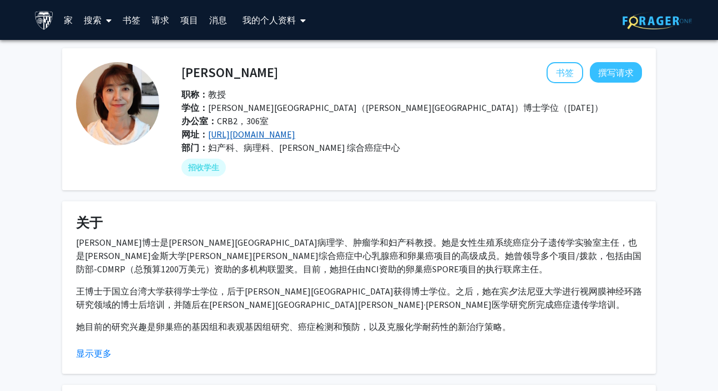
click at [258, 136] on font "http://www.gynecologycancer.org/" at bounding box center [251, 134] width 87 height 11
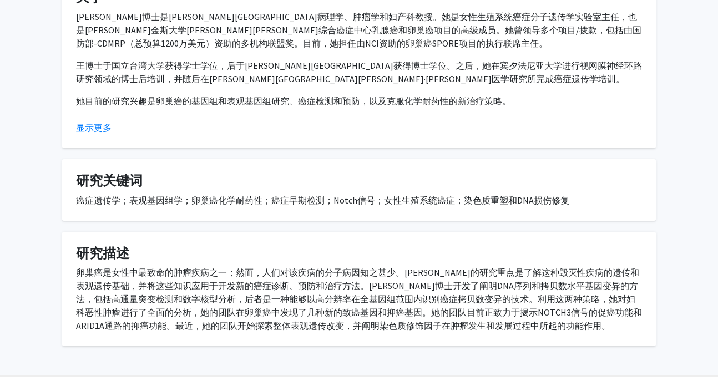
scroll to position [250, 0]
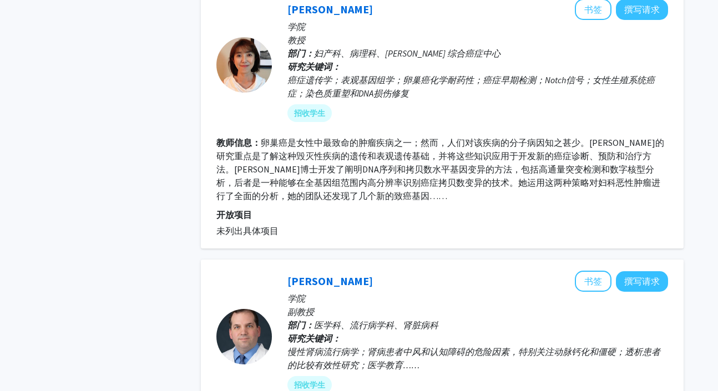
scroll to position [2392, 0]
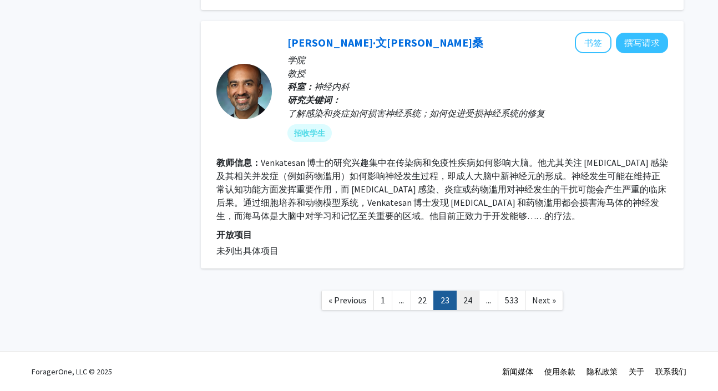
click at [465, 296] on link "24" at bounding box center [467, 300] width 23 height 19
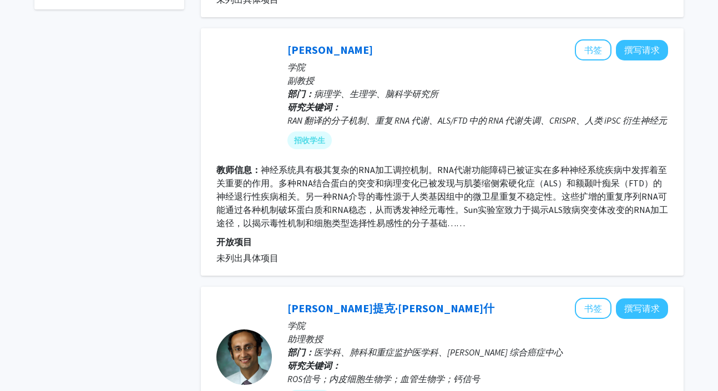
scroll to position [631, 0]
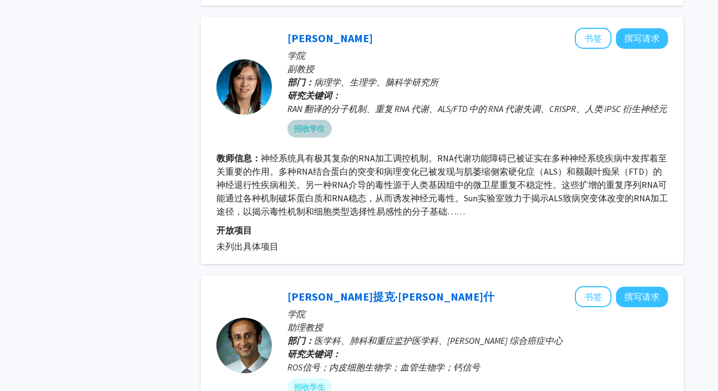
click at [306, 124] on font "招收学生" at bounding box center [309, 129] width 31 height 10
click at [307, 46] on div "孙淑英 书签 撰写请求" at bounding box center [478, 38] width 381 height 21
click at [309, 39] on font "孙淑英" at bounding box center [330, 38] width 85 height 14
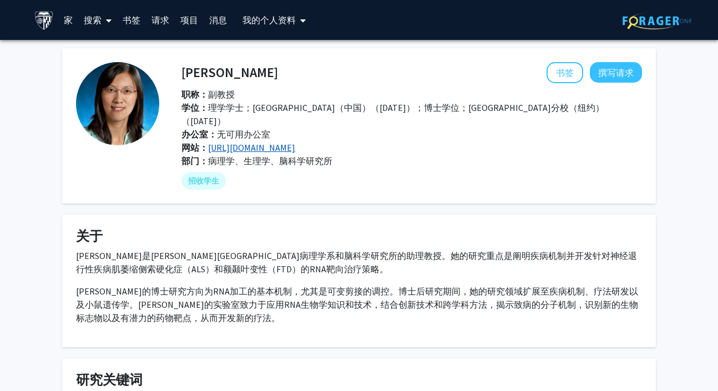
click at [243, 142] on font "http://labs.pathology.jhu.edu/sun/" at bounding box center [251, 147] width 87 height 11
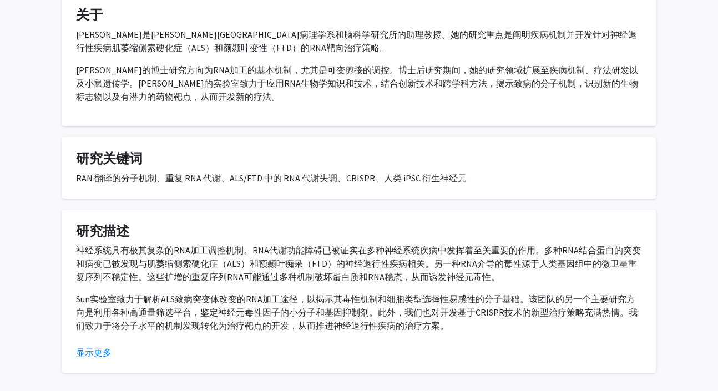
scroll to position [259, 0]
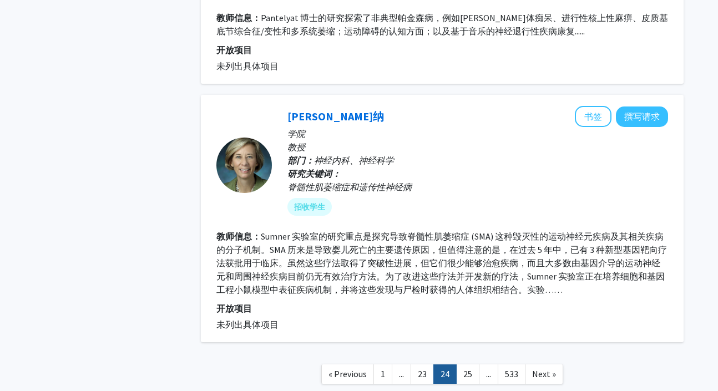
scroll to position [2349, 0]
click at [465, 367] on link "25" at bounding box center [467, 374] width 23 height 19
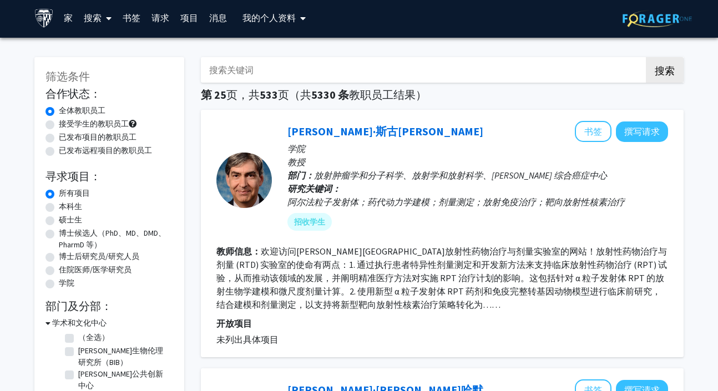
scroll to position [3, 0]
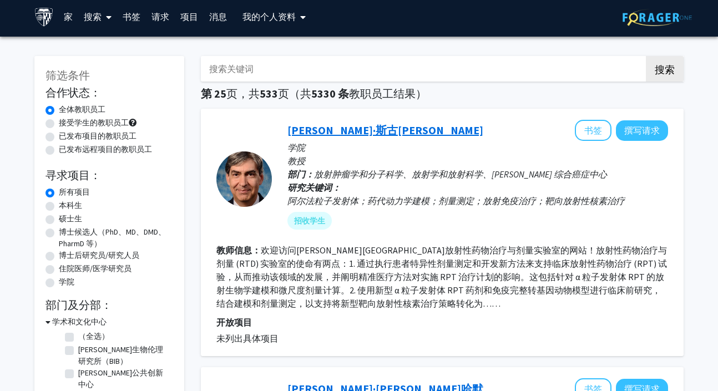
click at [339, 133] on font "乔治·斯古罗斯" at bounding box center [386, 130] width 196 height 14
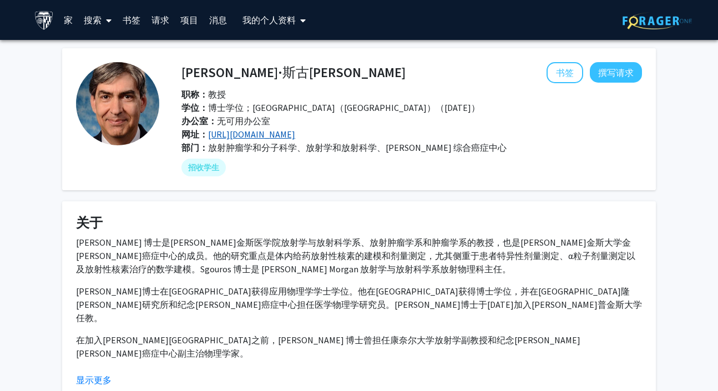
click at [270, 133] on font "https://sgouroslab.jhu.edu/" at bounding box center [251, 134] width 87 height 11
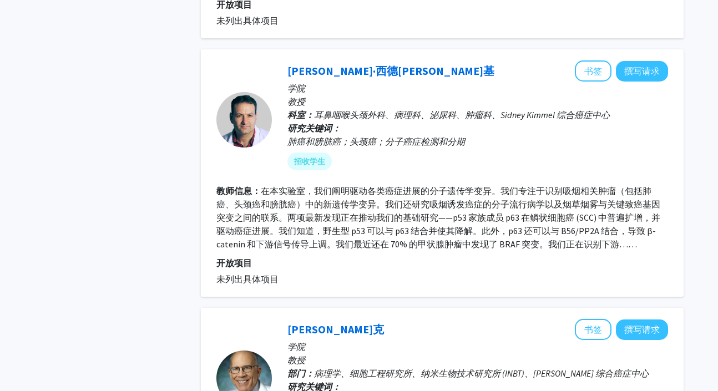
scroll to position [1402, 0]
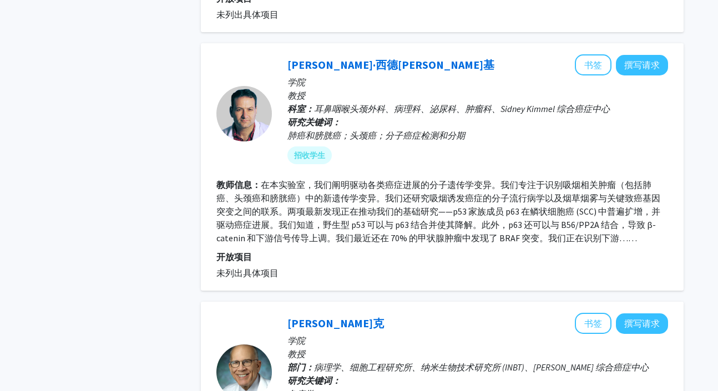
drag, startPoint x: 254, startPoint y: 135, endPoint x: 239, endPoint y: 135, distance: 15.0
click at [239, 135] on div at bounding box center [244, 113] width 56 height 118
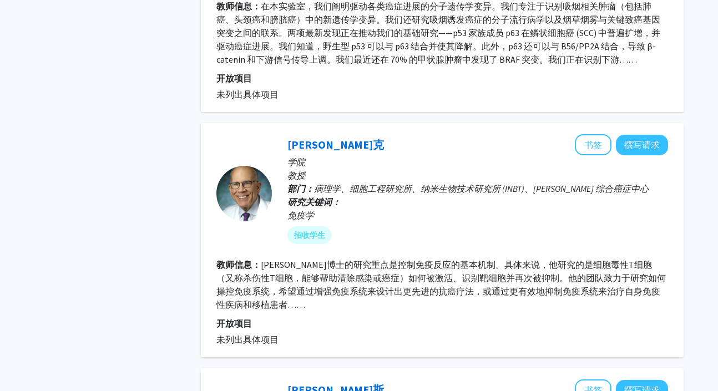
scroll to position [1580, 0]
click at [316, 147] on font "乔纳森·施内克" at bounding box center [336, 145] width 97 height 14
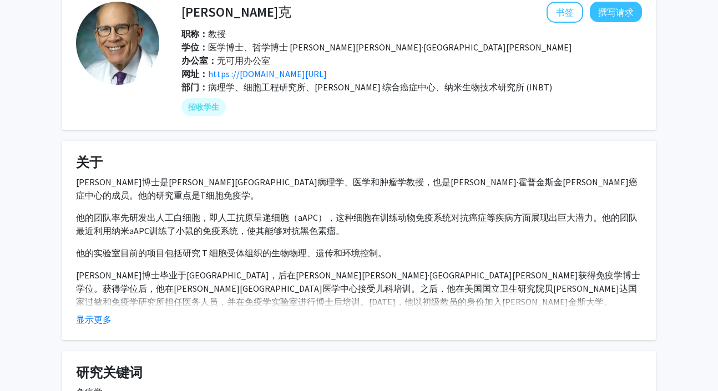
scroll to position [61, 0]
click at [110, 323] on font "显示更多" at bounding box center [94, 319] width 36 height 11
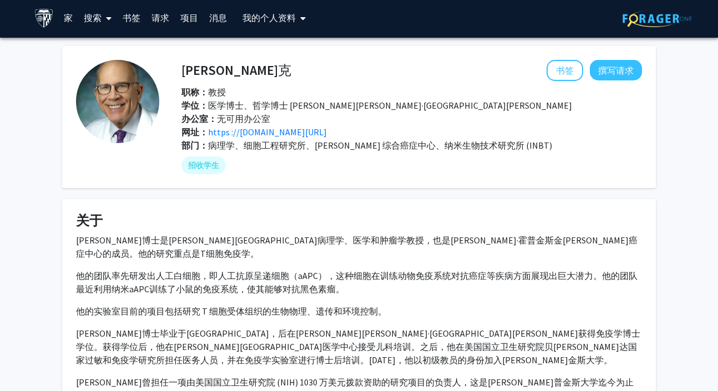
scroll to position [31, 0]
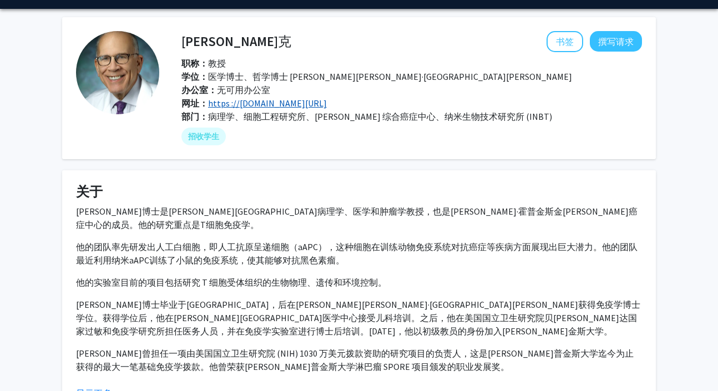
click at [290, 98] on font "https ://labs.pathology.jhu.edu/schneck/" at bounding box center [267, 103] width 119 height 11
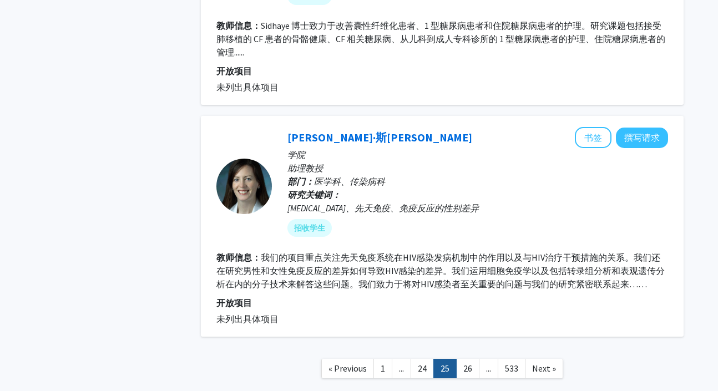
scroll to position [2310, 0]
click at [461, 374] on link "26" at bounding box center [467, 369] width 23 height 19
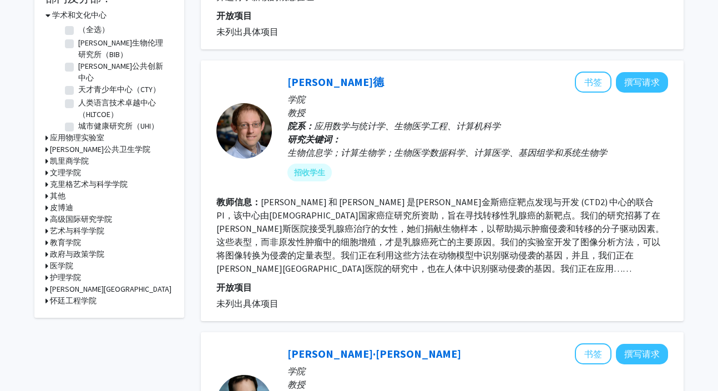
scroll to position [316, 0]
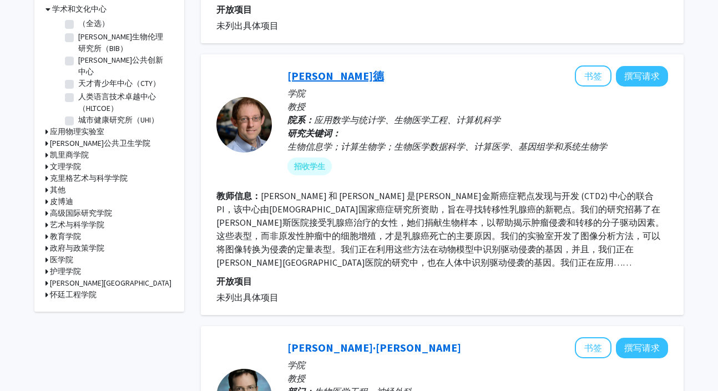
click at [331, 79] on font "乔尔·巴德" at bounding box center [336, 76] width 97 height 14
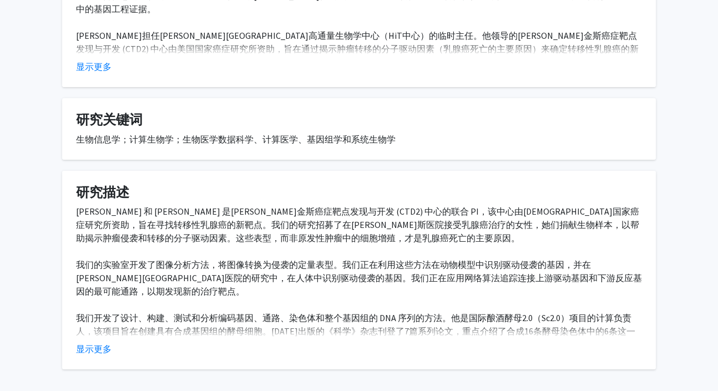
scroll to position [308, 0]
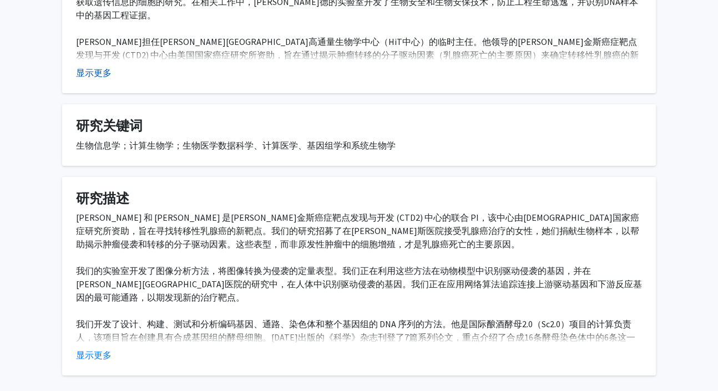
click at [89, 77] on font "显示更多" at bounding box center [94, 72] width 36 height 11
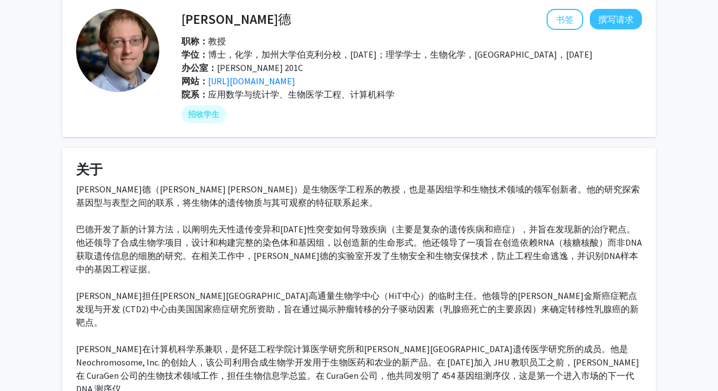
scroll to position [0, 0]
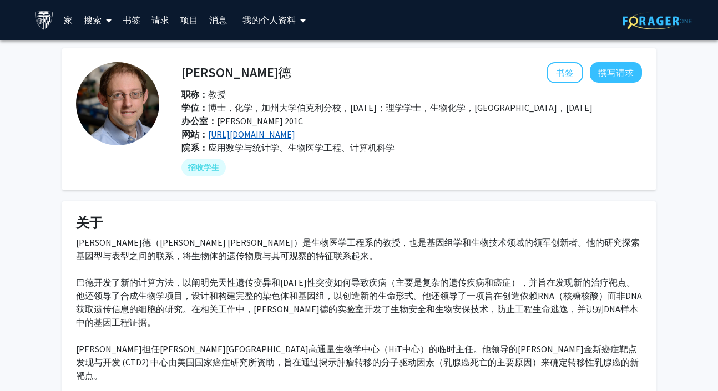
click at [227, 139] on font "http://www.baderzone.org/" at bounding box center [251, 134] width 87 height 11
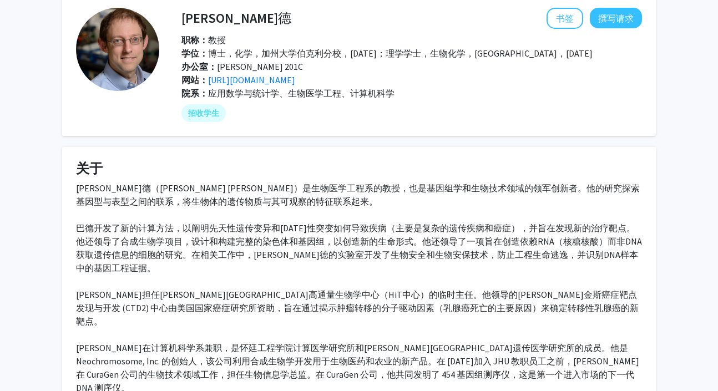
scroll to position [59, 0]
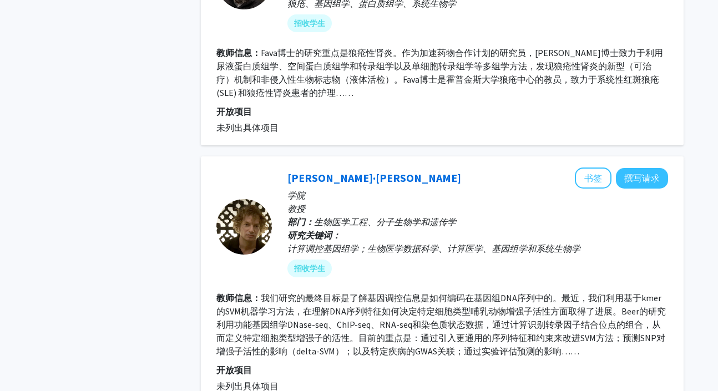
scroll to position [998, 0]
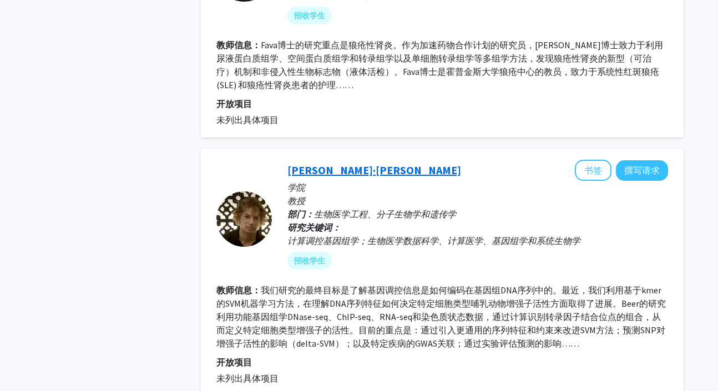
click at [310, 174] on font "迈克尔·比尔" at bounding box center [375, 170] width 174 height 14
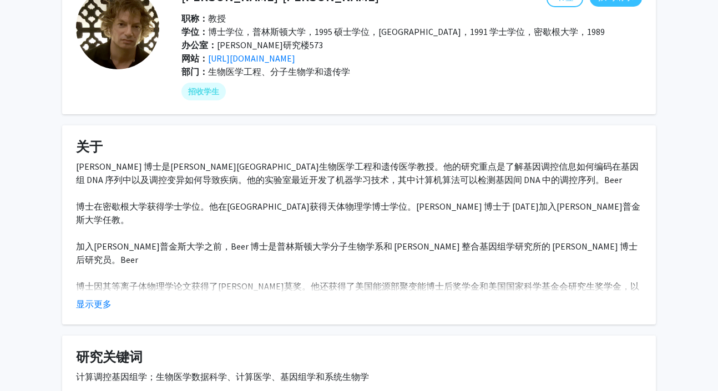
scroll to position [39, 0]
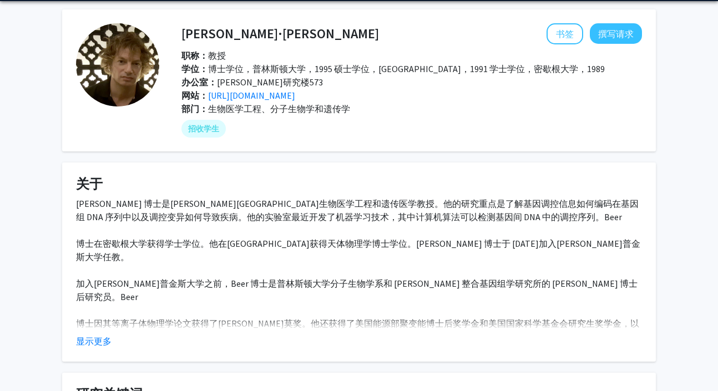
click at [242, 102] on div "部门： 生物医学工程、分子生物学和遗传学" at bounding box center [412, 108] width 461 height 13
click at [242, 96] on font "http://www.beerlab.org/" at bounding box center [251, 95] width 87 height 11
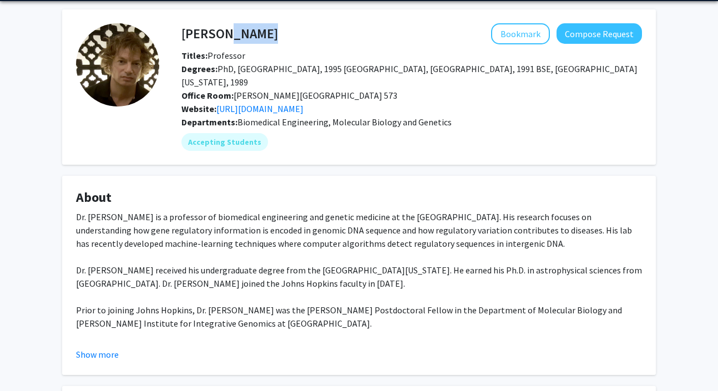
drag, startPoint x: 287, startPoint y: 24, endPoint x: 221, endPoint y: 26, distance: 65.5
click at [221, 25] on div "Michael Beer Bookmark Compose Request" at bounding box center [411, 33] width 477 height 21
click at [254, 42] on h4 "Michael Beer" at bounding box center [230, 33] width 97 height 21
drag, startPoint x: 262, startPoint y: 35, endPoint x: 184, endPoint y: 33, distance: 78.3
click at [184, 33] on div "Michael Beer Bookmark Compose Request" at bounding box center [411, 33] width 477 height 21
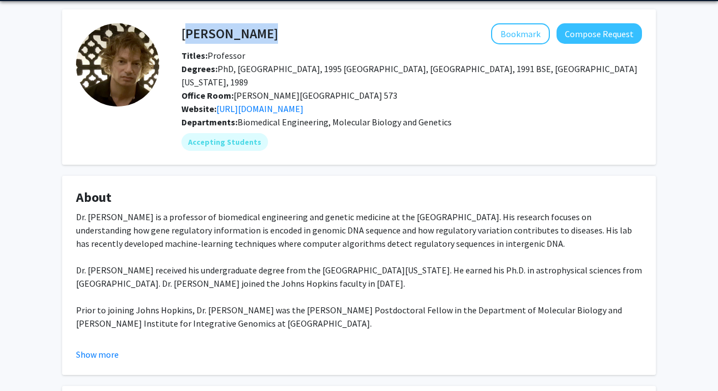
copy h4 "Michael Beer"
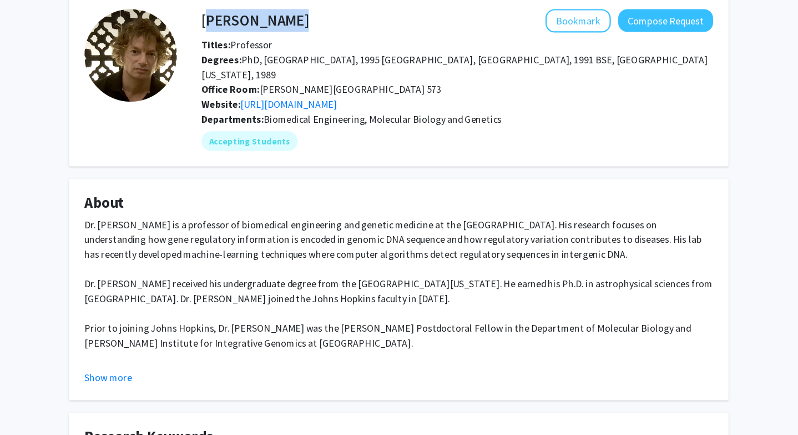
scroll to position [0, 0]
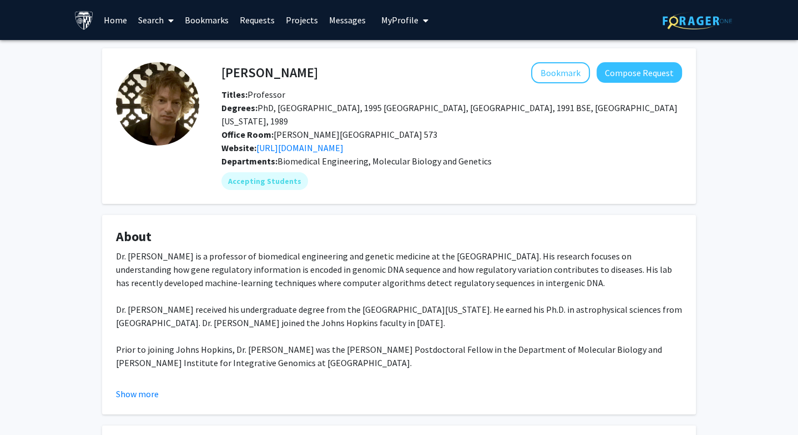
click at [230, 229] on h4 "About" at bounding box center [399, 237] width 566 height 16
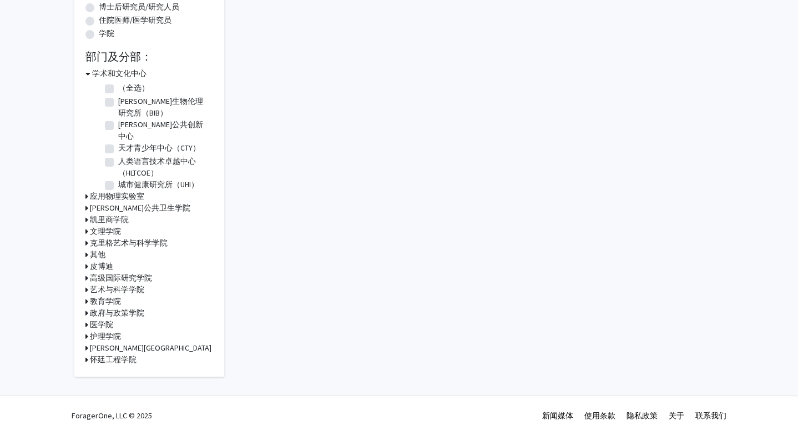
scroll to position [246, 0]
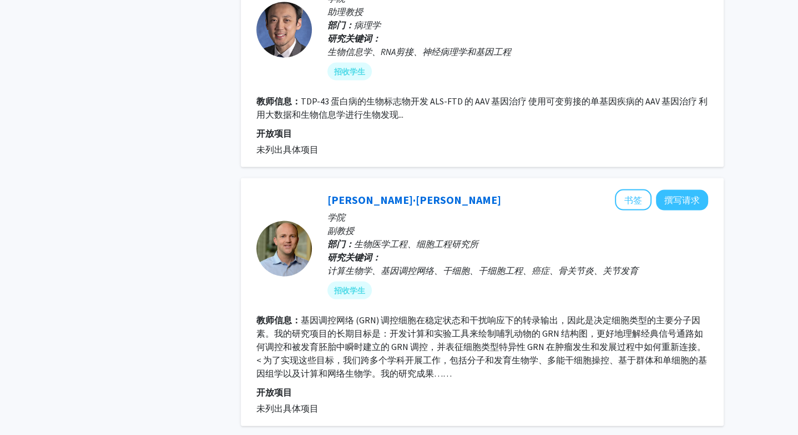
scroll to position [1912, 0]
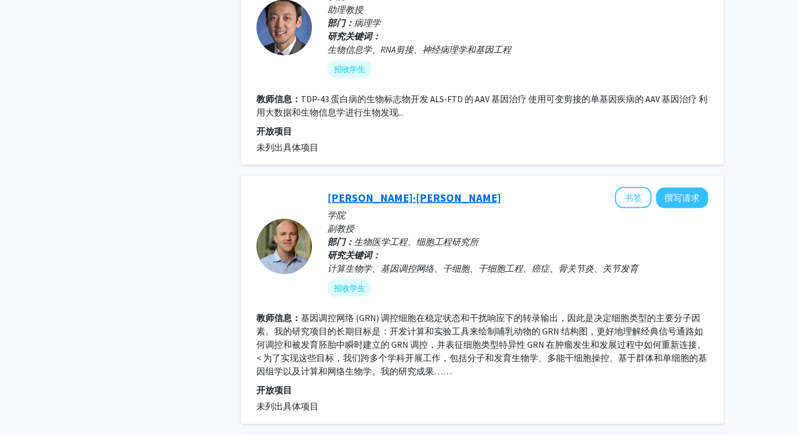
click at [371, 199] on font "帕特里克·卡汉" at bounding box center [414, 197] width 174 height 14
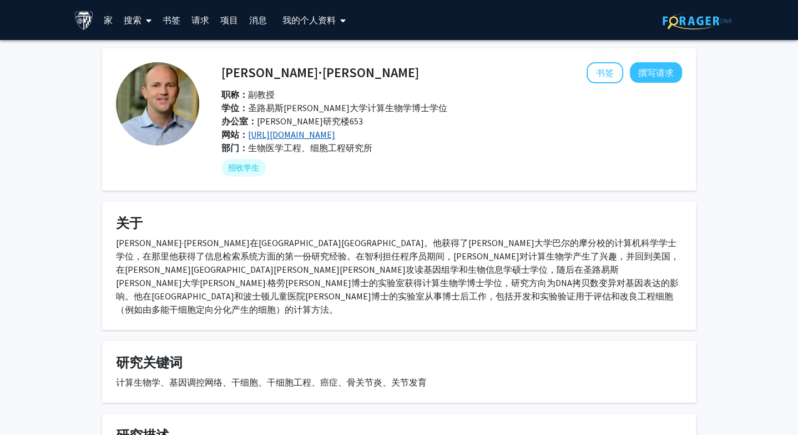
click at [318, 129] on font "http://www.cahanlab.org/" at bounding box center [291, 134] width 87 height 11
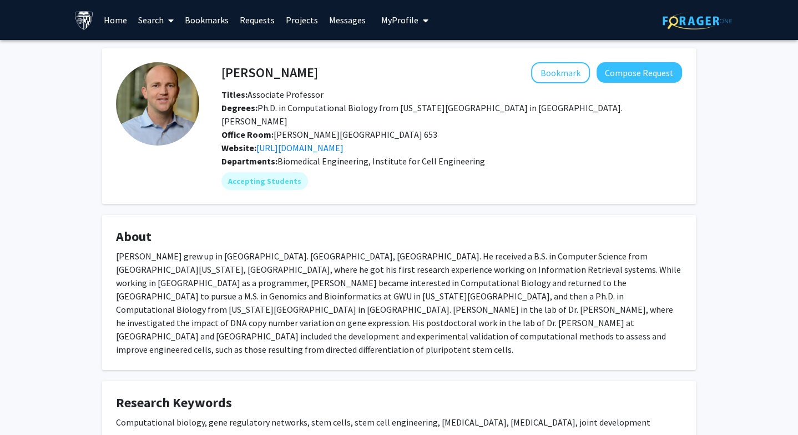
click at [210, 69] on div "Patrick Cahan Bookmark Compose Request Titles: Associate Professor Degrees: Ph.…" at bounding box center [440, 126] width 483 height 128
drag, startPoint x: 223, startPoint y: 69, endPoint x: 297, endPoint y: 70, distance: 73.8
click at [297, 70] on h4 "Patrick Cahan" at bounding box center [269, 72] width 97 height 21
copy h4 "Patrick Cahan"
click at [421, 86] on div "Patrick Cahan Bookmark Compose Request Titles: Associate Professor Degrees: Ph.…" at bounding box center [451, 108] width 477 height 92
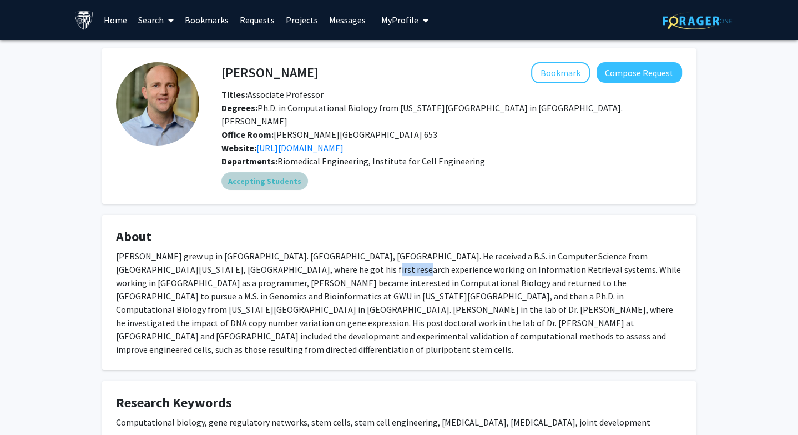
click at [439, 170] on div "Accepting Students" at bounding box center [451, 181] width 465 height 22
click at [445, 175] on div "Accepting Students" at bounding box center [451, 181] width 465 height 22
click at [457, 229] on h4 "About" at bounding box center [399, 237] width 566 height 16
click at [472, 184] on fg-card "Patrick Cahan Bookmark Compose Request Titles: Associate Professor Degrees: Ph.…" at bounding box center [399, 125] width 594 height 155
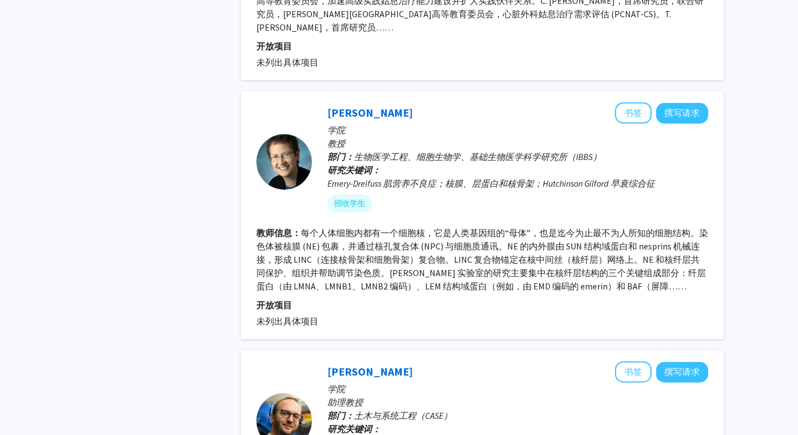
scroll to position [1269, 0]
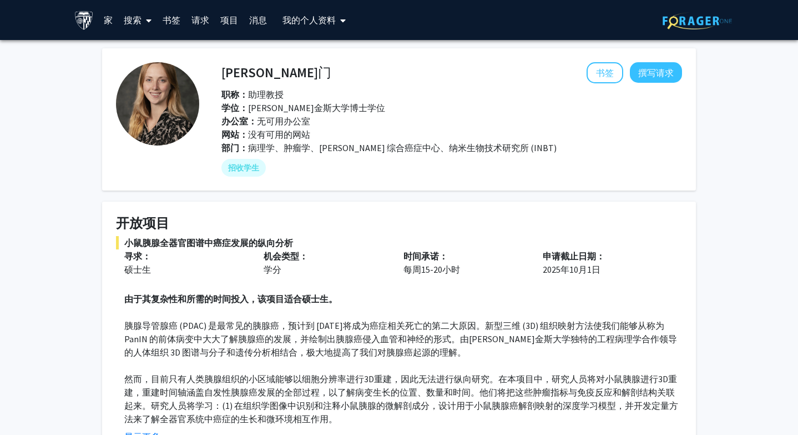
scroll to position [47, 0]
